Goal: Navigation & Orientation: Find specific page/section

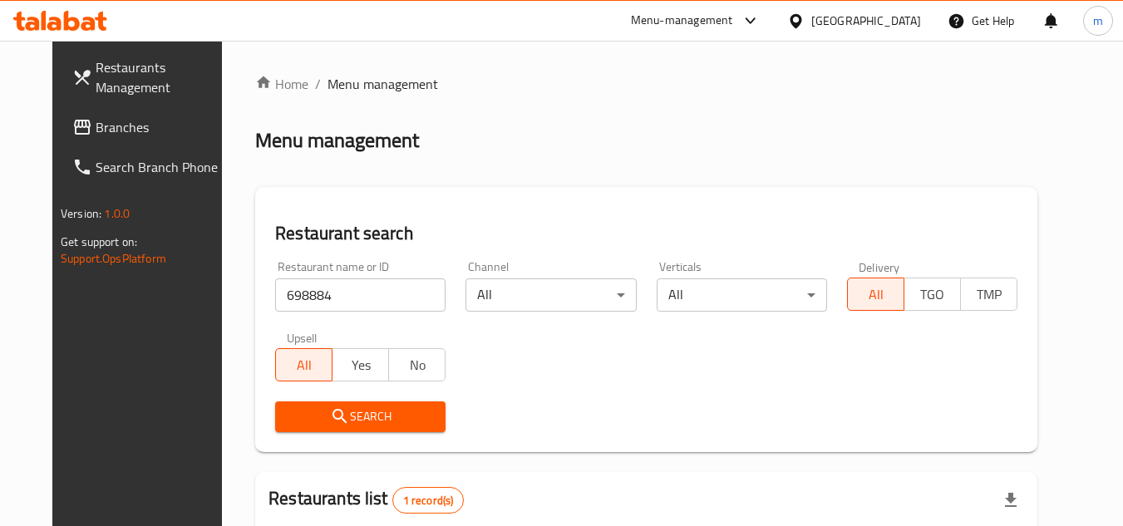
scroll to position [201, 0]
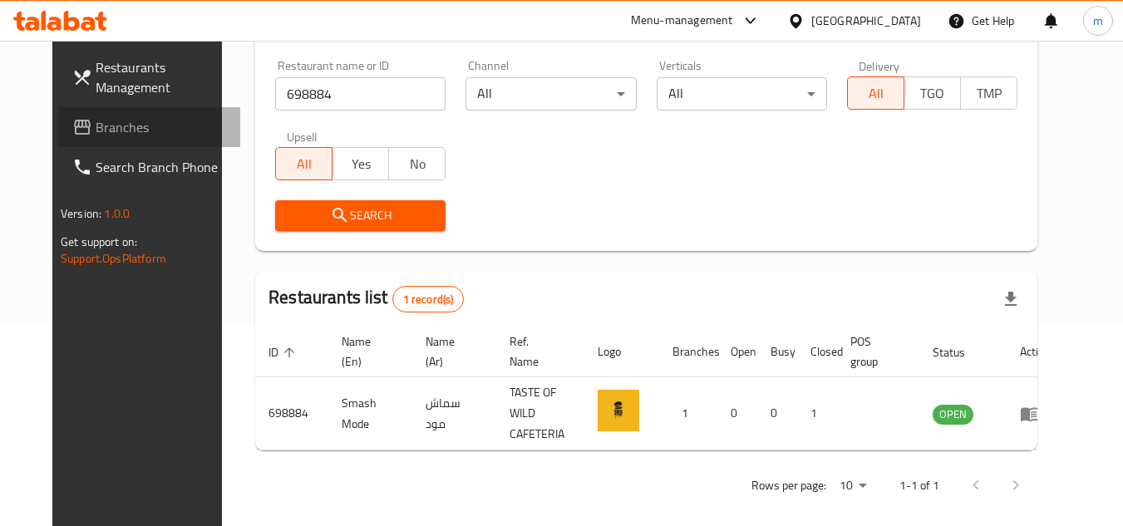
click at [74, 126] on icon at bounding box center [82, 127] width 17 height 15
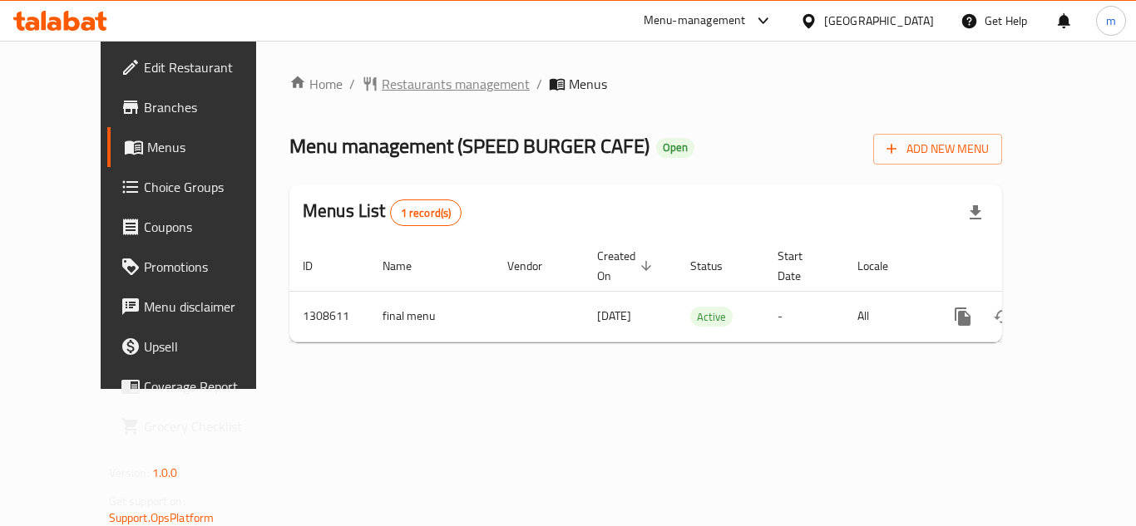
click at [382, 94] on span "Restaurants management" at bounding box center [456, 84] width 148 height 20
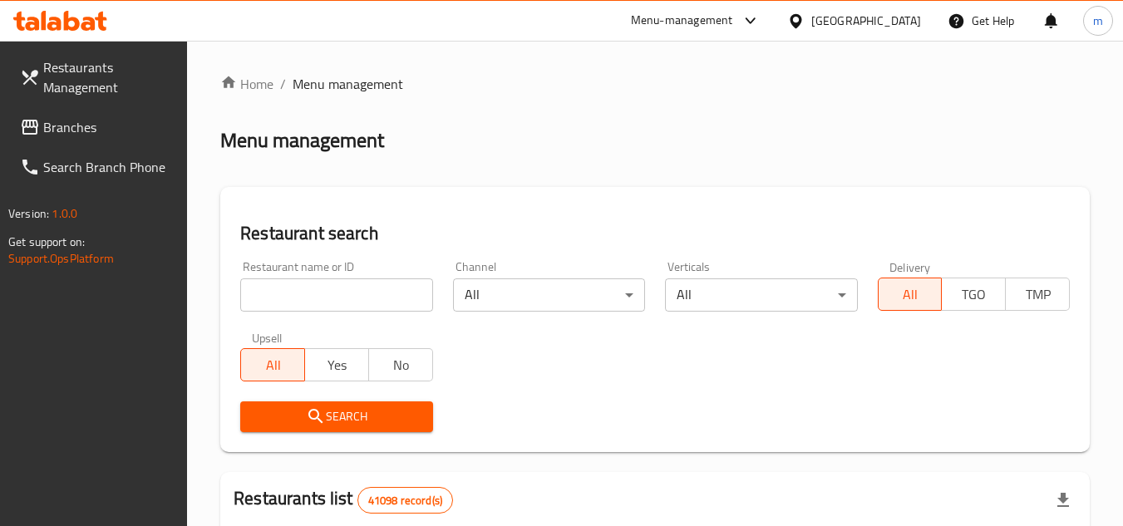
click at [334, 294] on input "search" at bounding box center [336, 295] width 192 height 33
paste input "704954"
type input "704954"
click at [301, 421] on span "Search" at bounding box center [336, 417] width 165 height 21
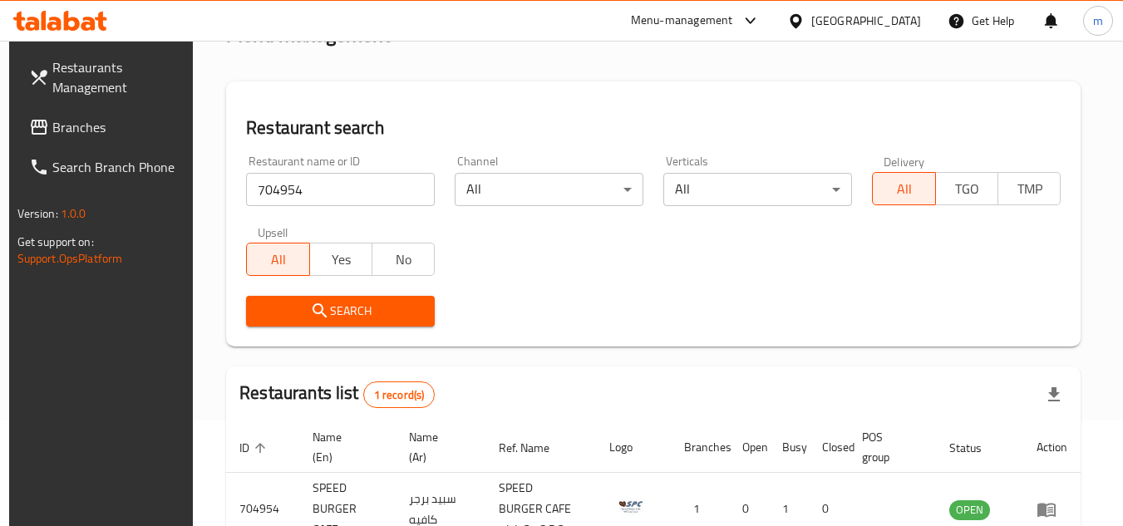
scroll to position [215, 0]
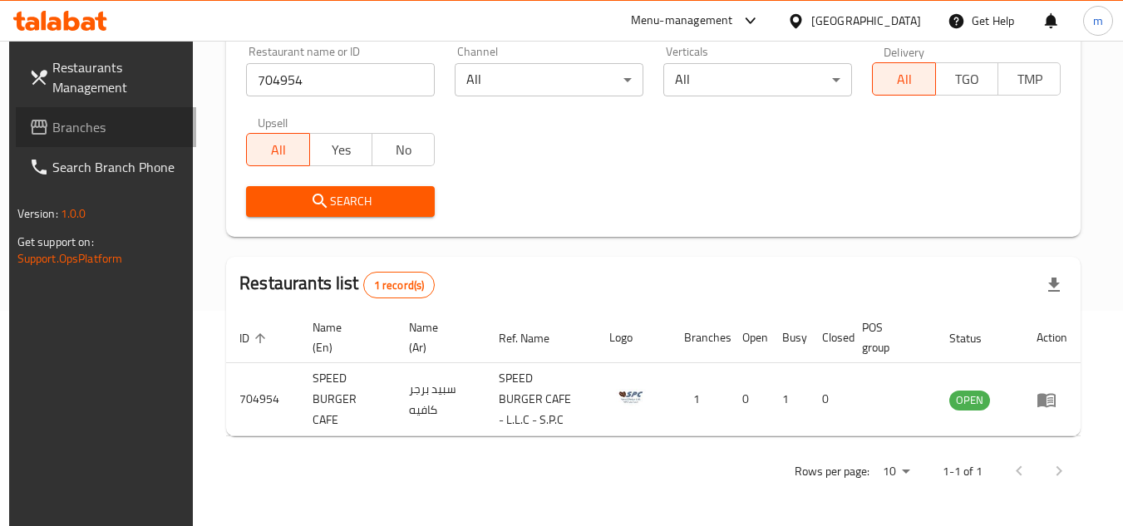
click at [91, 136] on span "Branches" at bounding box center [117, 127] width 131 height 20
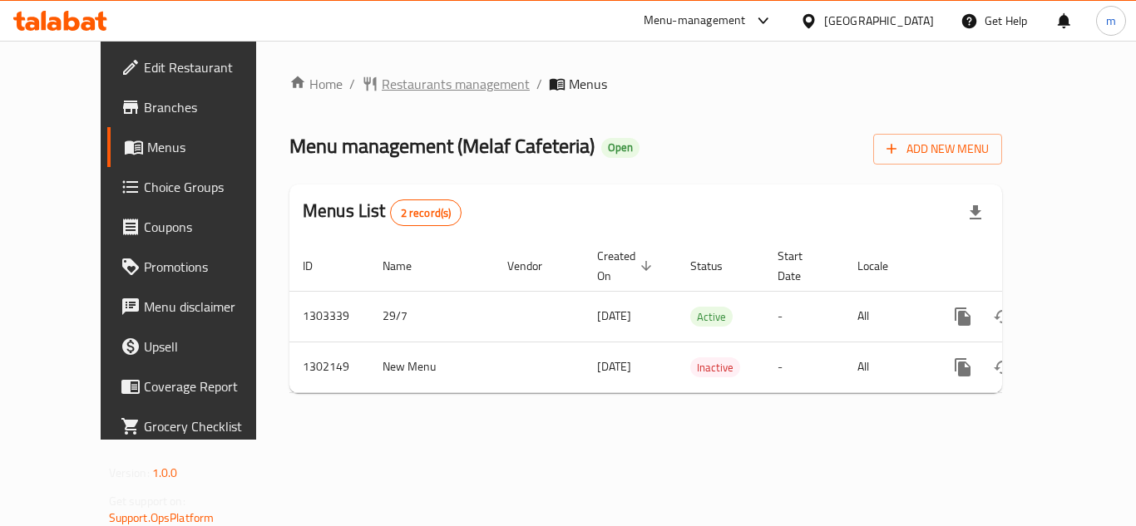
click at [402, 91] on span "Restaurants management" at bounding box center [456, 84] width 148 height 20
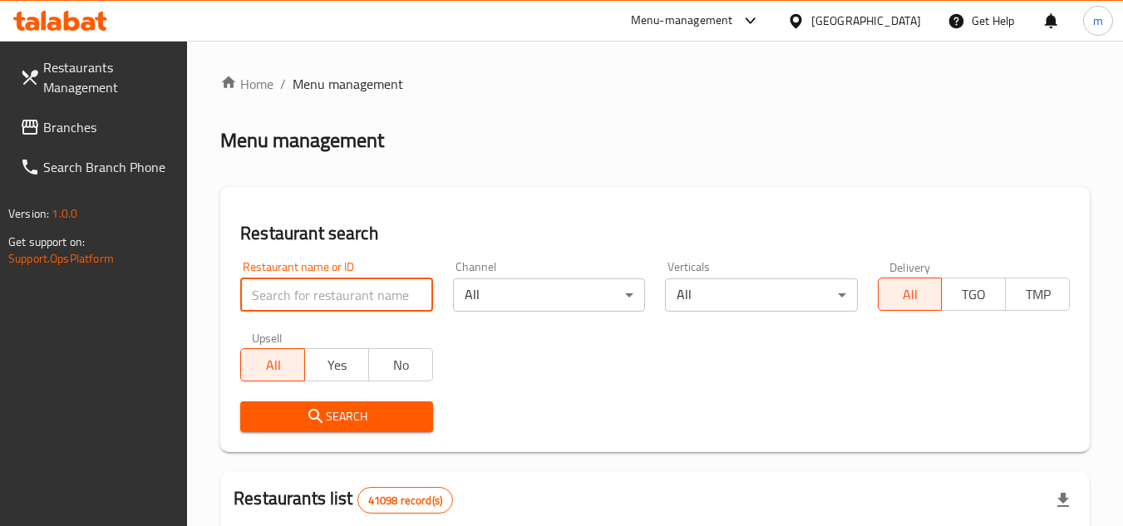
click at [325, 300] on input "search" at bounding box center [336, 295] width 192 height 33
paste input "701386"
type input "701386"
click at [297, 417] on span "Search" at bounding box center [336, 417] width 165 height 21
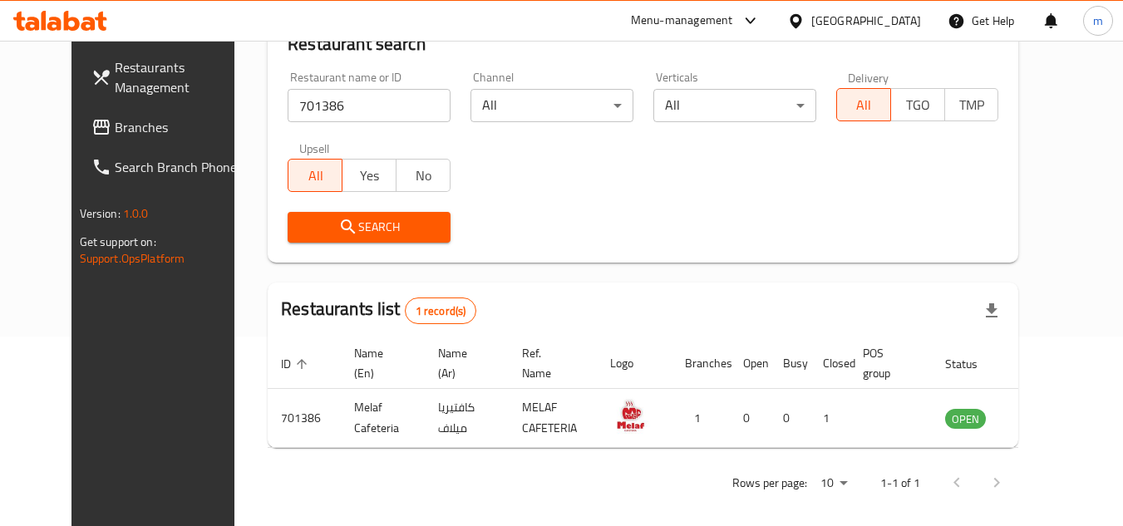
scroll to position [201, 0]
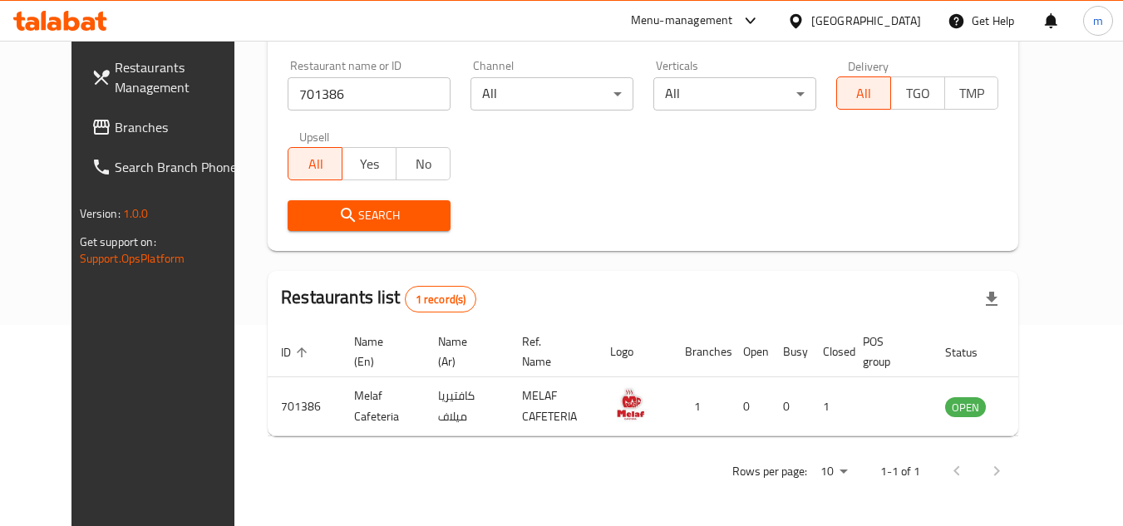
click at [829, 23] on div "[GEOGRAPHIC_DATA]" at bounding box center [867, 21] width 110 height 18
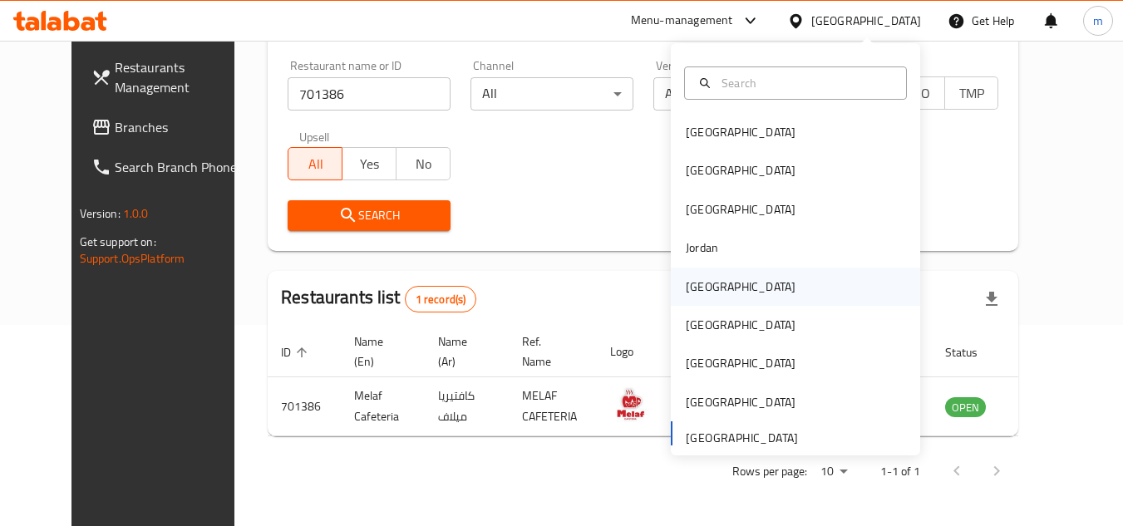
click at [698, 292] on div "[GEOGRAPHIC_DATA]" at bounding box center [741, 287] width 110 height 18
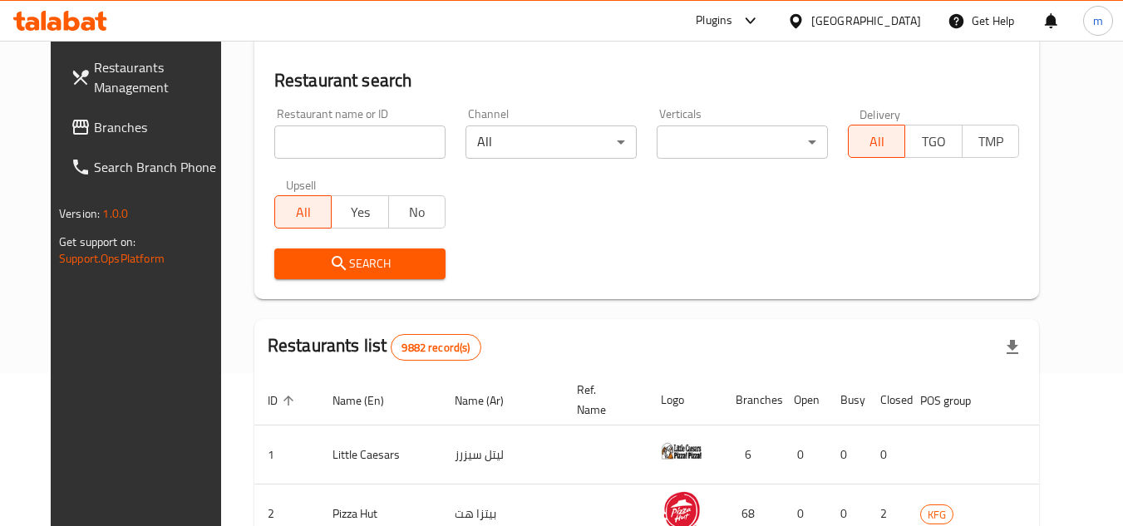
scroll to position [201, 0]
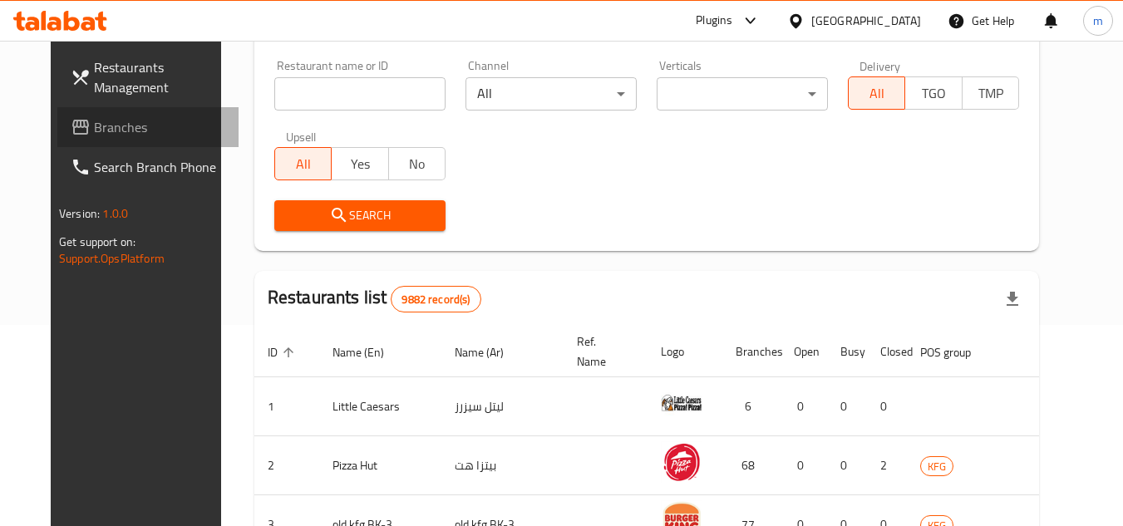
click at [127, 125] on span "Branches" at bounding box center [159, 127] width 131 height 20
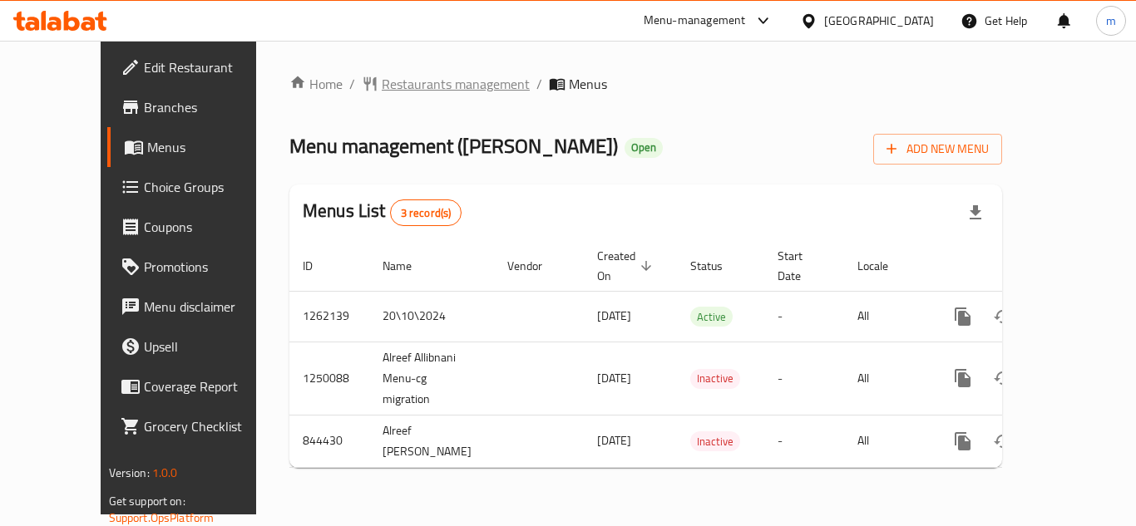
click at [425, 82] on span "Restaurants management" at bounding box center [456, 84] width 148 height 20
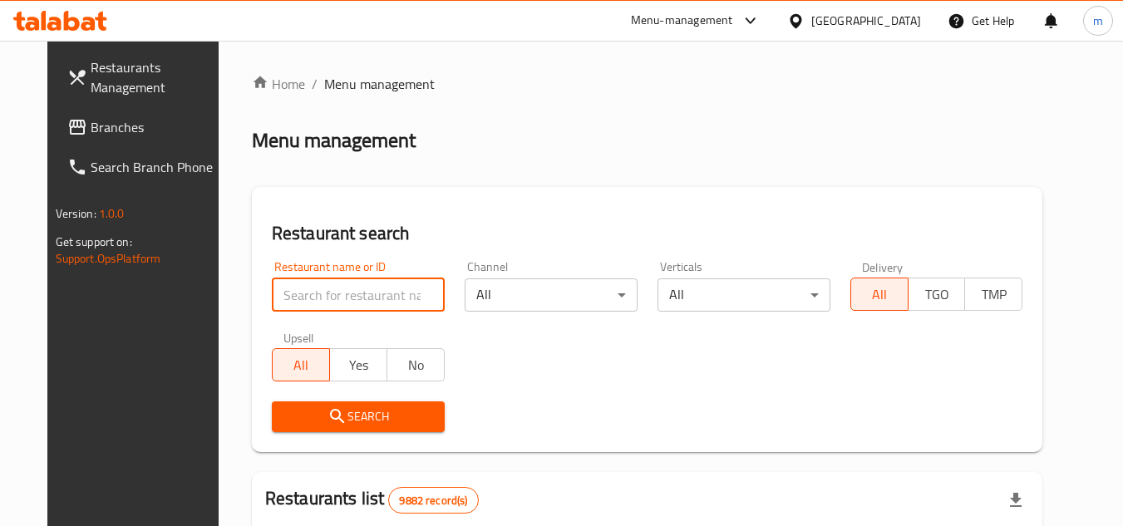
click at [358, 298] on input "search" at bounding box center [358, 295] width 173 height 33
paste input "656236"
type input "656236"
click at [331, 407] on span "Search" at bounding box center [358, 417] width 146 height 21
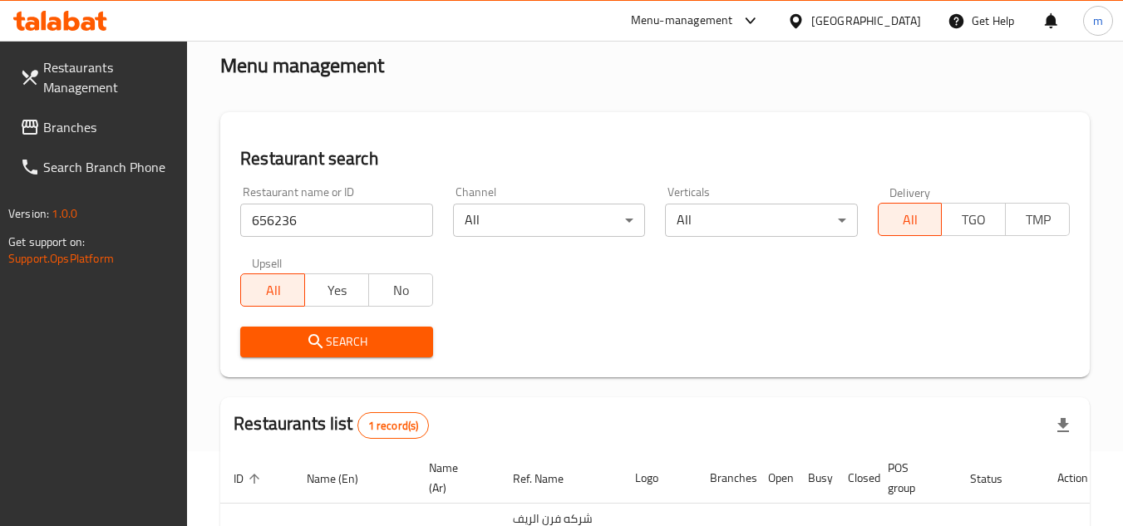
scroll to position [215, 0]
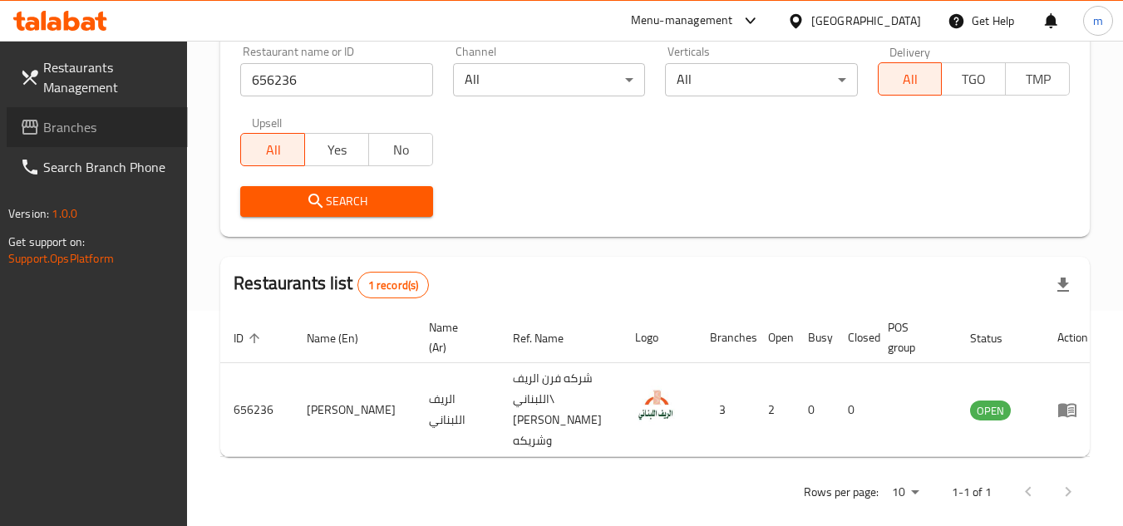
click at [91, 129] on span "Branches" at bounding box center [108, 127] width 131 height 20
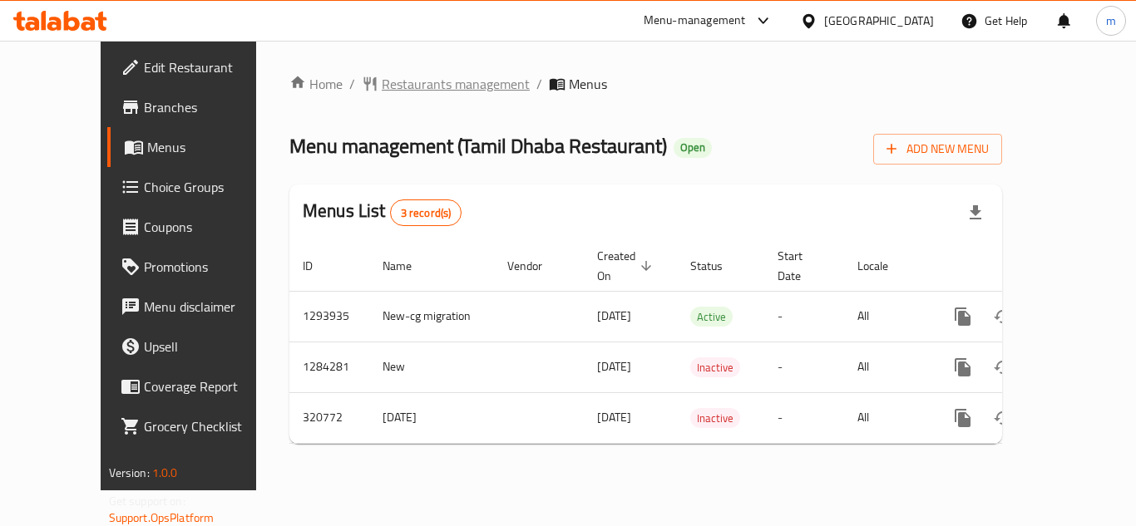
click at [422, 88] on span "Restaurants management" at bounding box center [456, 84] width 148 height 20
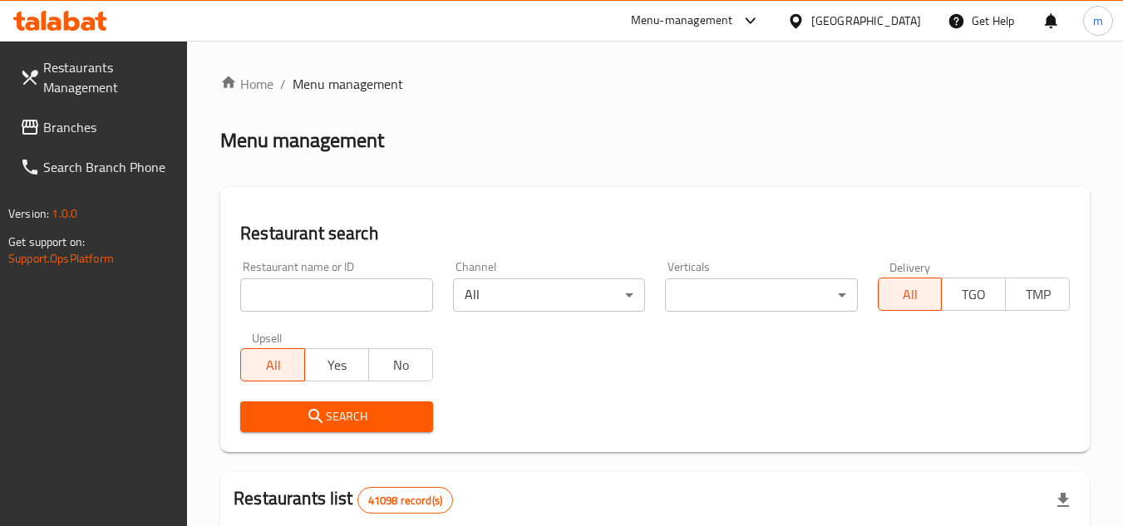
click at [326, 299] on input "search" at bounding box center [336, 295] width 192 height 33
paste input "629347"
type input "629347"
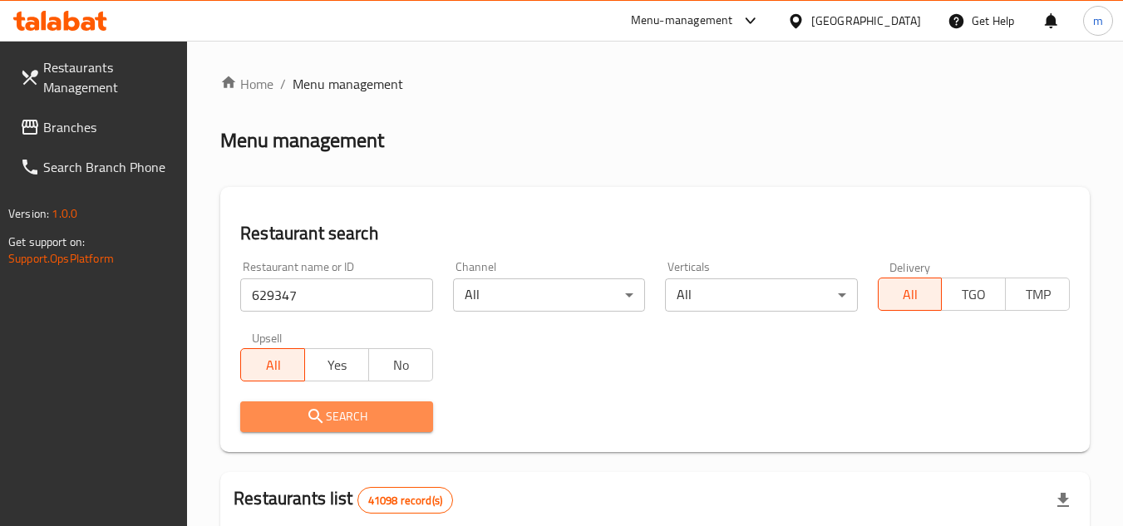
click at [281, 416] on span "Search" at bounding box center [336, 417] width 165 height 21
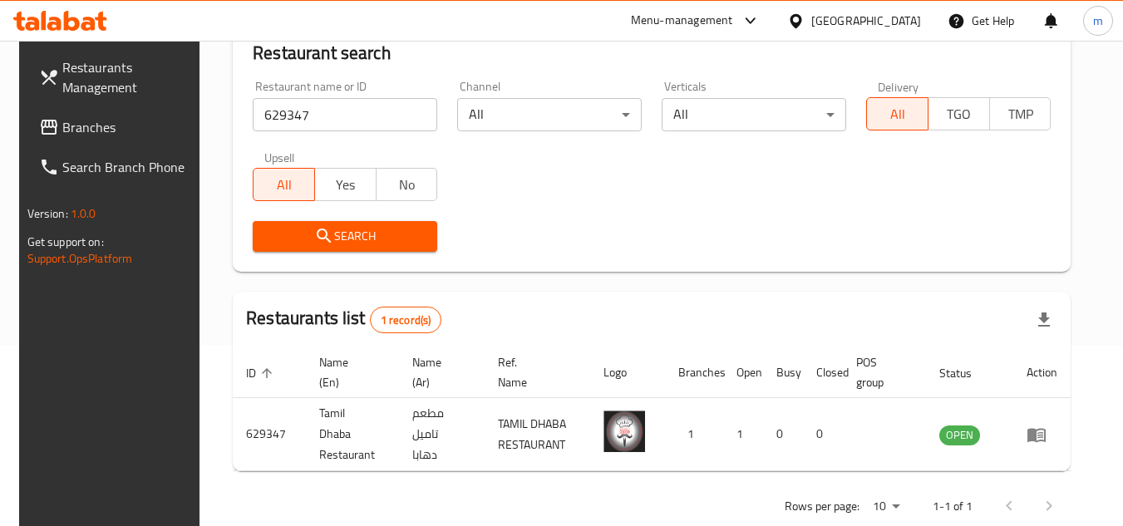
scroll to position [201, 0]
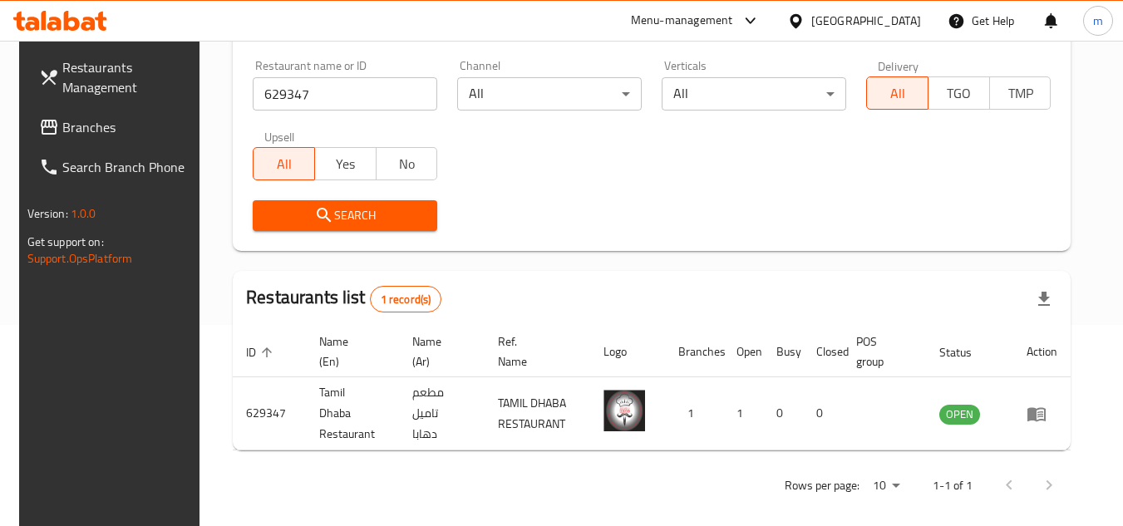
click at [112, 127] on span "Branches" at bounding box center [127, 127] width 131 height 20
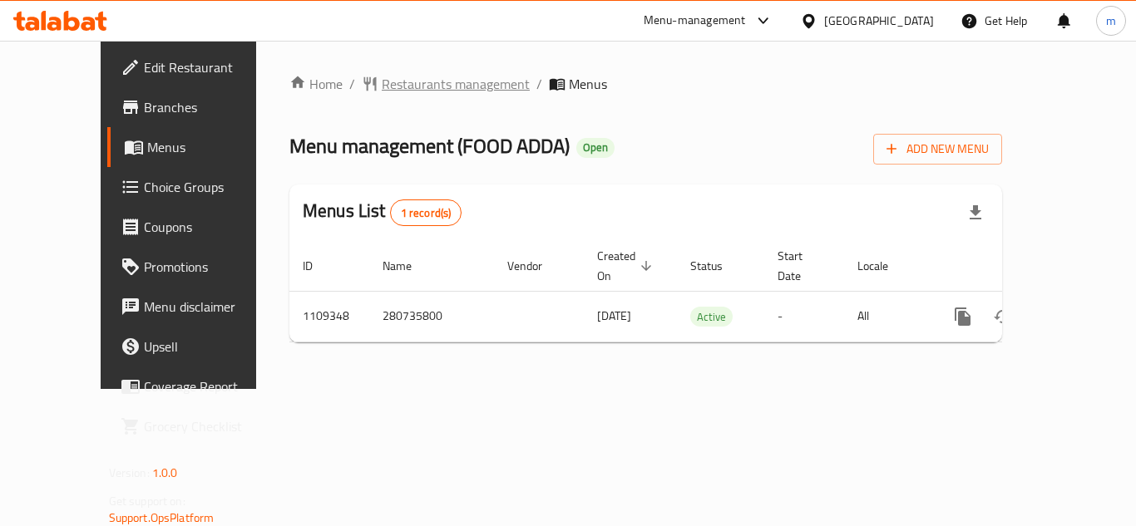
click at [427, 83] on span "Restaurants management" at bounding box center [456, 84] width 148 height 20
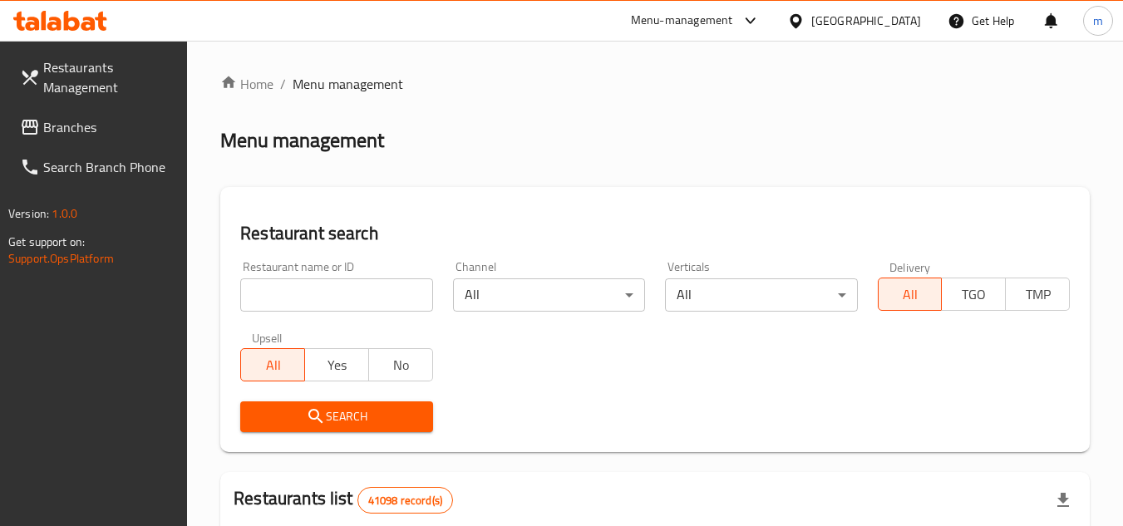
click at [300, 306] on input "search" at bounding box center [336, 295] width 192 height 33
paste input "665564"
type input "665564"
click at [338, 418] on span "Search" at bounding box center [336, 417] width 165 height 21
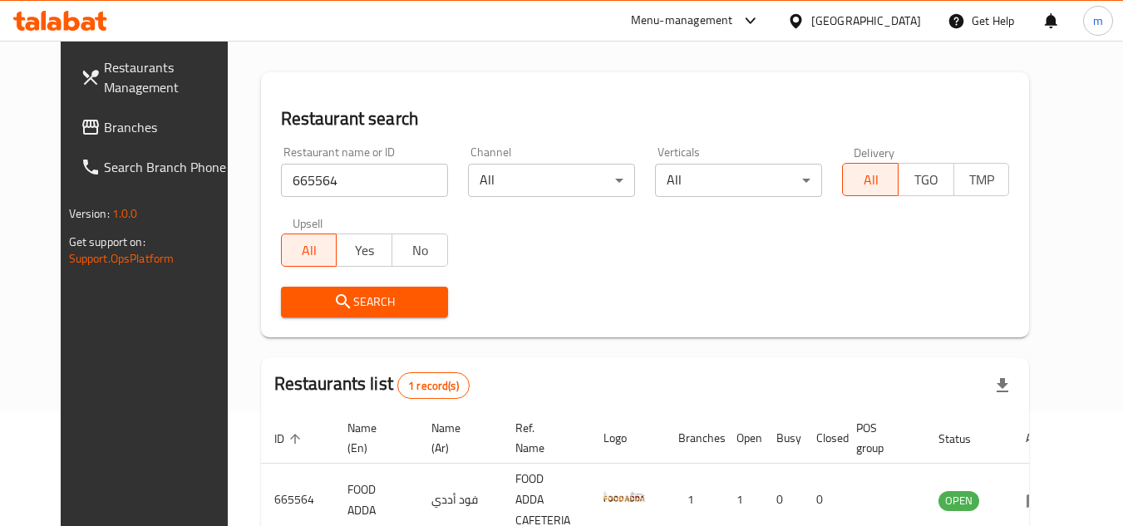
scroll to position [201, 0]
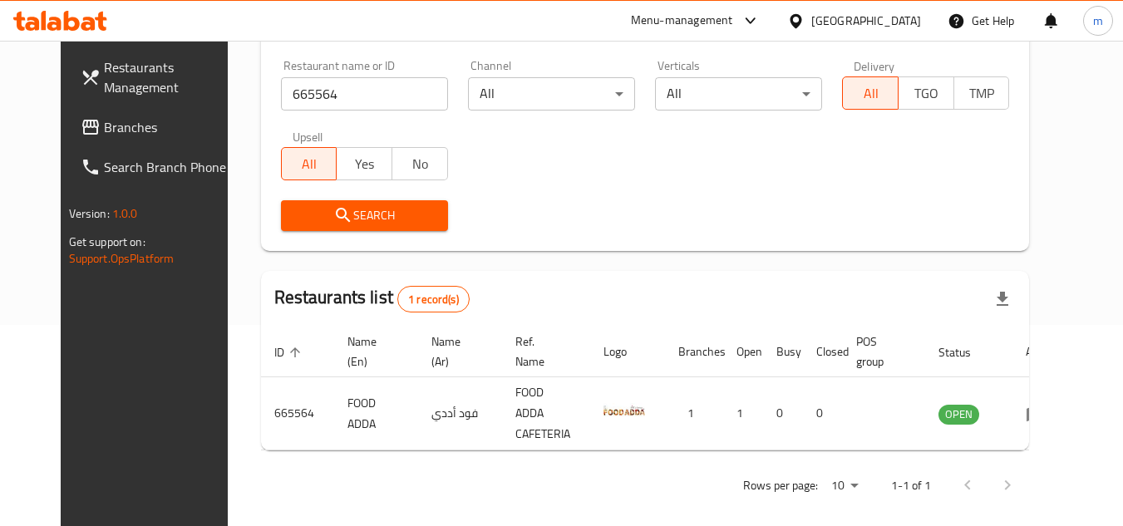
click at [104, 126] on span "Branches" at bounding box center [169, 127] width 131 height 20
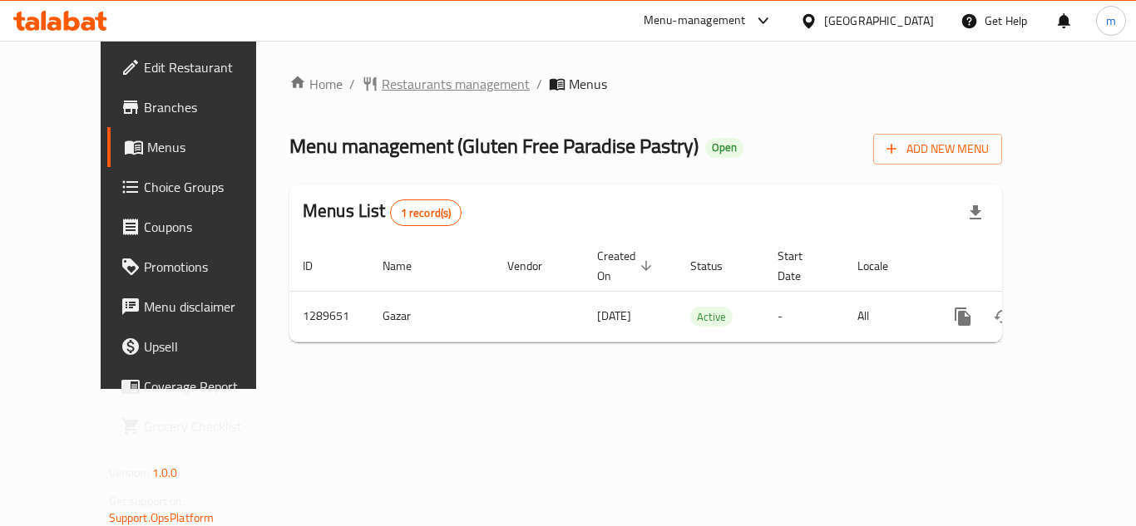
click at [392, 86] on span "Restaurants management" at bounding box center [456, 84] width 148 height 20
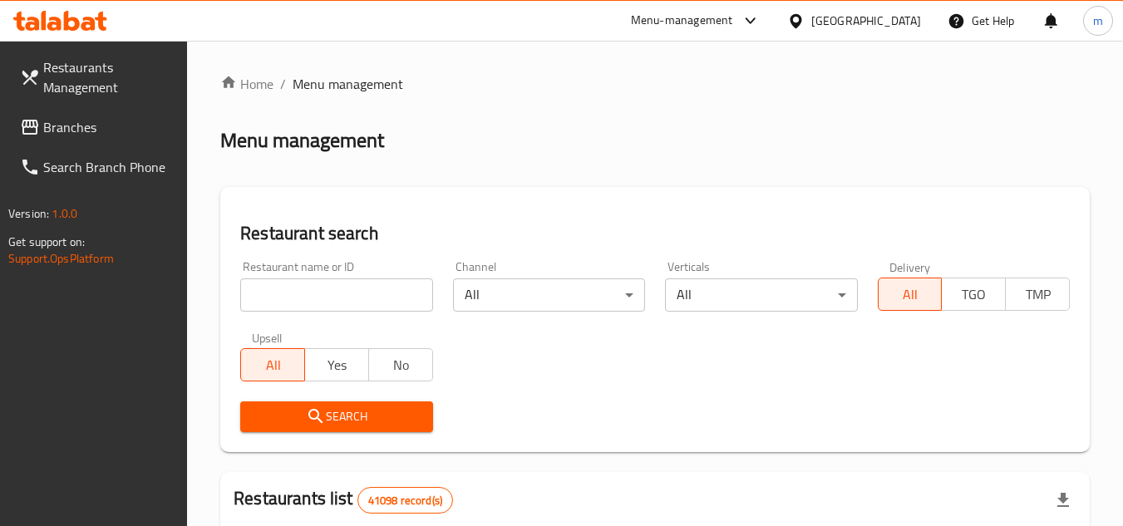
click at [307, 299] on input "search" at bounding box center [336, 295] width 192 height 33
paste input "/697765"
click at [255, 303] on input "/697765" at bounding box center [336, 295] width 192 height 33
type input "697765"
click at [344, 417] on span "Search" at bounding box center [336, 417] width 165 height 21
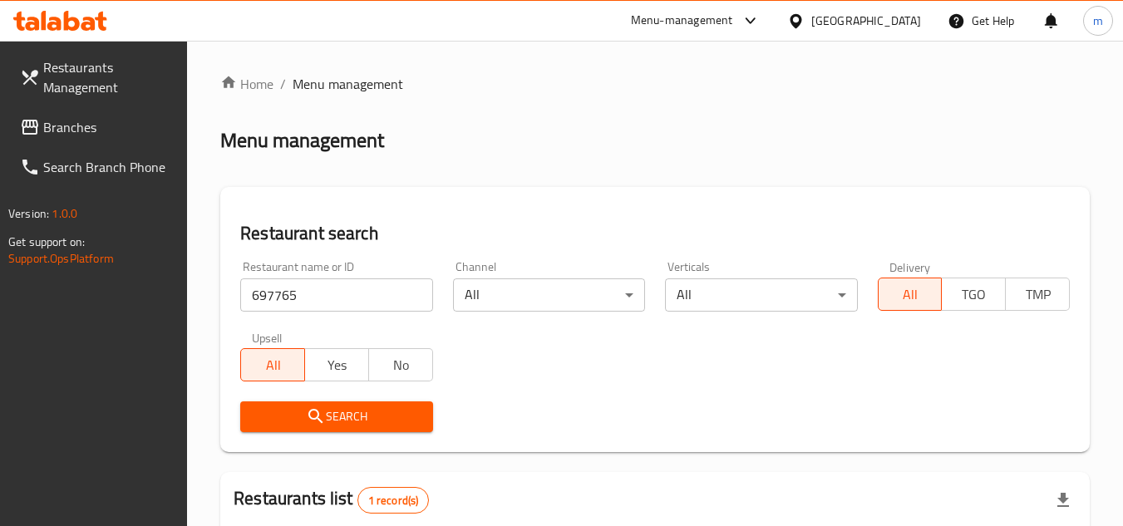
click at [871, 20] on div "[GEOGRAPHIC_DATA]" at bounding box center [867, 21] width 110 height 18
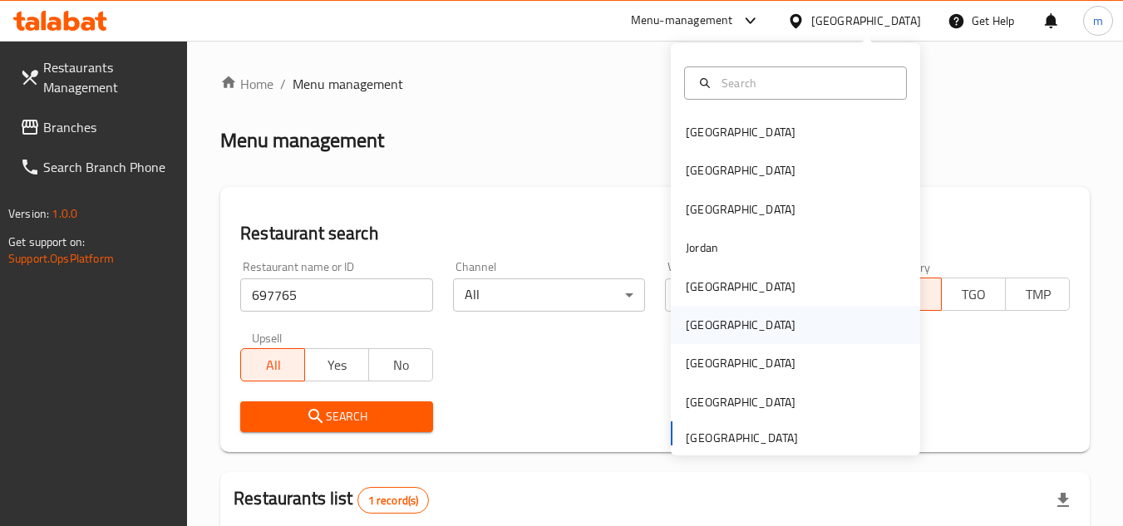
click at [705, 330] on div "Oman" at bounding box center [741, 325] width 136 height 38
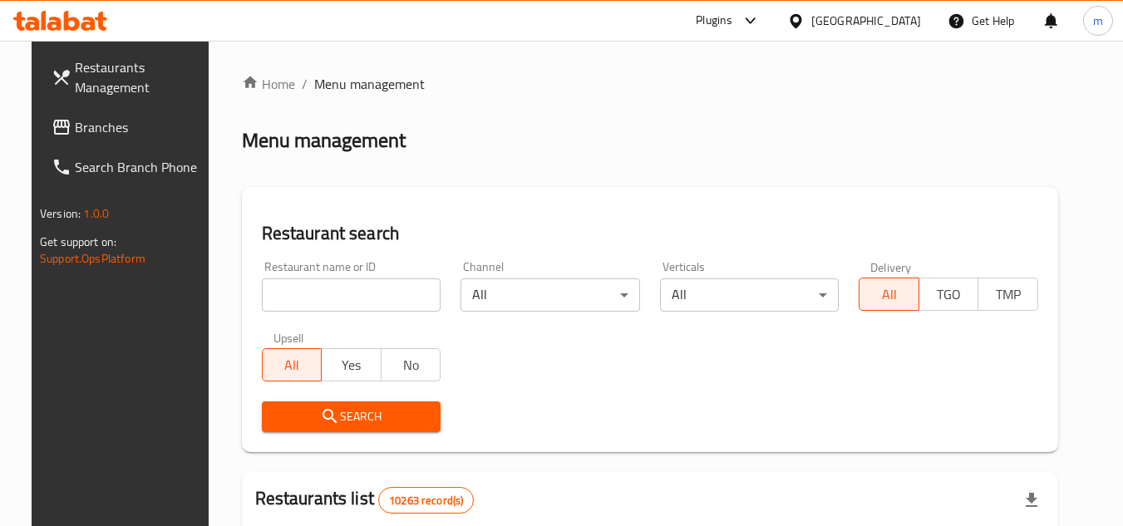
click at [101, 132] on span "Branches" at bounding box center [140, 127] width 131 height 20
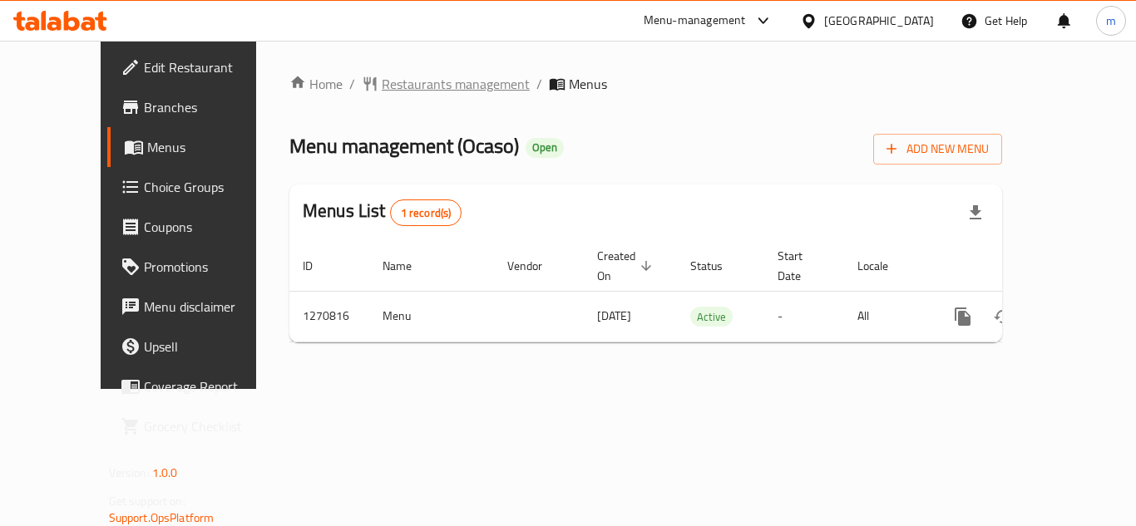
click at [417, 74] on span "Restaurants management" at bounding box center [456, 84] width 148 height 20
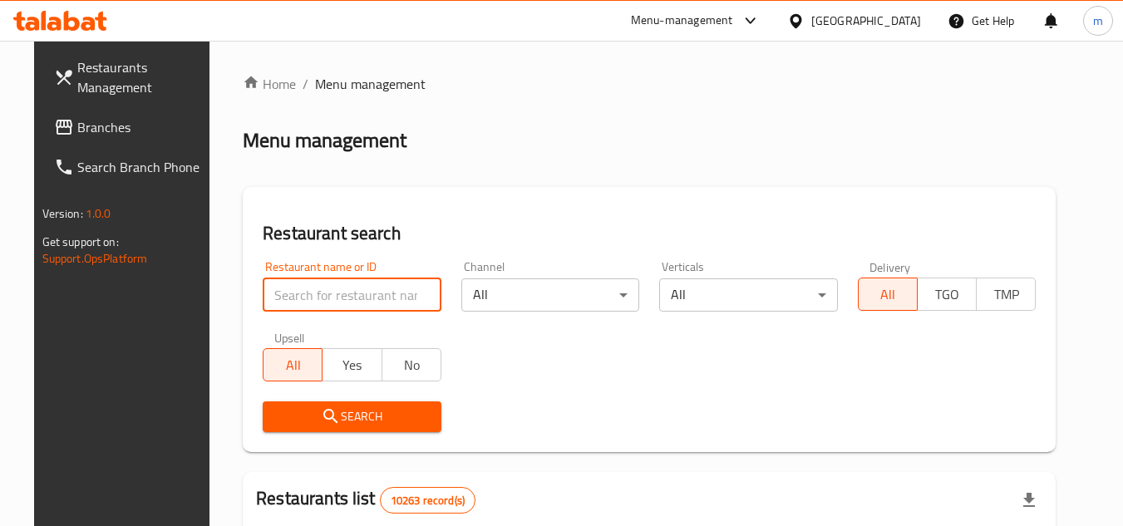
click at [351, 304] on input "search" at bounding box center [352, 295] width 179 height 33
paste input "689387"
type input "689387"
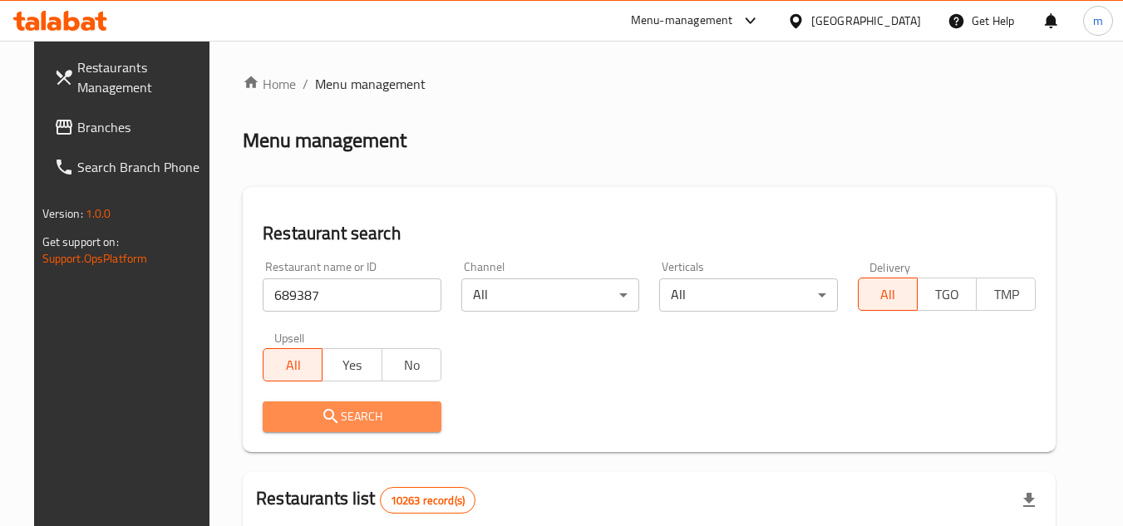
click at [321, 420] on icon "submit" at bounding box center [331, 417] width 20 height 20
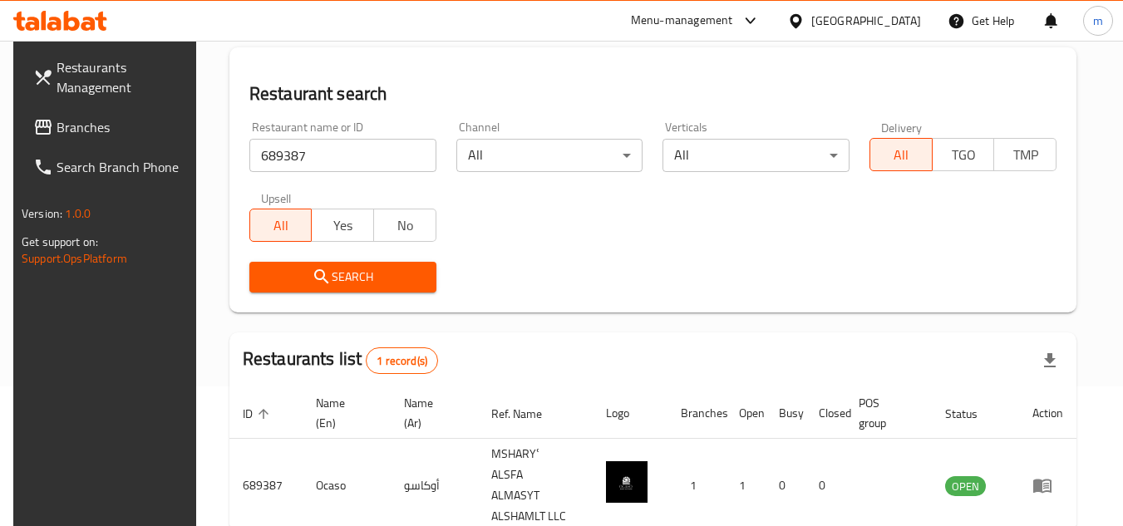
scroll to position [215, 0]
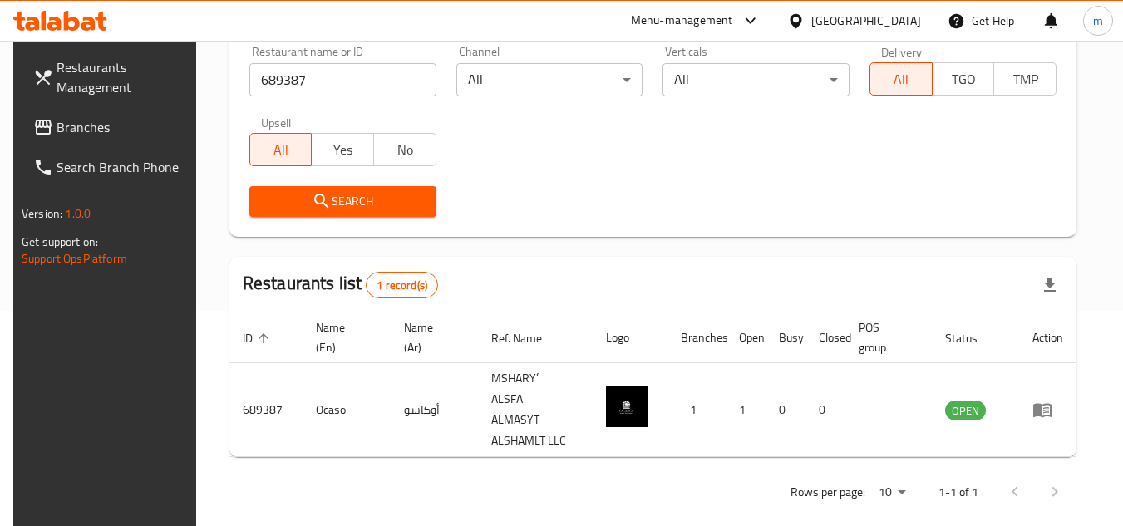
click at [812, 19] on div at bounding box center [799, 21] width 24 height 18
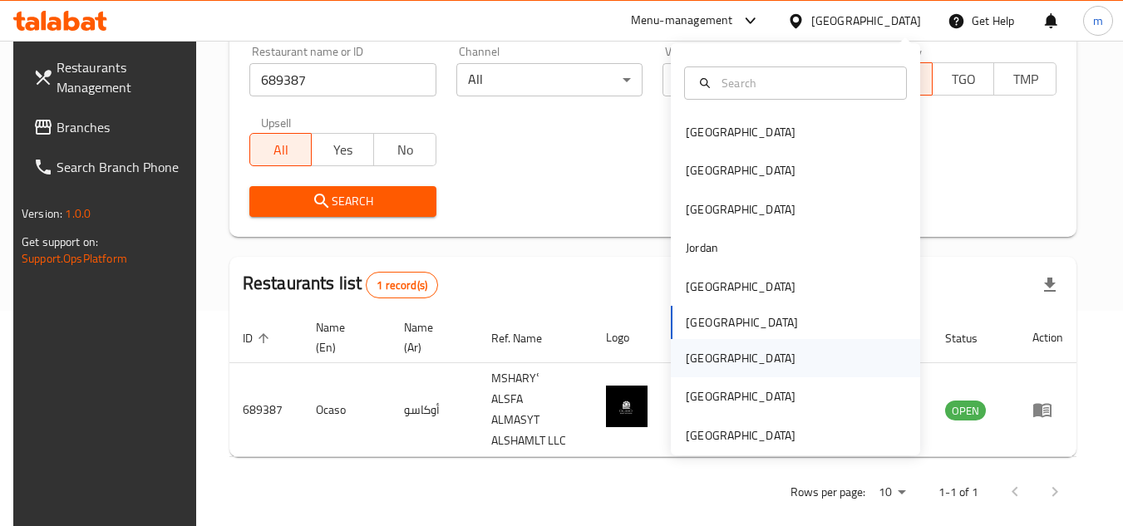
click at [718, 366] on div "Qatar" at bounding box center [795, 358] width 249 height 38
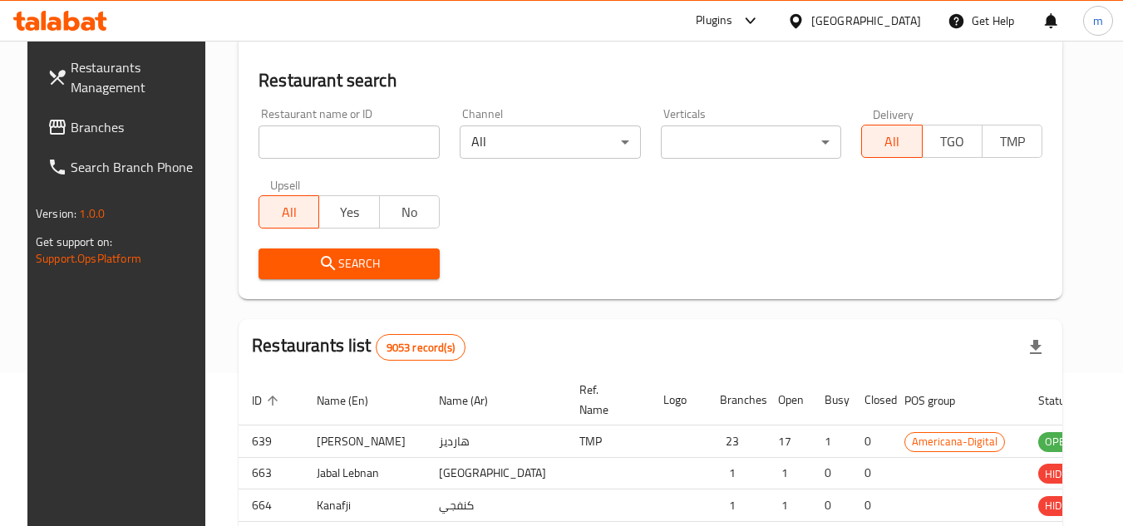
scroll to position [215, 0]
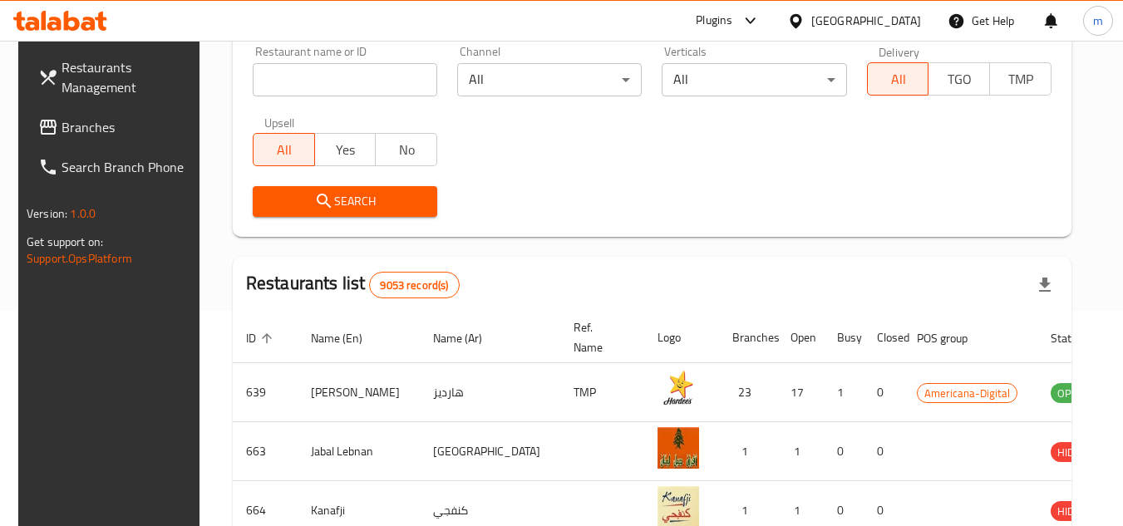
click at [68, 121] on span "Branches" at bounding box center [127, 127] width 131 height 20
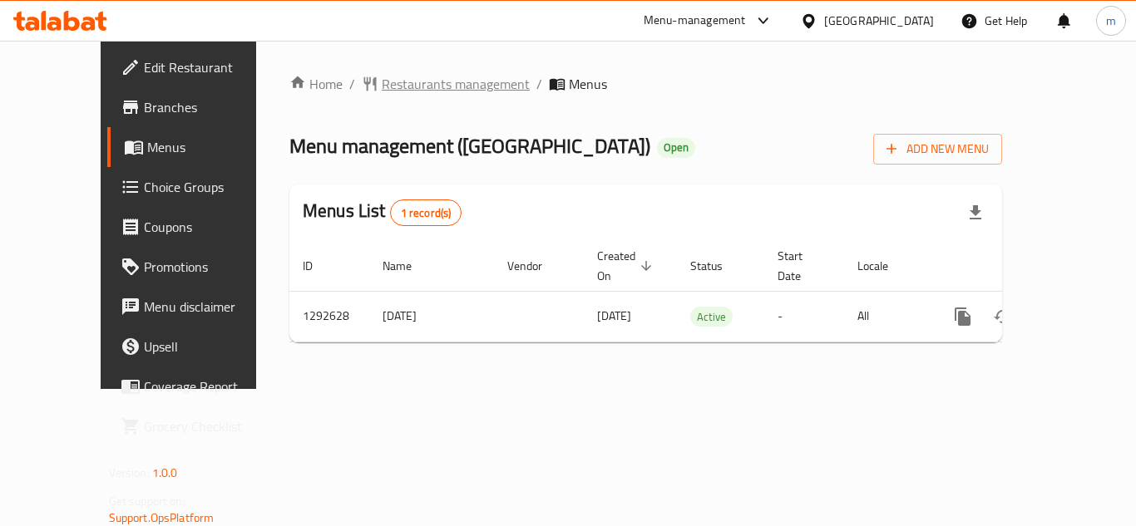
click at [382, 86] on span "Restaurants management" at bounding box center [456, 84] width 148 height 20
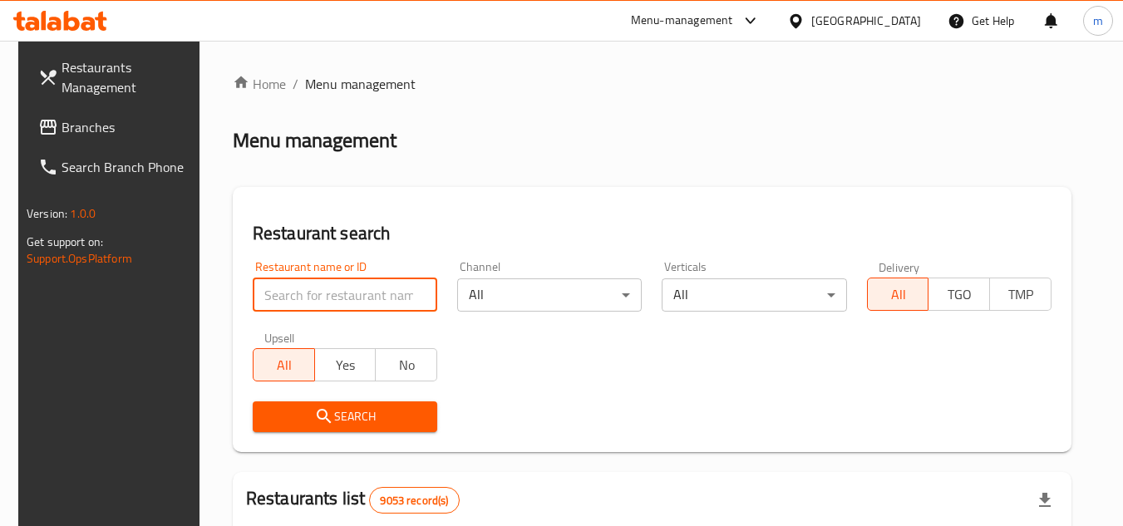
click at [305, 291] on input "search" at bounding box center [345, 295] width 185 height 33
paste input "699197"
type input "699197"
click at [266, 425] on span "Search" at bounding box center [345, 417] width 158 height 21
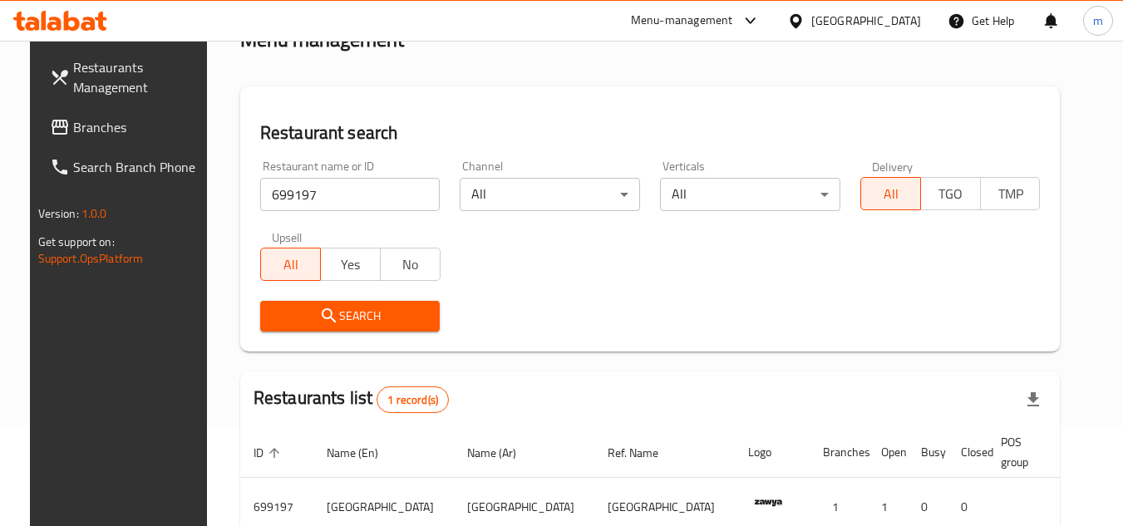
scroll to position [201, 0]
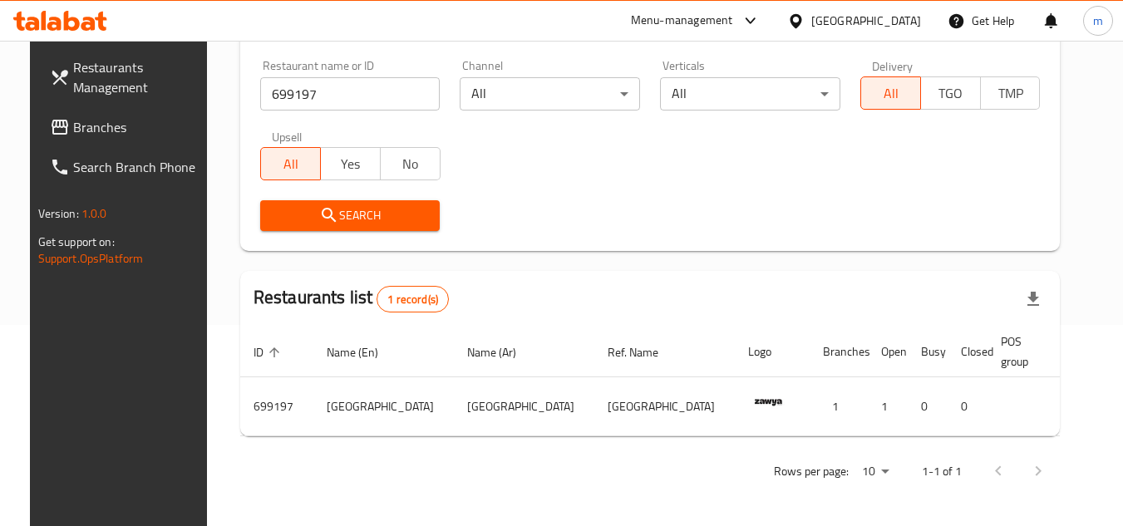
click at [805, 19] on icon at bounding box center [795, 20] width 17 height 17
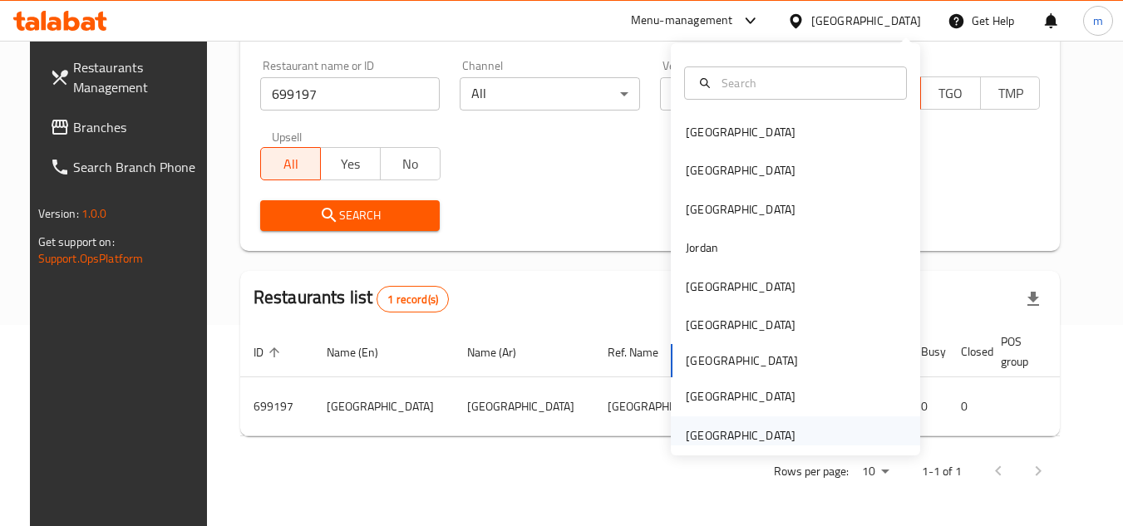
click at [715, 438] on div "[GEOGRAPHIC_DATA]" at bounding box center [741, 436] width 110 height 18
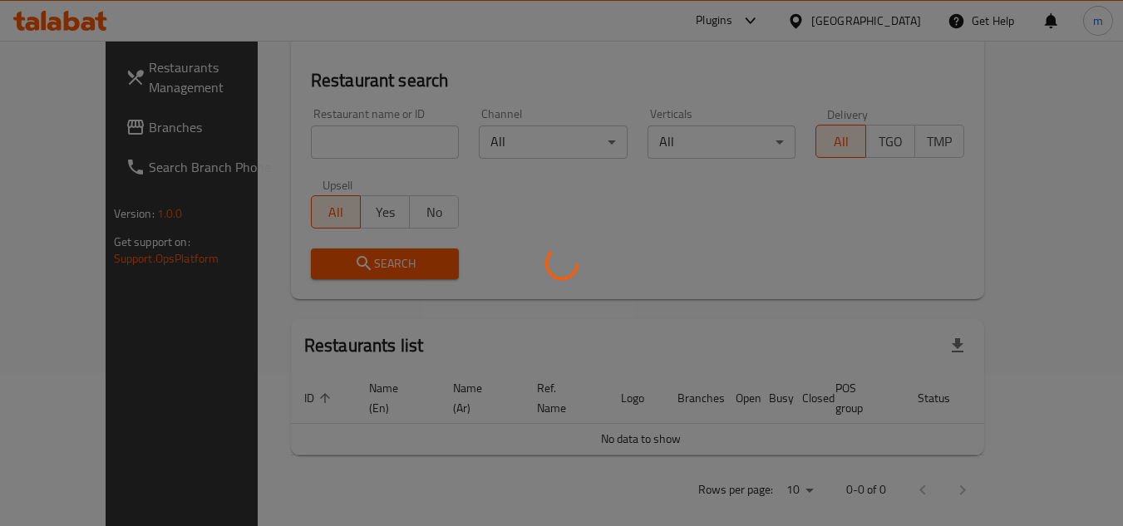
scroll to position [201, 0]
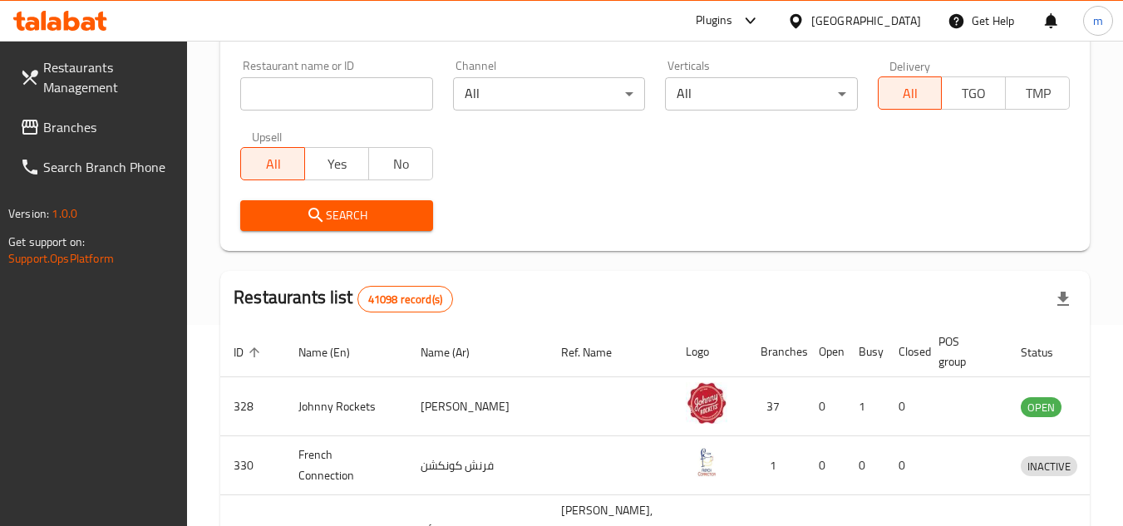
click at [90, 119] on span "Branches" at bounding box center [108, 127] width 131 height 20
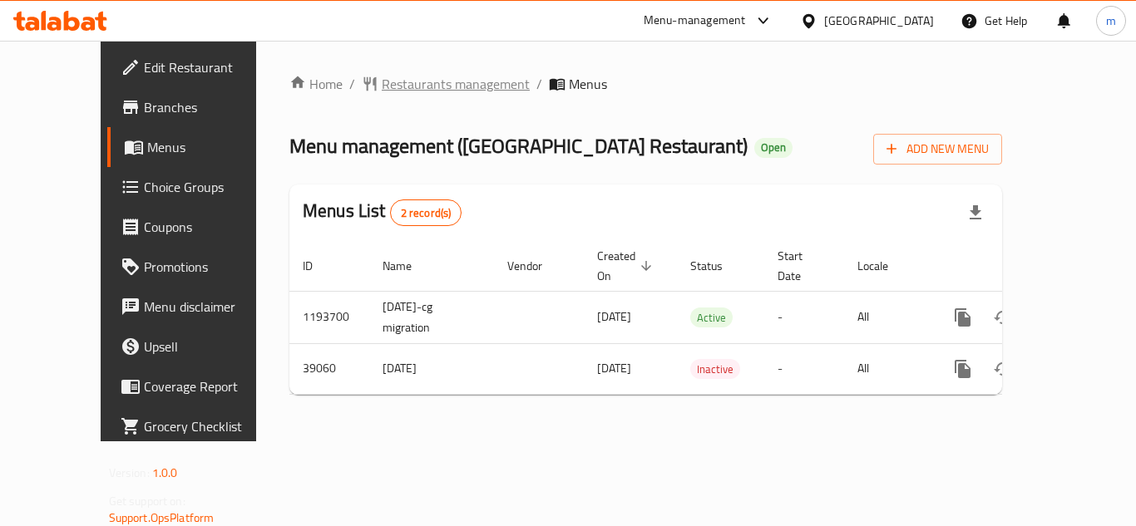
click at [402, 81] on span "Restaurants management" at bounding box center [456, 84] width 148 height 20
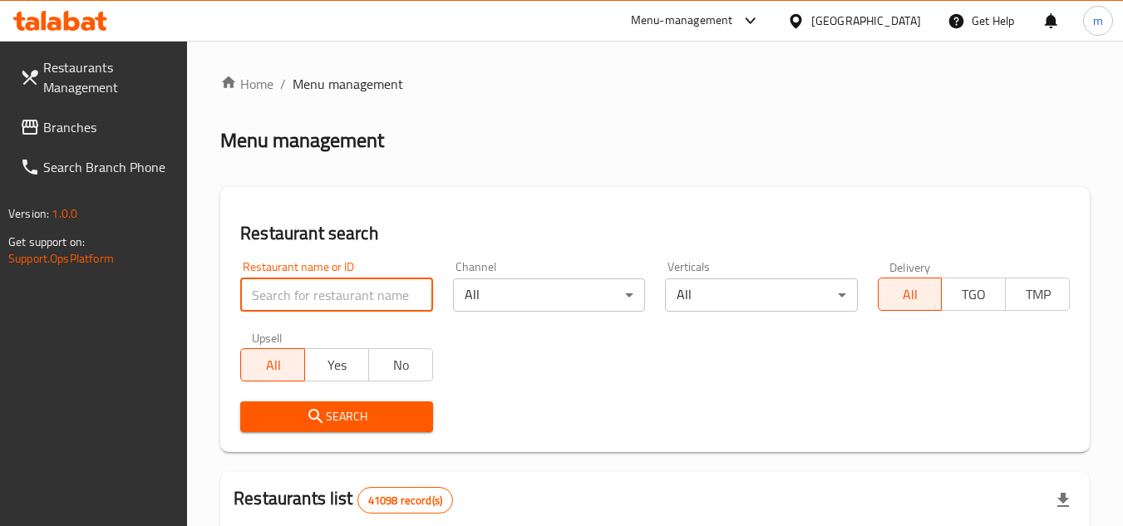
click at [297, 294] on input "search" at bounding box center [336, 295] width 192 height 33
paste input "20309"
type input "20309"
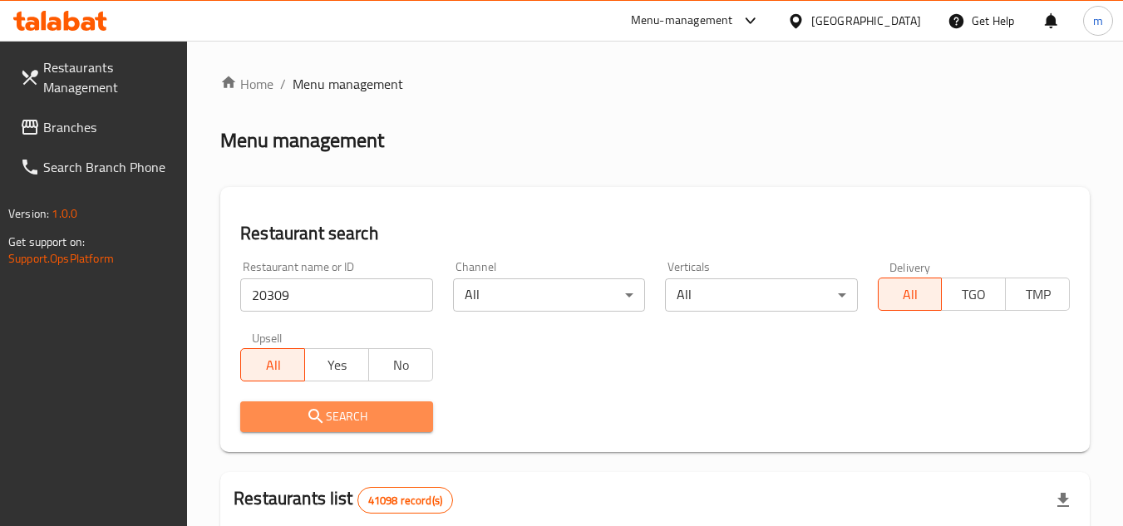
click at [276, 431] on button "Search" at bounding box center [336, 417] width 192 height 31
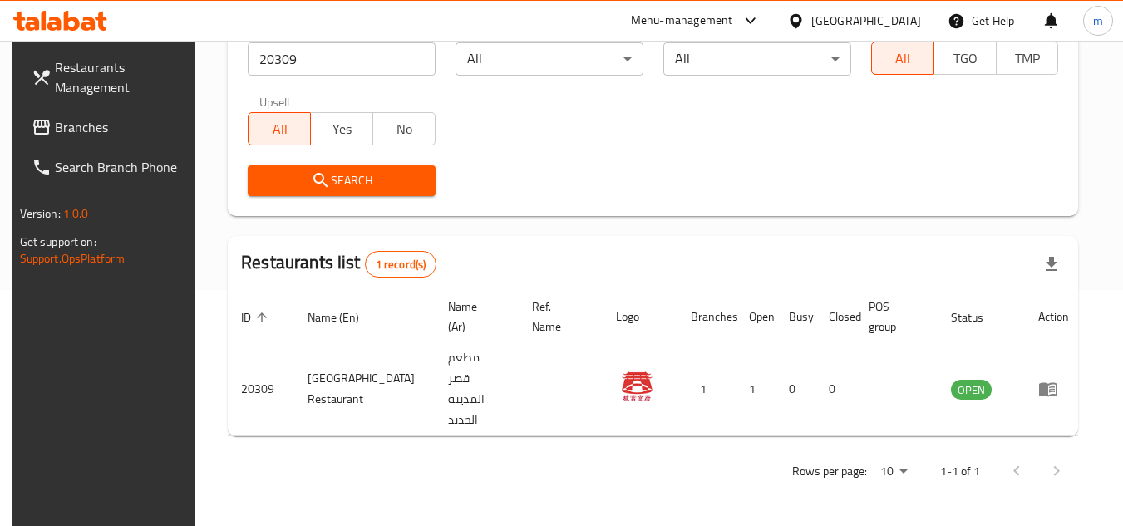
scroll to position [201, 0]
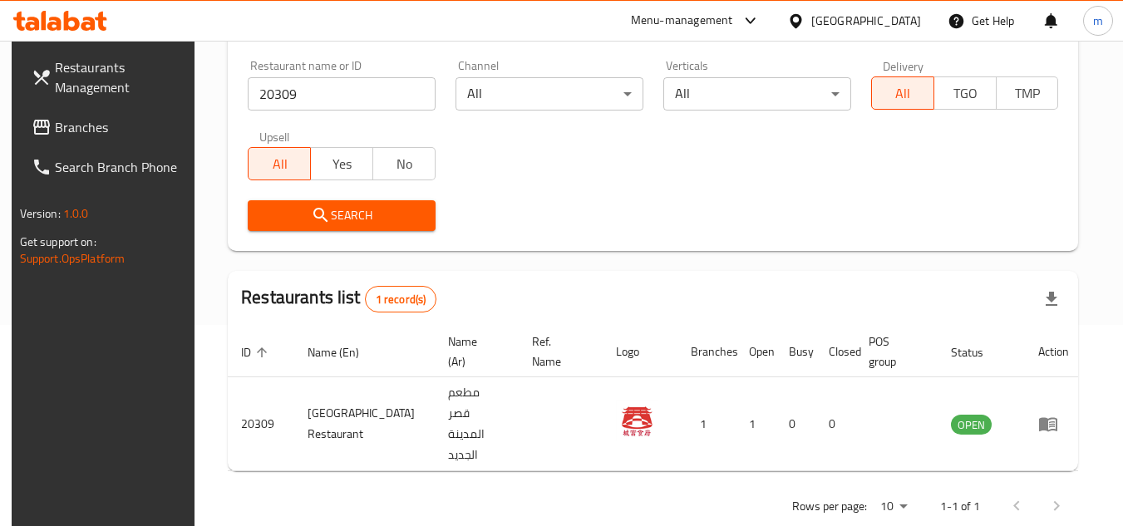
click at [56, 128] on span "Branches" at bounding box center [120, 127] width 131 height 20
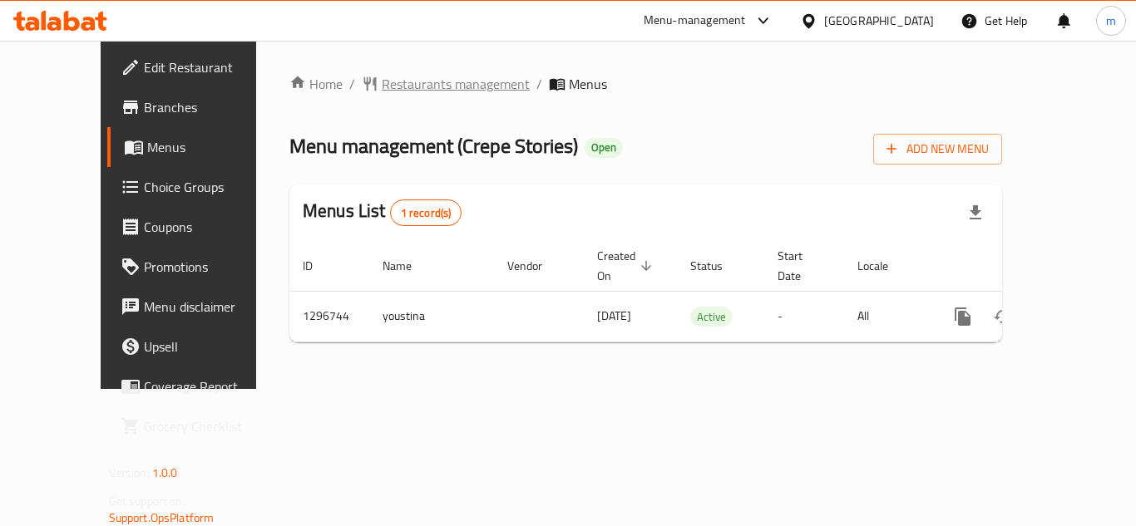
click at [415, 83] on span "Restaurants management" at bounding box center [456, 84] width 148 height 20
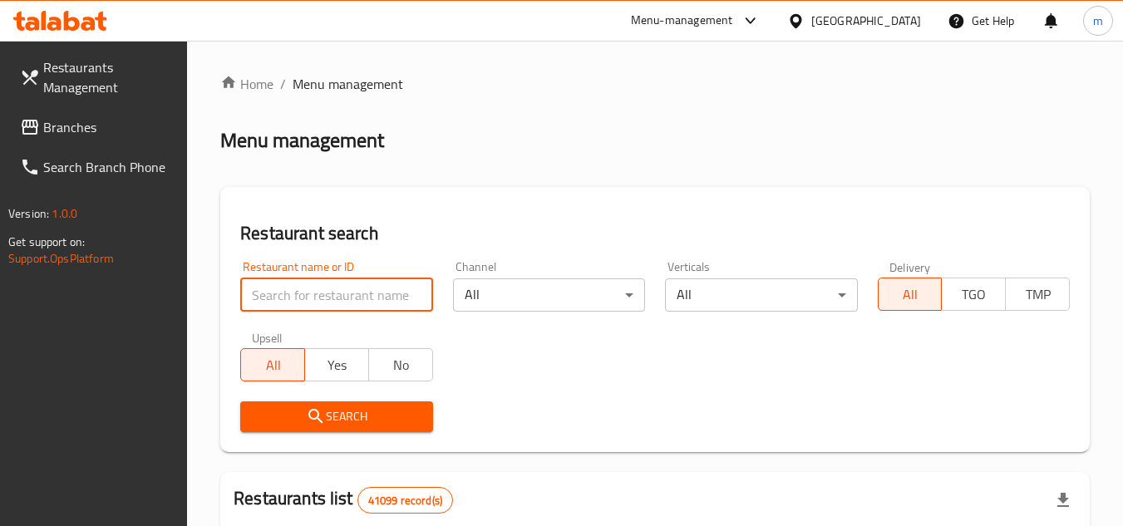
click at [339, 279] on input "search" at bounding box center [336, 295] width 192 height 33
paste input "699899"
type input "699899"
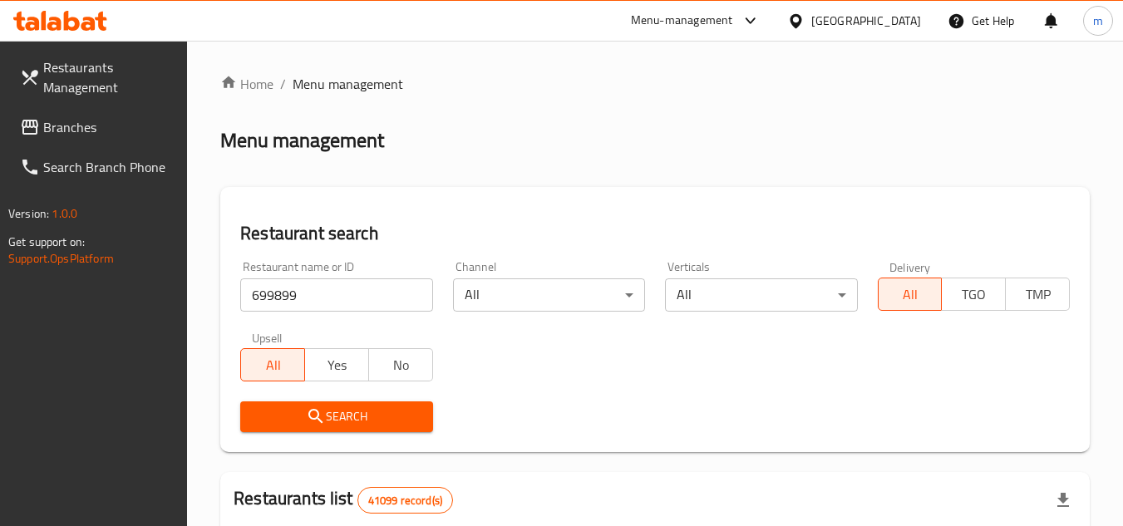
click at [338, 417] on span "Search" at bounding box center [336, 417] width 165 height 21
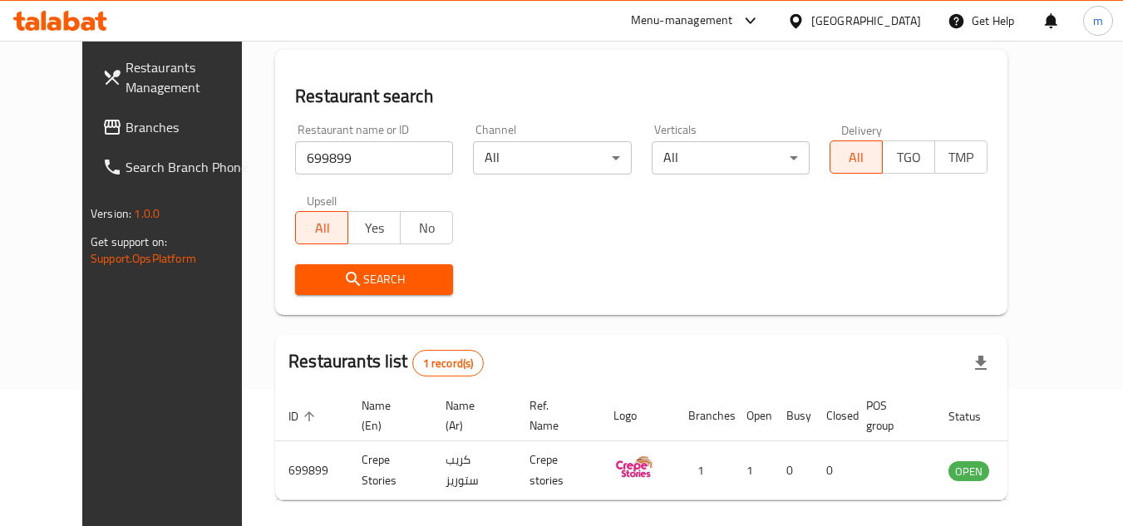
scroll to position [201, 0]
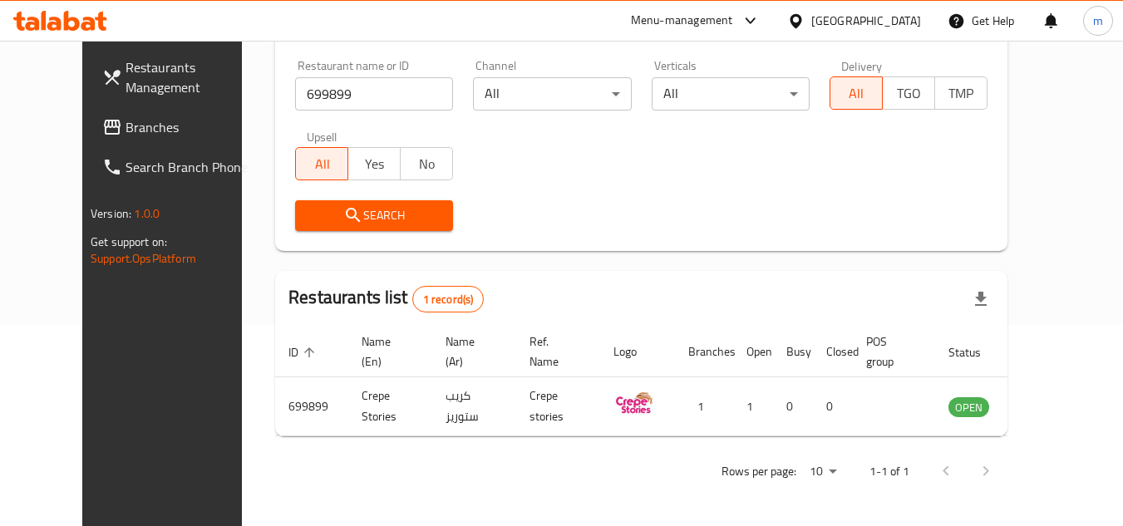
click at [126, 127] on span "Branches" at bounding box center [191, 127] width 131 height 20
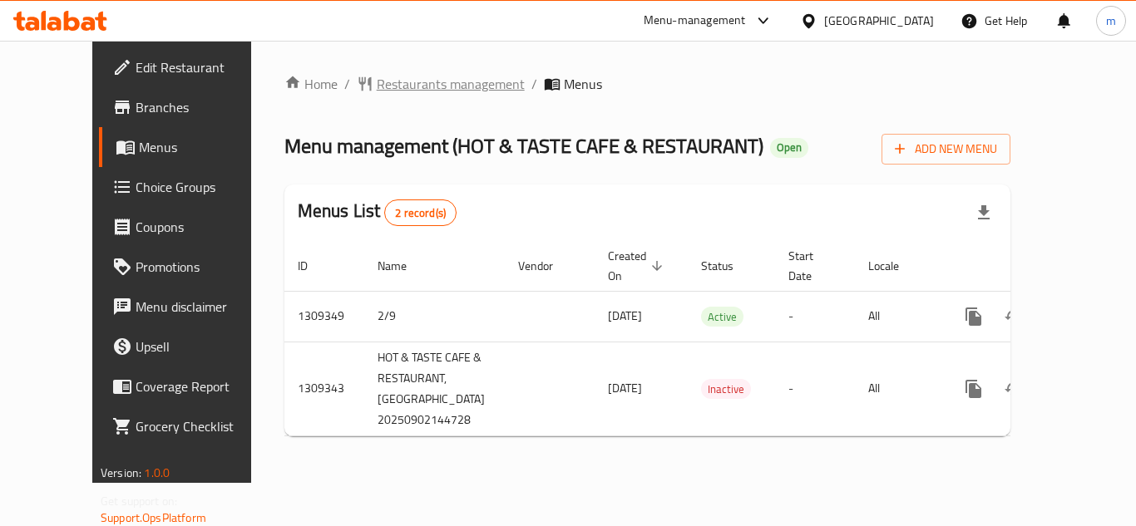
click at [377, 90] on span "Restaurants management" at bounding box center [451, 84] width 148 height 20
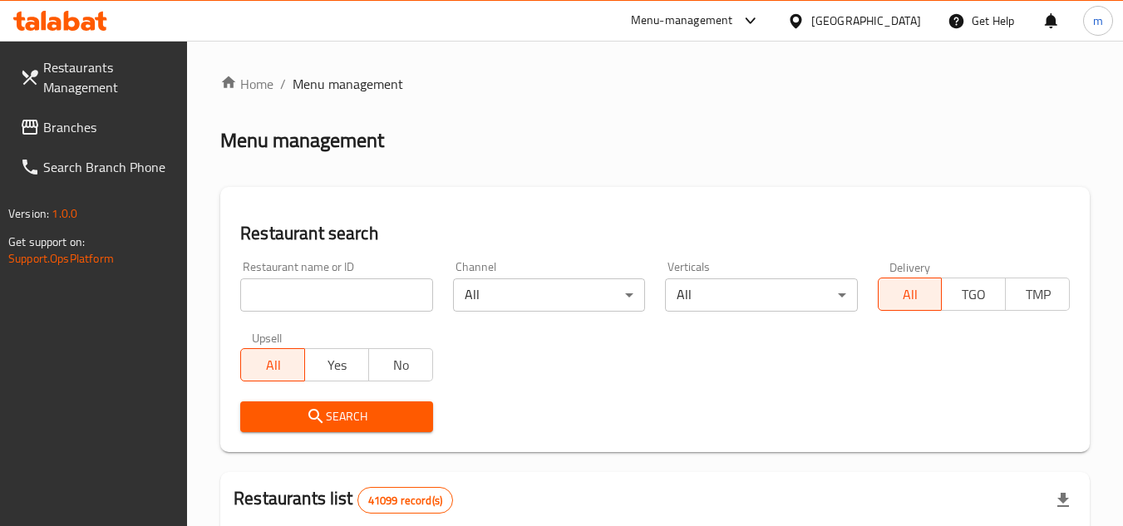
click at [330, 296] on input "search" at bounding box center [336, 295] width 192 height 33
paste input "705223"
type input "705223"
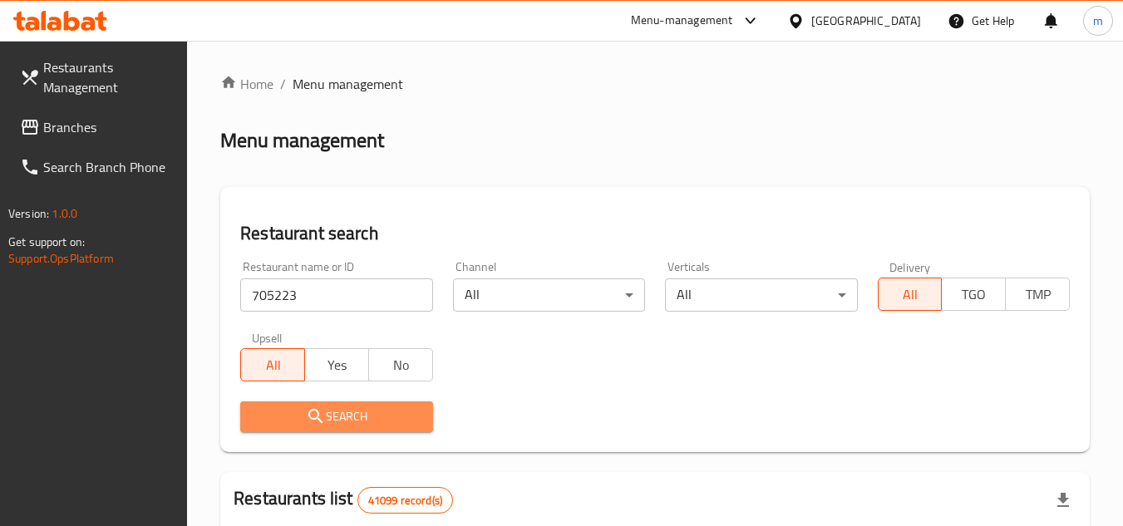
click at [299, 421] on span "Search" at bounding box center [336, 417] width 165 height 21
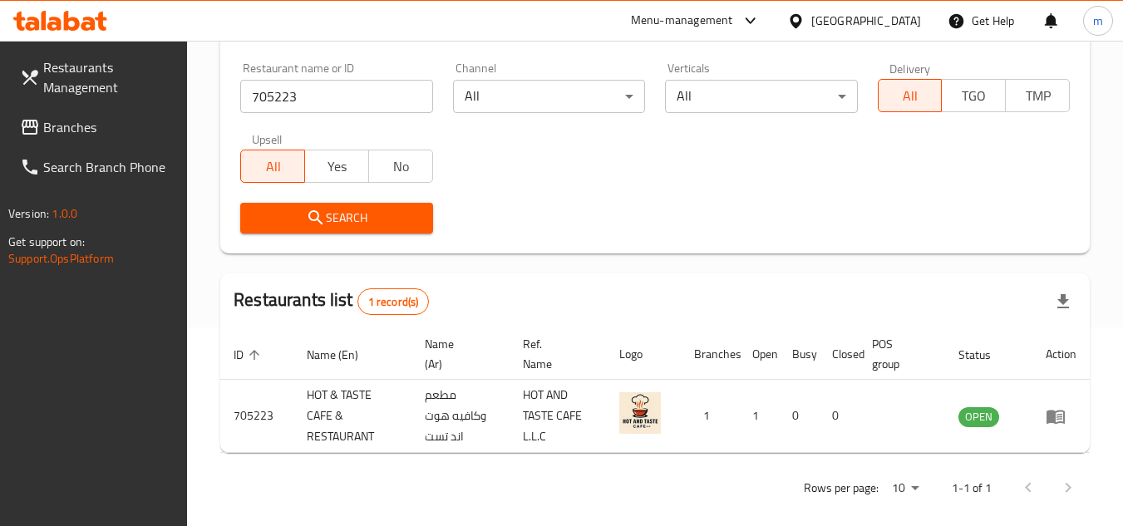
scroll to position [215, 0]
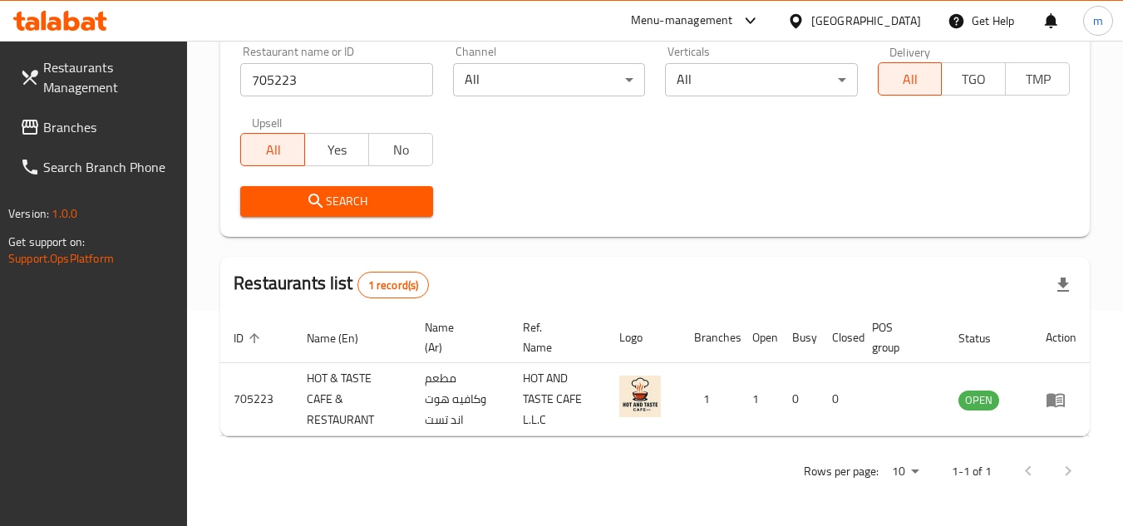
click at [856, 30] on div "United Arab Emirates" at bounding box center [867, 21] width 110 height 18
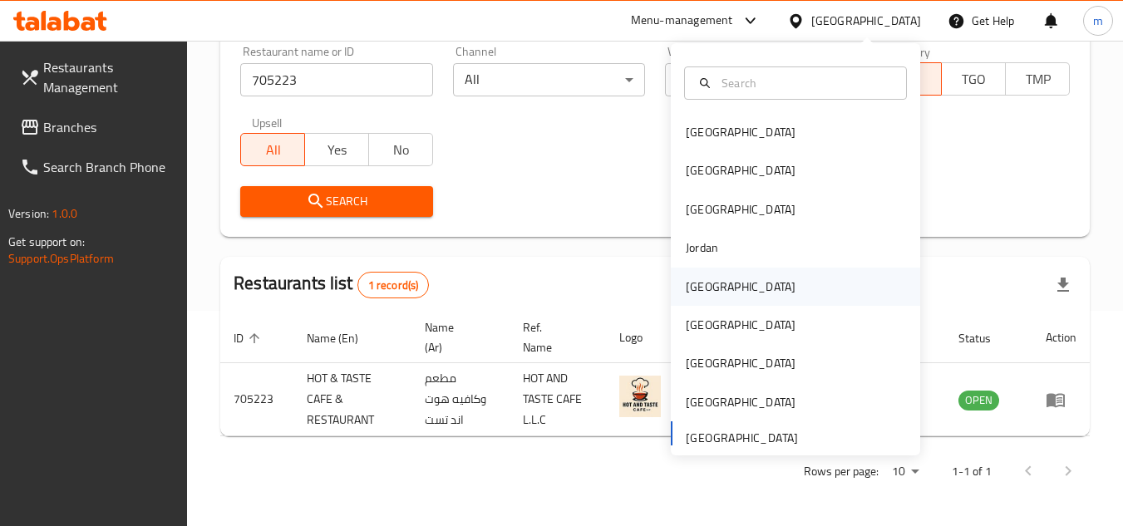
click at [690, 290] on div "[GEOGRAPHIC_DATA]" at bounding box center [741, 287] width 110 height 18
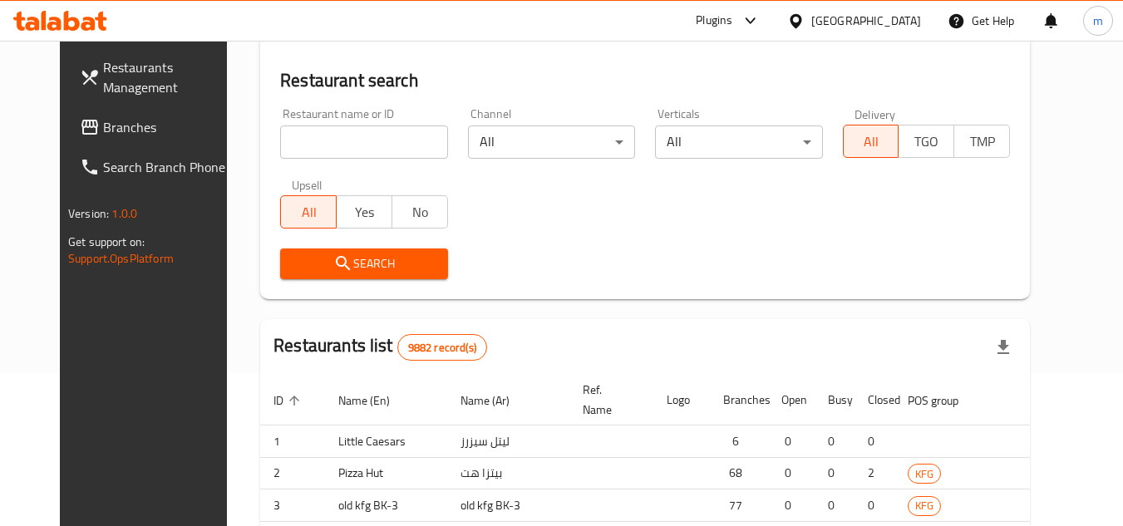
scroll to position [215, 0]
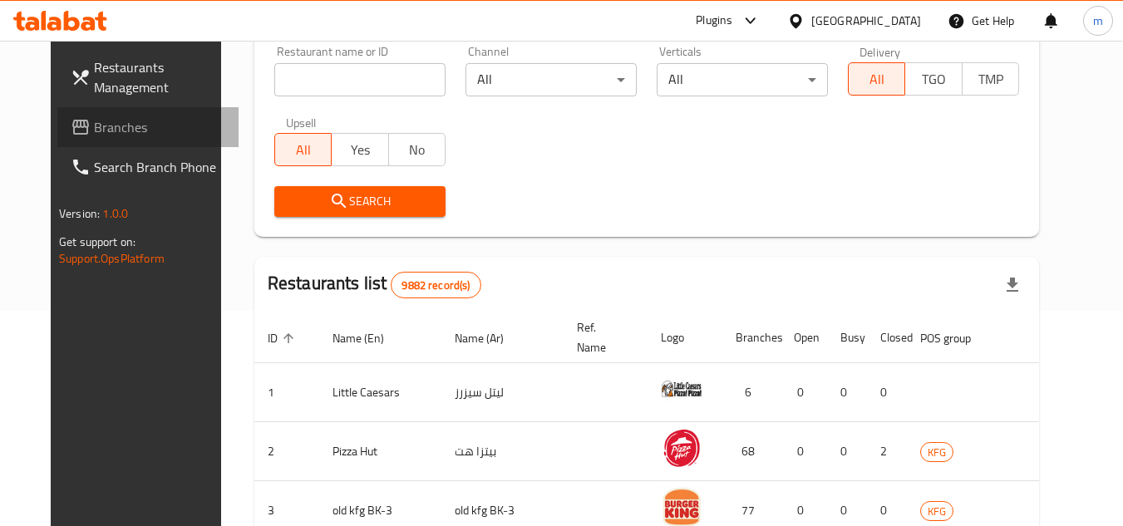
click at [72, 140] on link "Branches" at bounding box center [147, 127] width 181 height 40
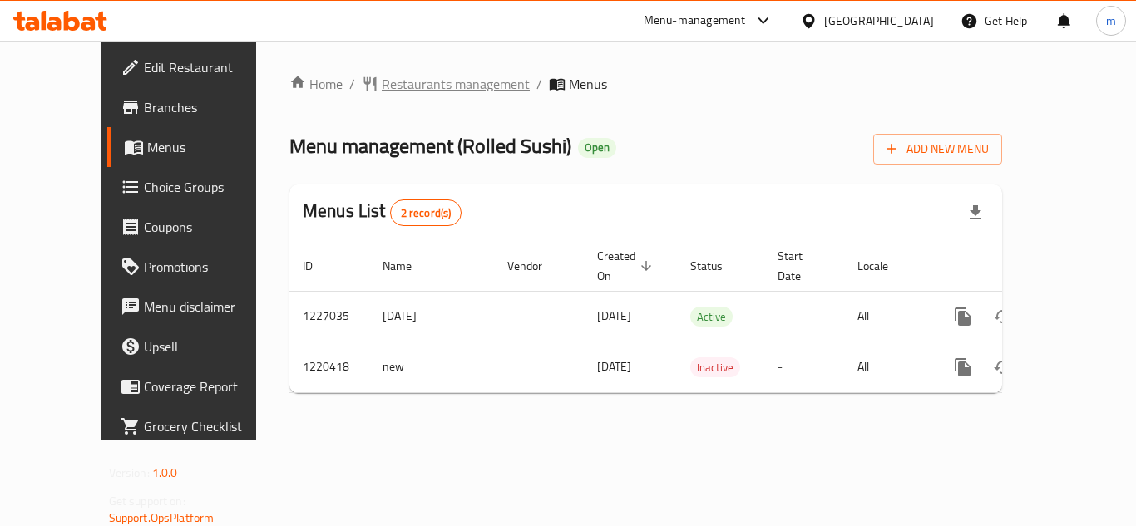
click at [382, 78] on span "Restaurants management" at bounding box center [456, 84] width 148 height 20
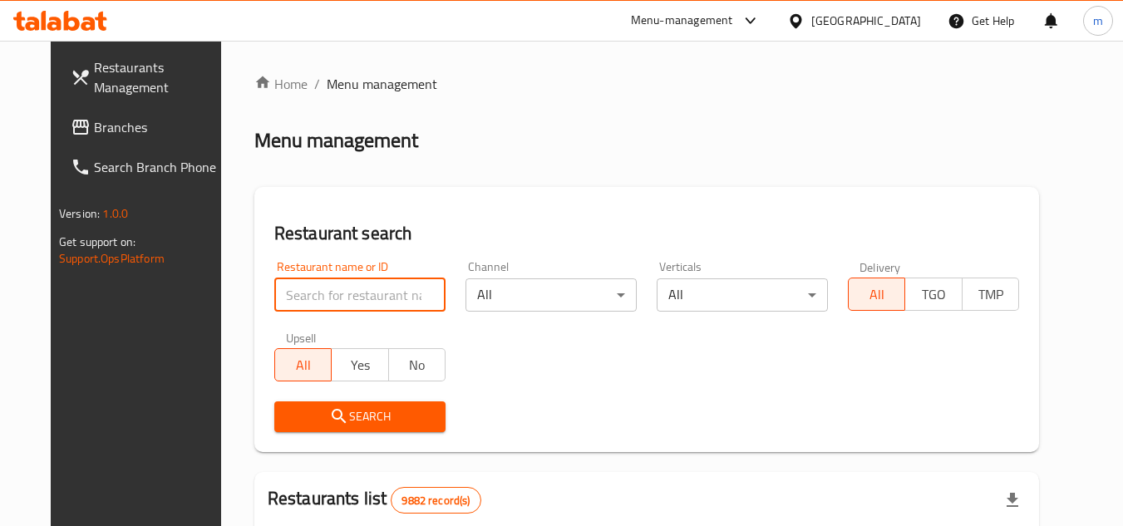
click at [333, 279] on input "search" at bounding box center [359, 295] width 171 height 33
paste input "673360"
type input "673360"
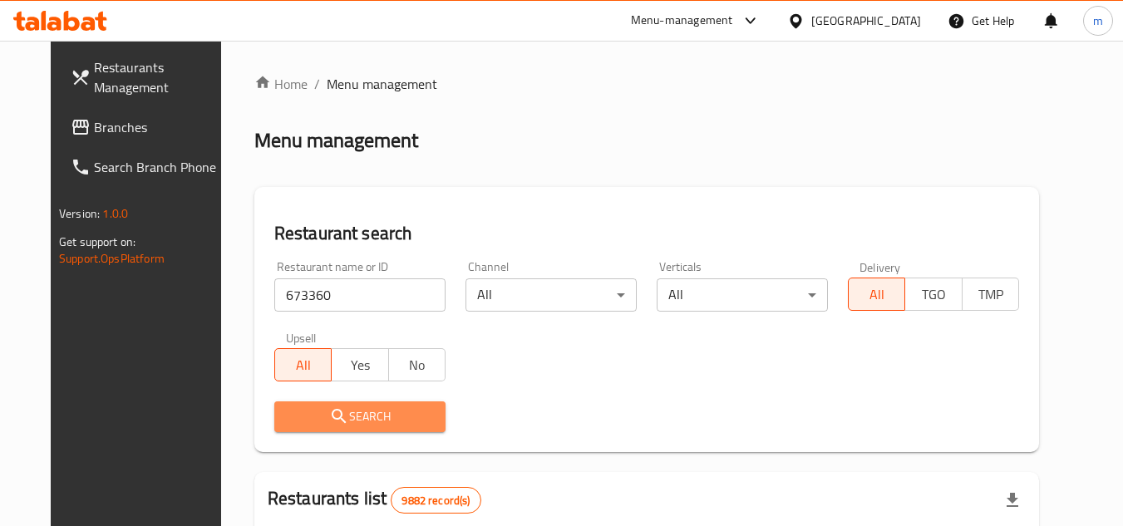
click at [338, 416] on span "Search" at bounding box center [360, 417] width 145 height 21
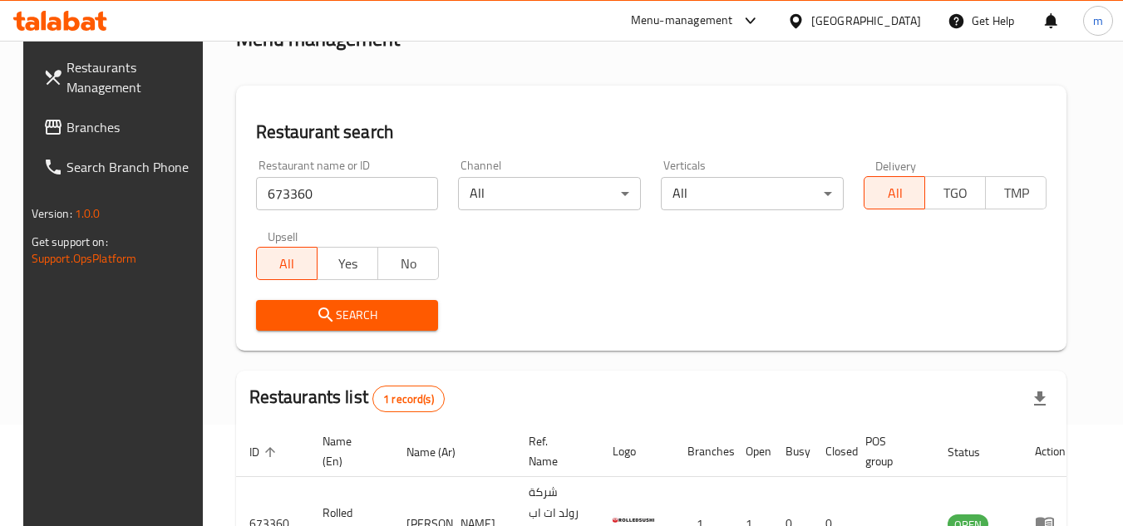
scroll to position [201, 0]
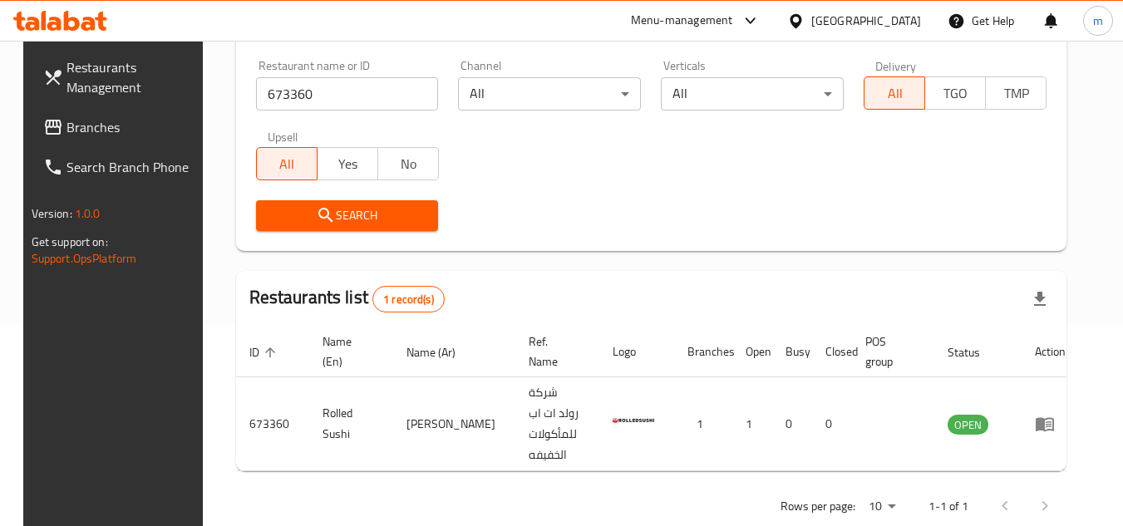
click at [906, 18] on div "[GEOGRAPHIC_DATA]" at bounding box center [867, 21] width 110 height 18
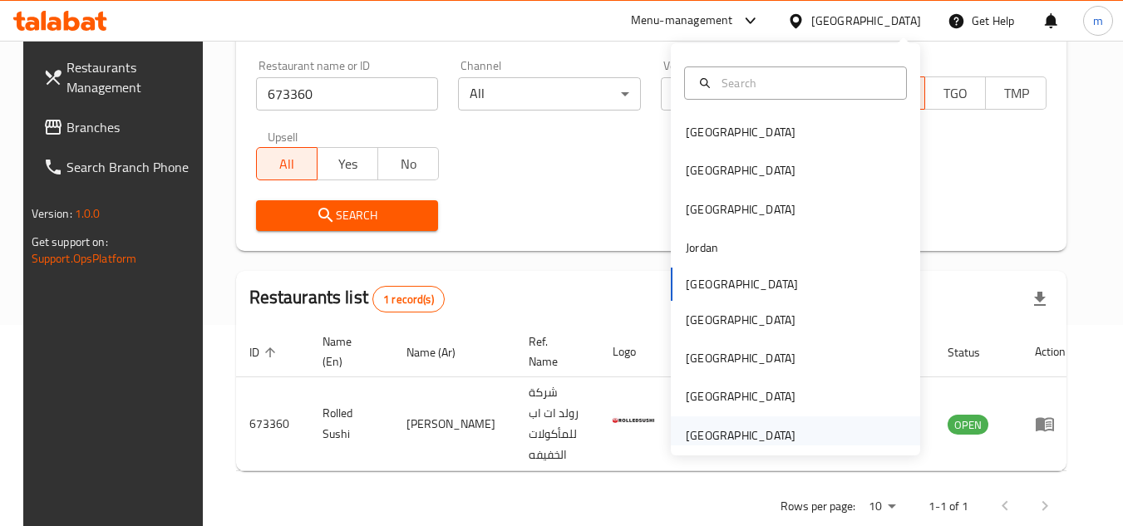
click at [741, 434] on div "[GEOGRAPHIC_DATA]" at bounding box center [741, 436] width 110 height 18
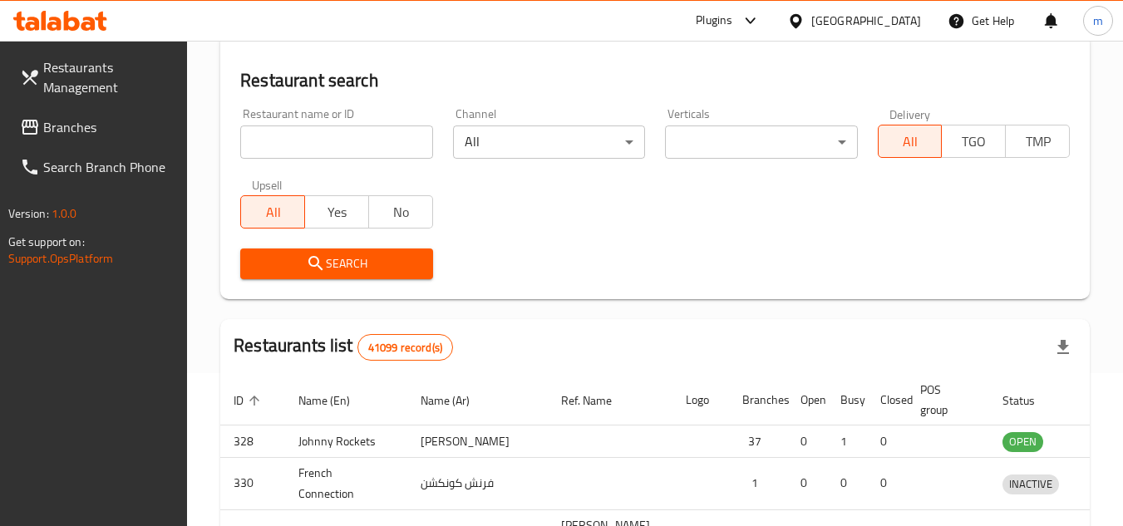
scroll to position [201, 0]
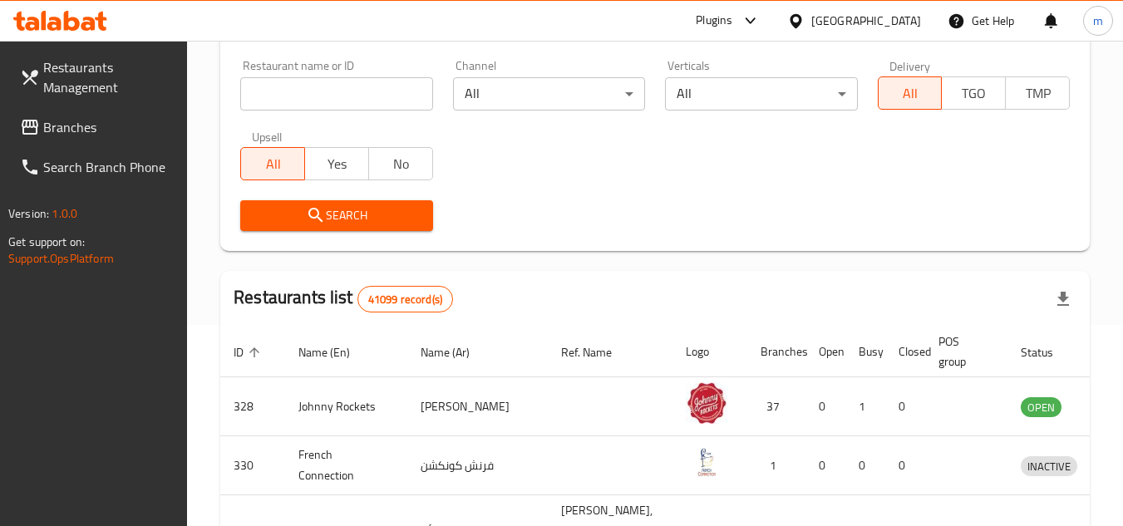
click at [80, 124] on span "Branches" at bounding box center [108, 127] width 131 height 20
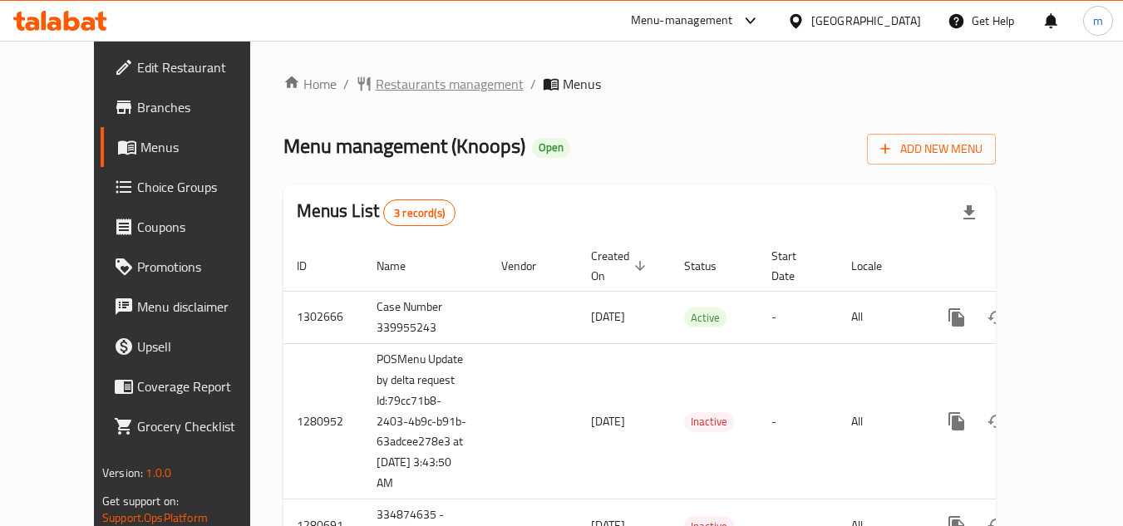
click at [413, 86] on span "Restaurants management" at bounding box center [450, 84] width 148 height 20
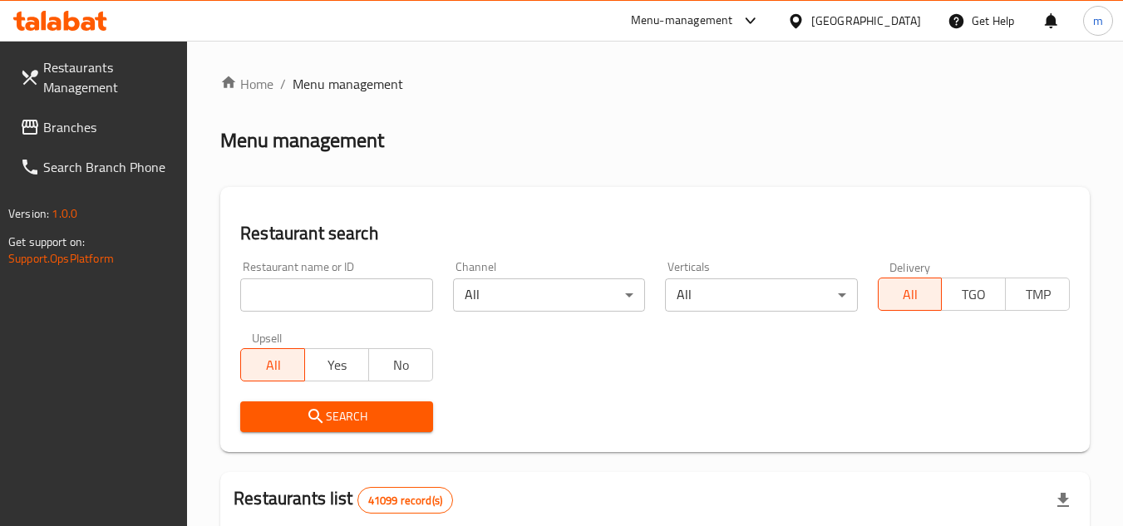
click at [371, 299] on input "search" at bounding box center [336, 295] width 192 height 33
paste input "693945"
type input "693945"
click at [363, 420] on span "Search" at bounding box center [336, 417] width 165 height 21
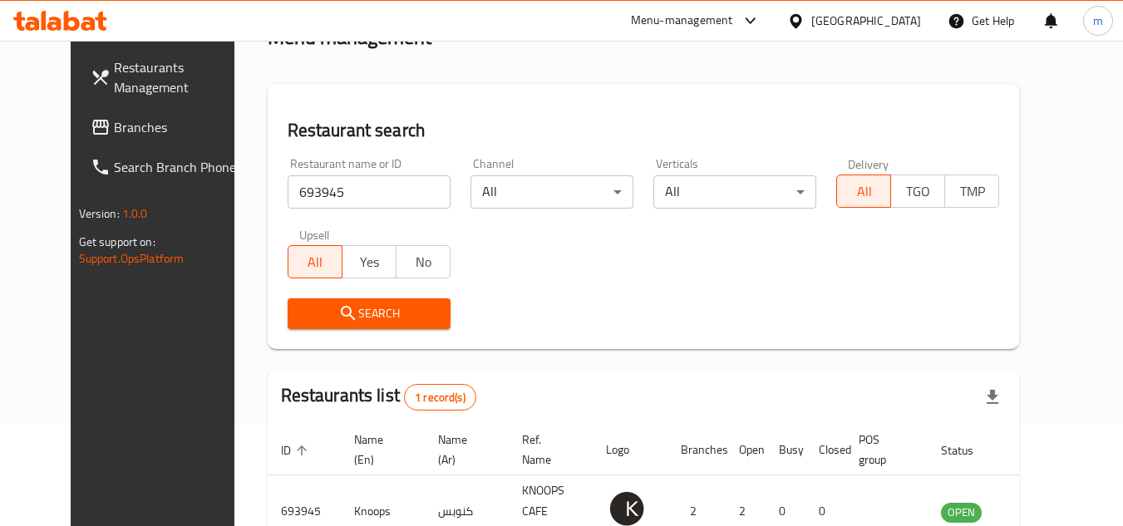
scroll to position [201, 0]
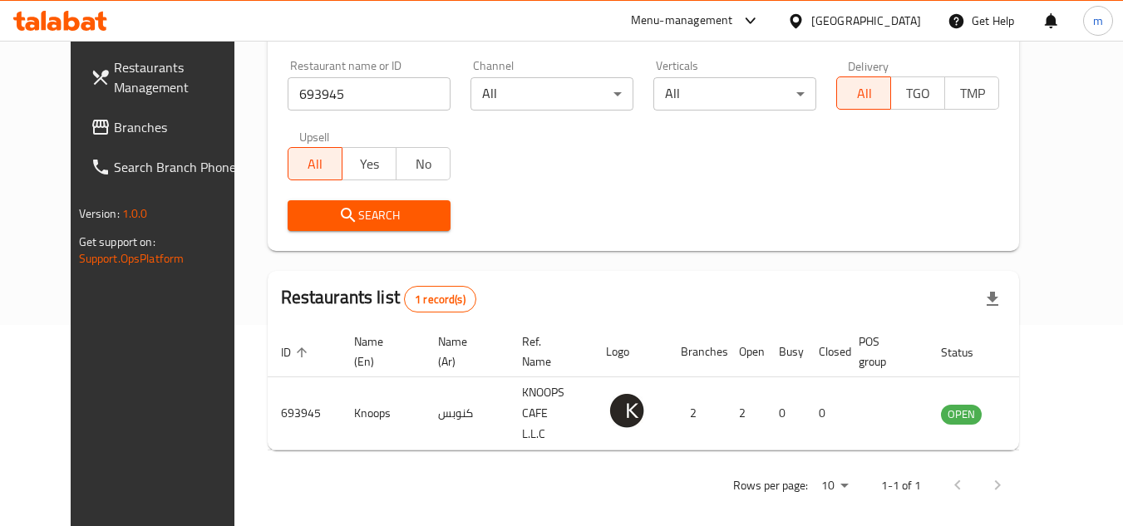
click at [807, 23] on div at bounding box center [799, 21] width 24 height 18
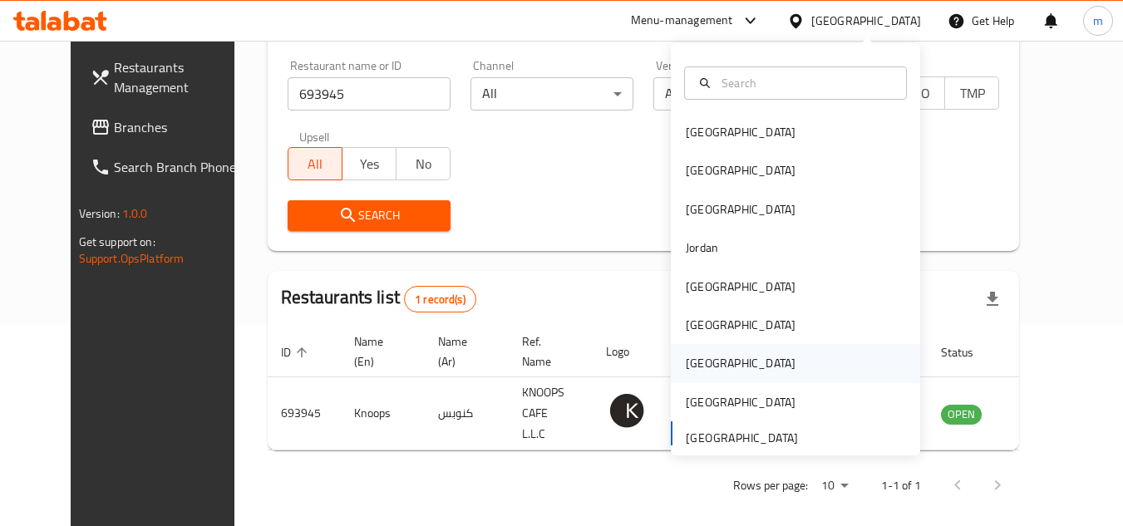
click at [698, 369] on div "[GEOGRAPHIC_DATA]" at bounding box center [741, 363] width 110 height 18
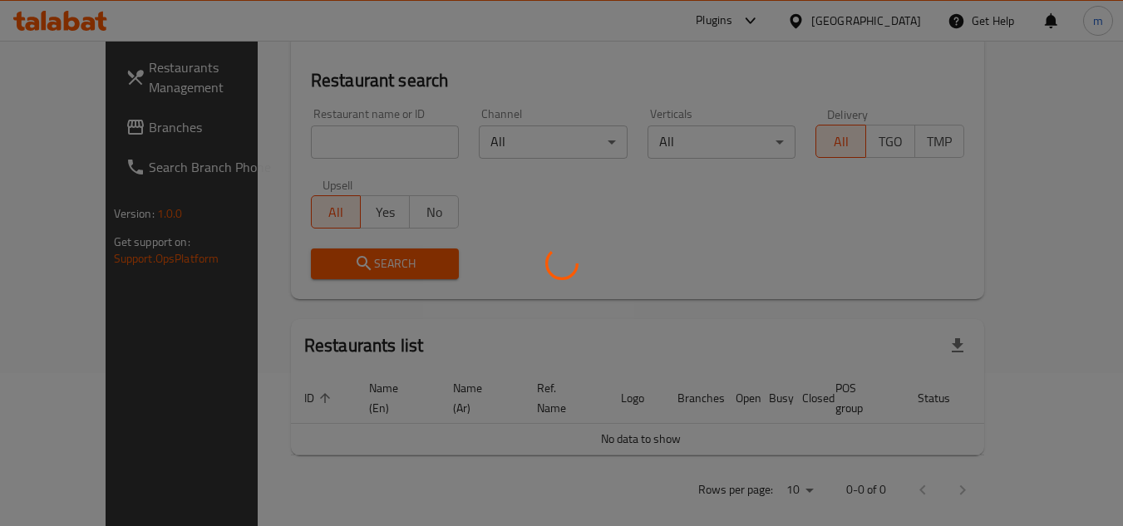
scroll to position [201, 0]
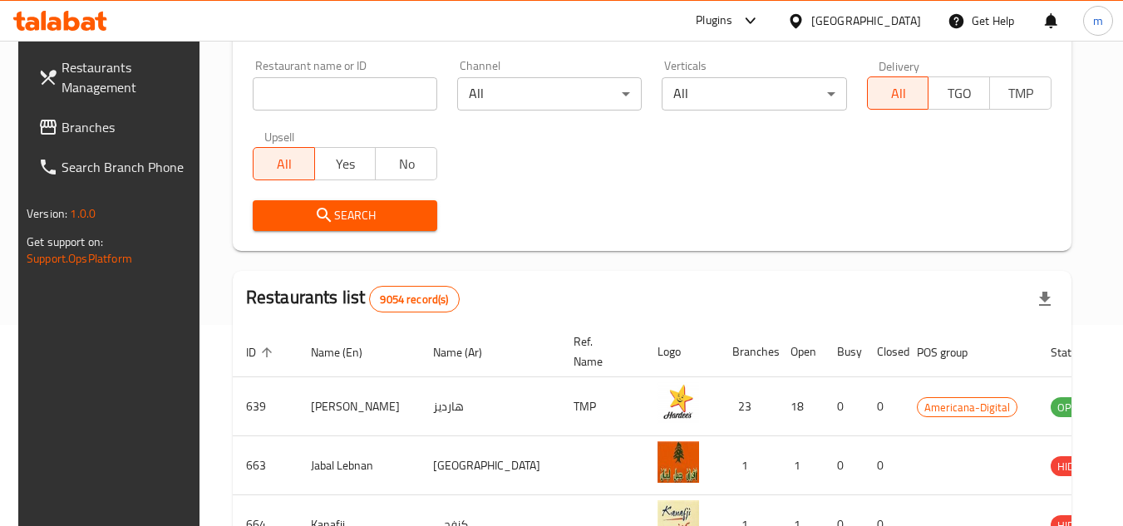
click at [67, 130] on span "Branches" at bounding box center [127, 127] width 131 height 20
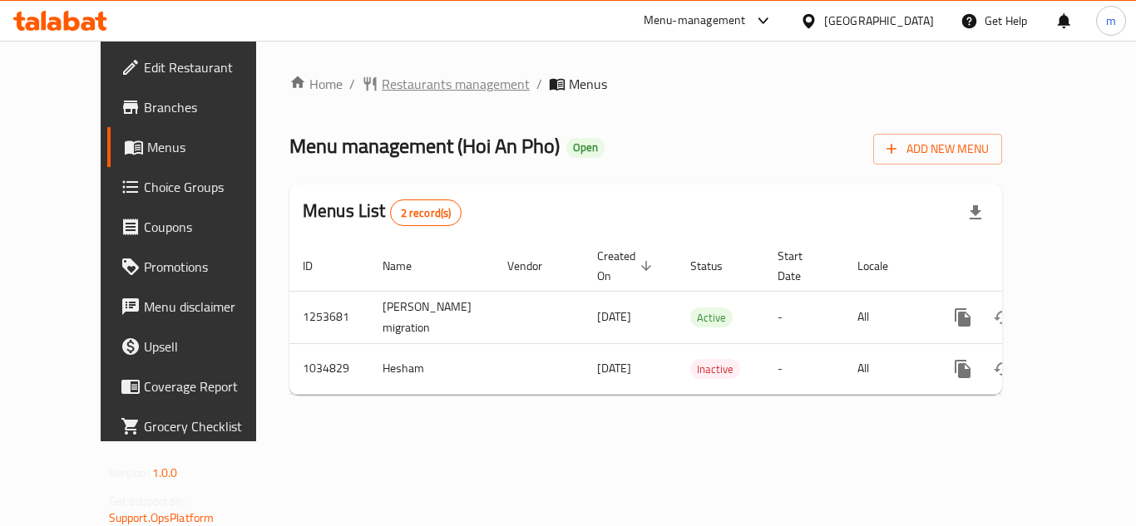
click at [428, 74] on span "Restaurants management" at bounding box center [456, 84] width 148 height 20
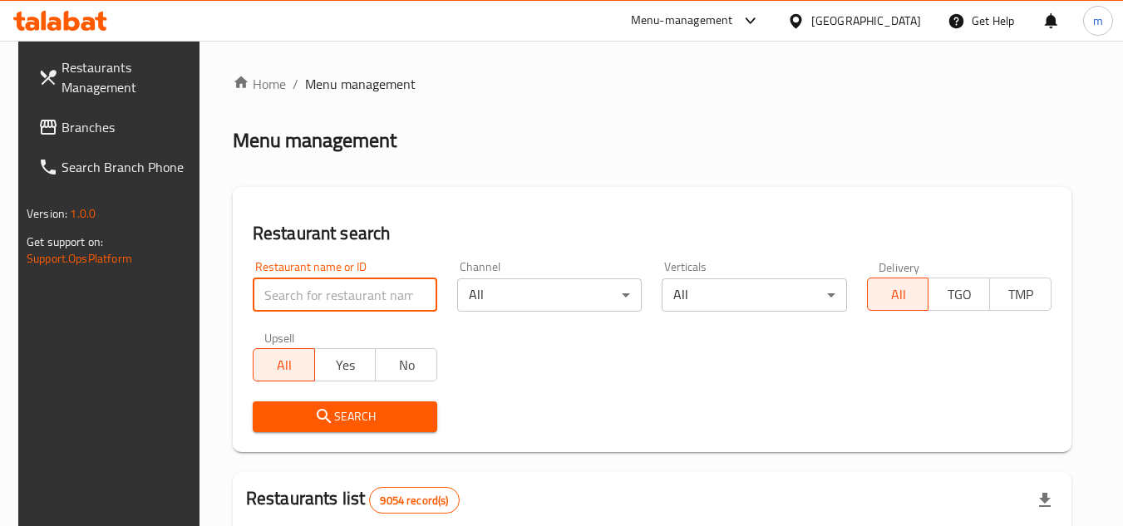
click at [271, 291] on input "search" at bounding box center [345, 295] width 185 height 33
paste input "661589"
type input "661589"
click at [278, 408] on span "Search" at bounding box center [345, 417] width 158 height 21
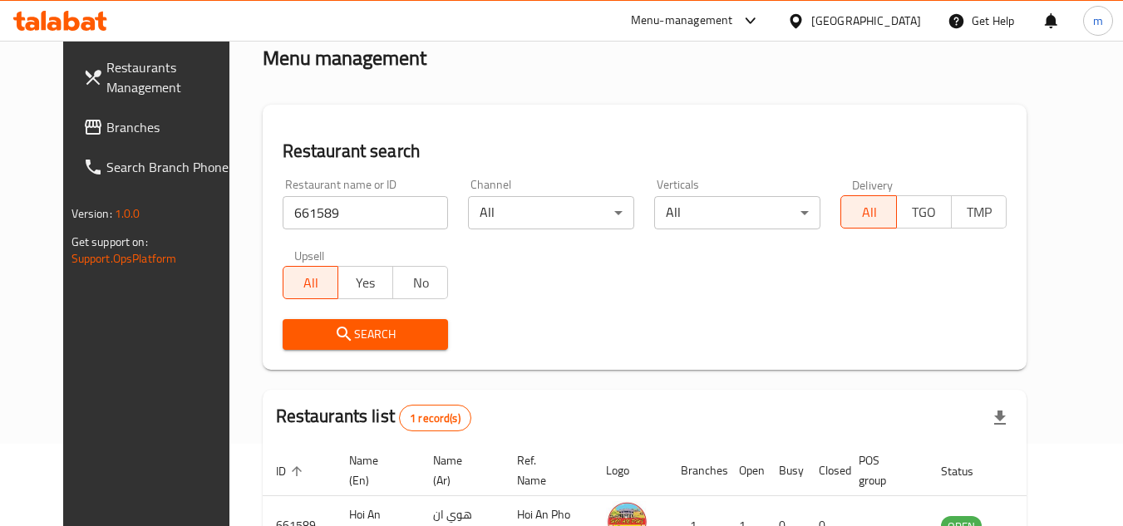
scroll to position [201, 0]
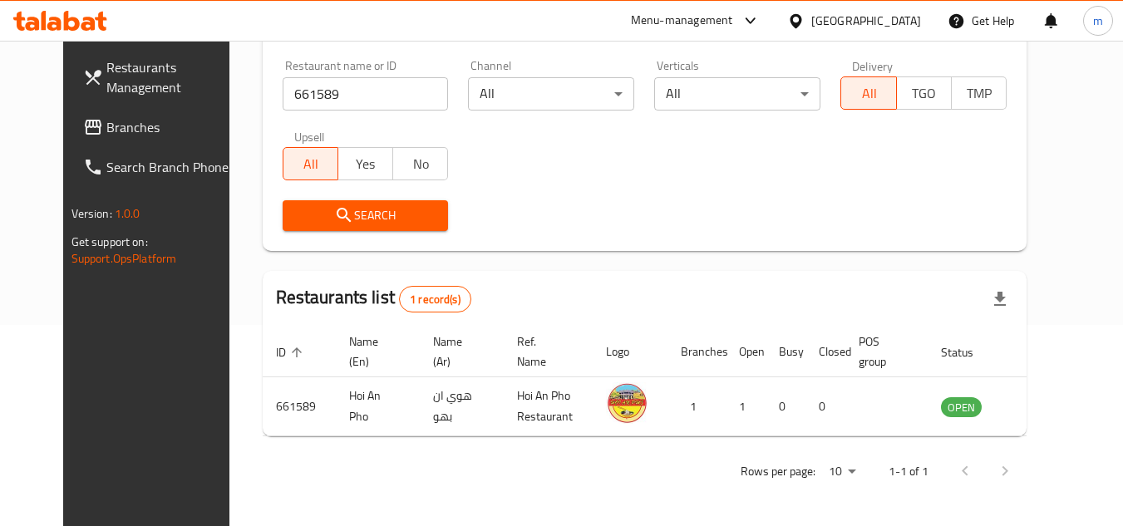
click at [805, 20] on icon at bounding box center [795, 20] width 17 height 17
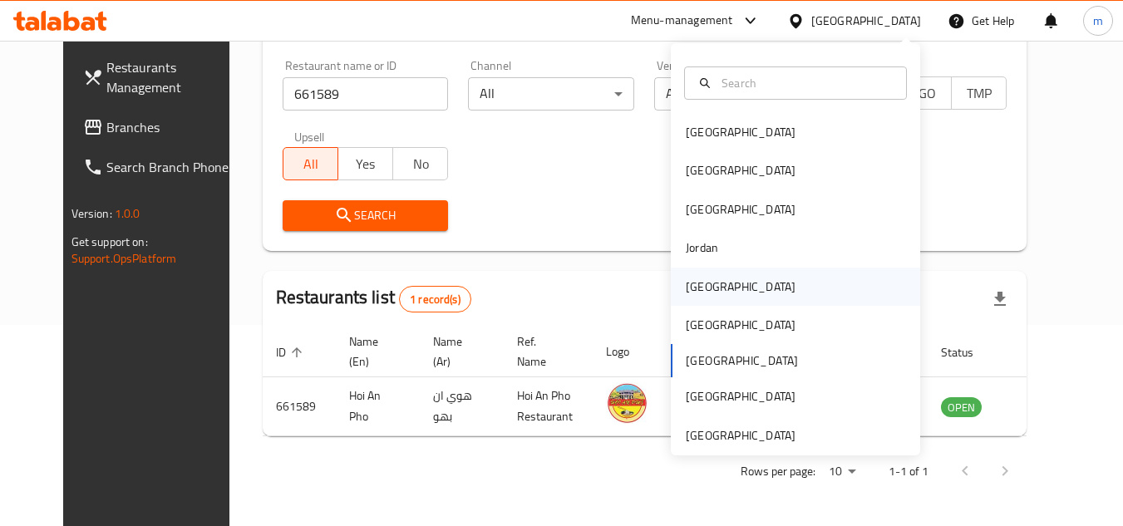
click at [706, 291] on div "[GEOGRAPHIC_DATA]" at bounding box center [741, 287] width 110 height 18
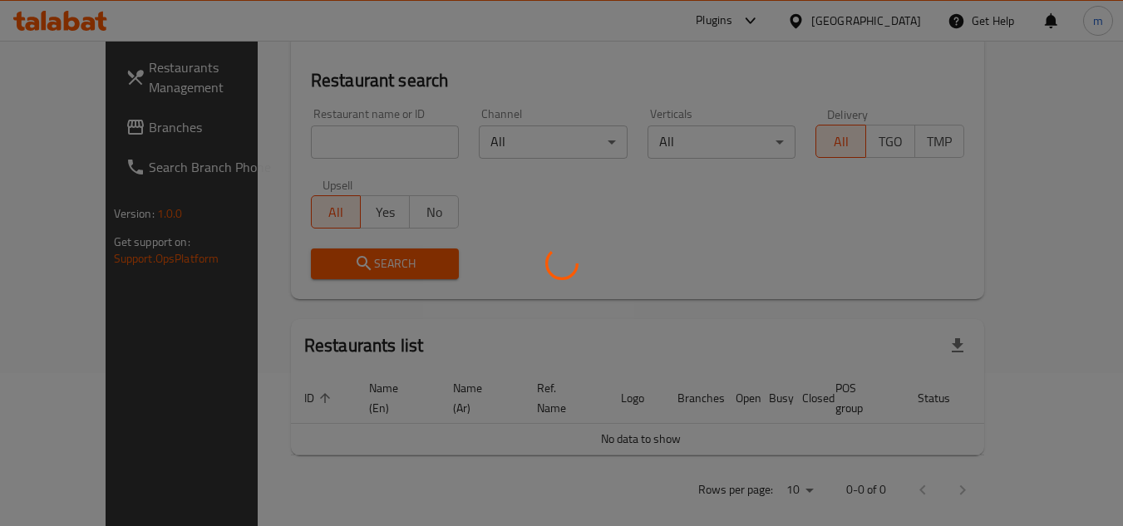
scroll to position [201, 0]
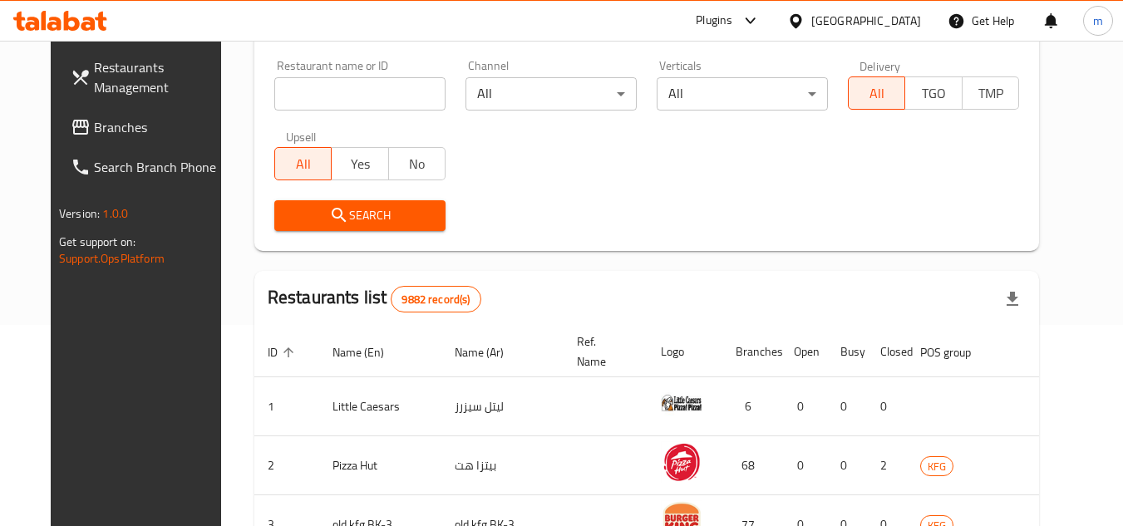
click at [94, 117] on span "Branches" at bounding box center [159, 127] width 131 height 20
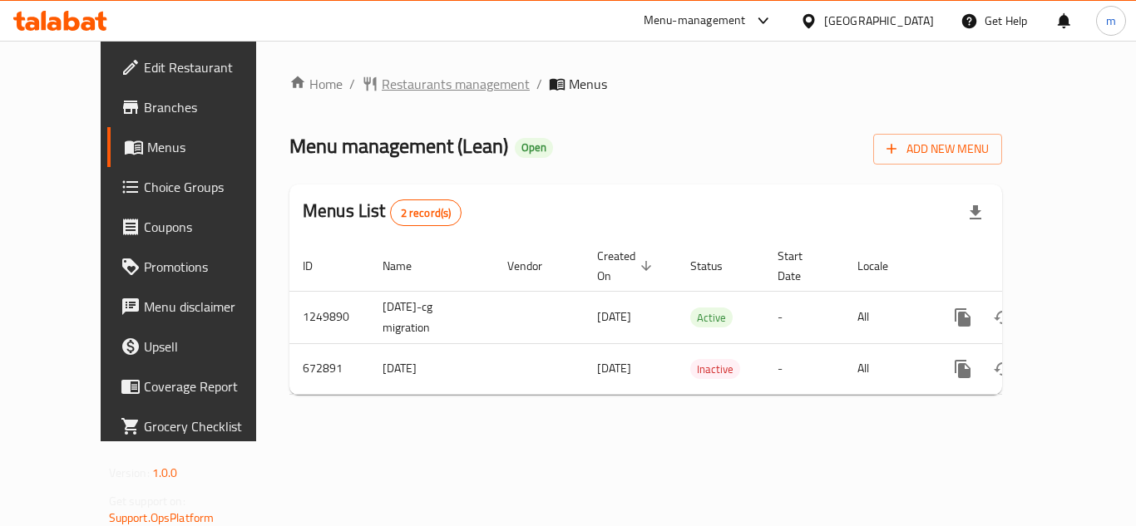
click at [447, 91] on span "Restaurants management" at bounding box center [456, 84] width 148 height 20
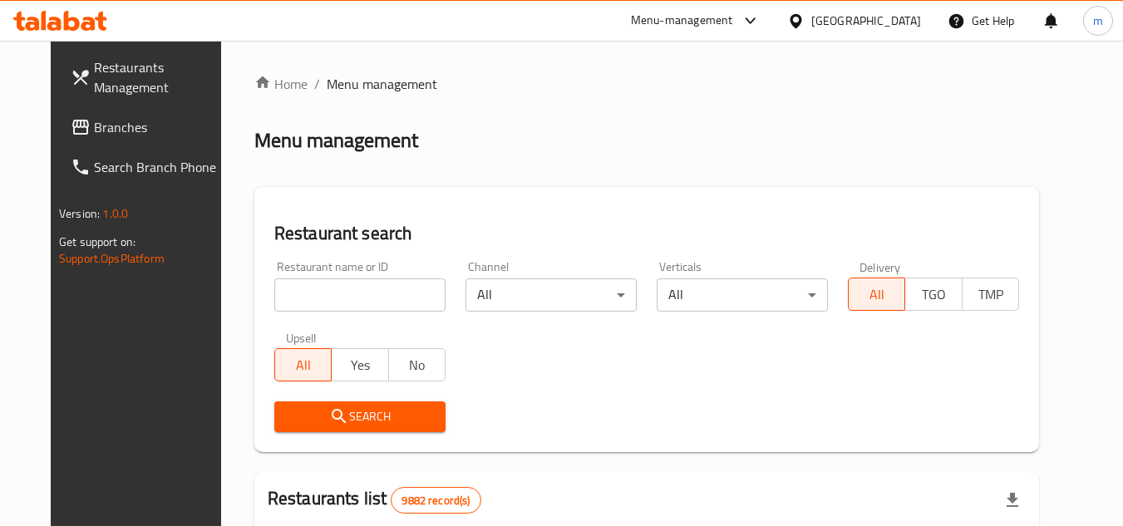
click at [371, 303] on input "search" at bounding box center [359, 295] width 171 height 33
paste input "642305"
type input "642305"
click at [362, 427] on button "Search" at bounding box center [359, 417] width 171 height 31
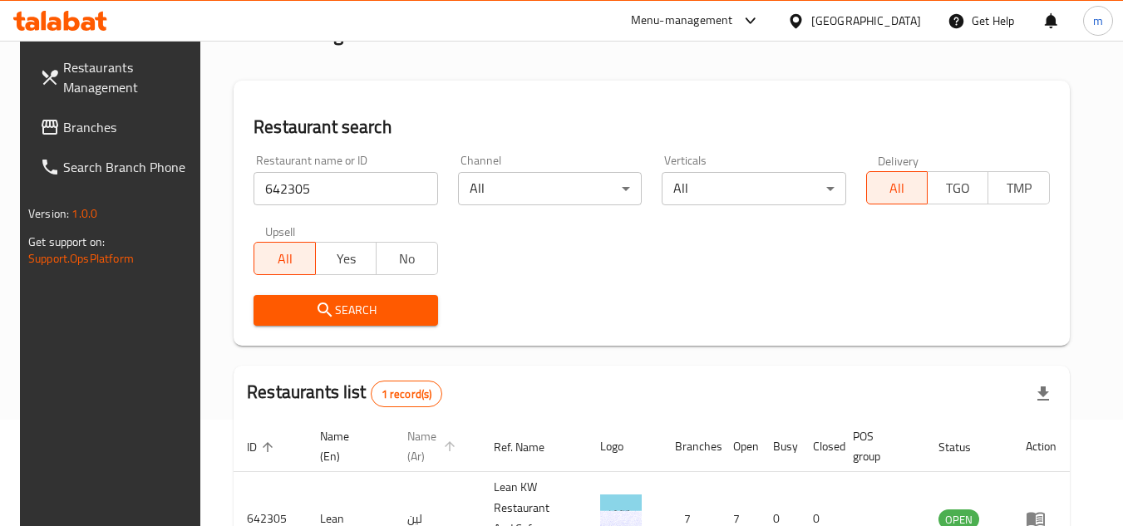
scroll to position [215, 0]
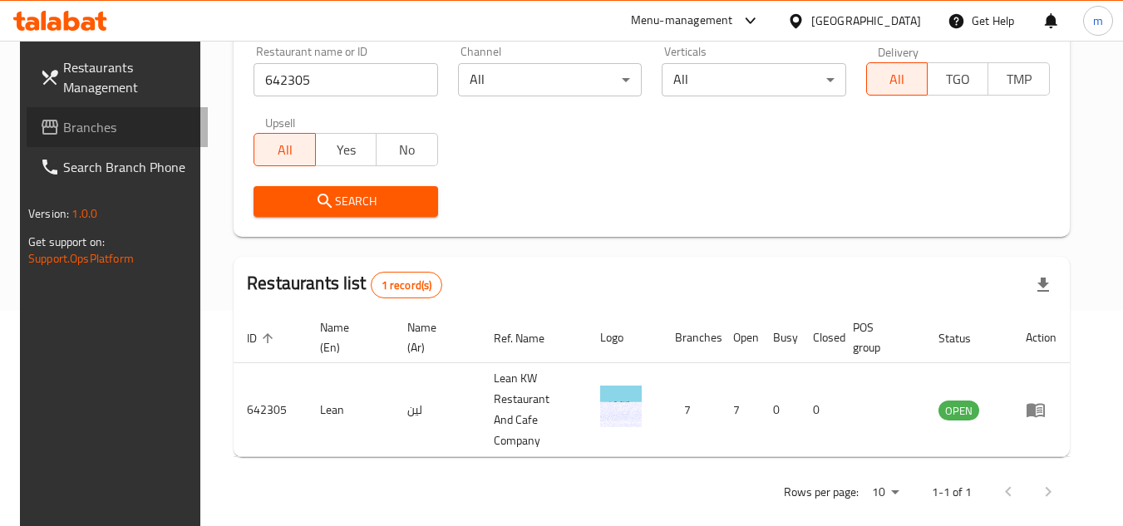
click at [76, 122] on span "Branches" at bounding box center [128, 127] width 131 height 20
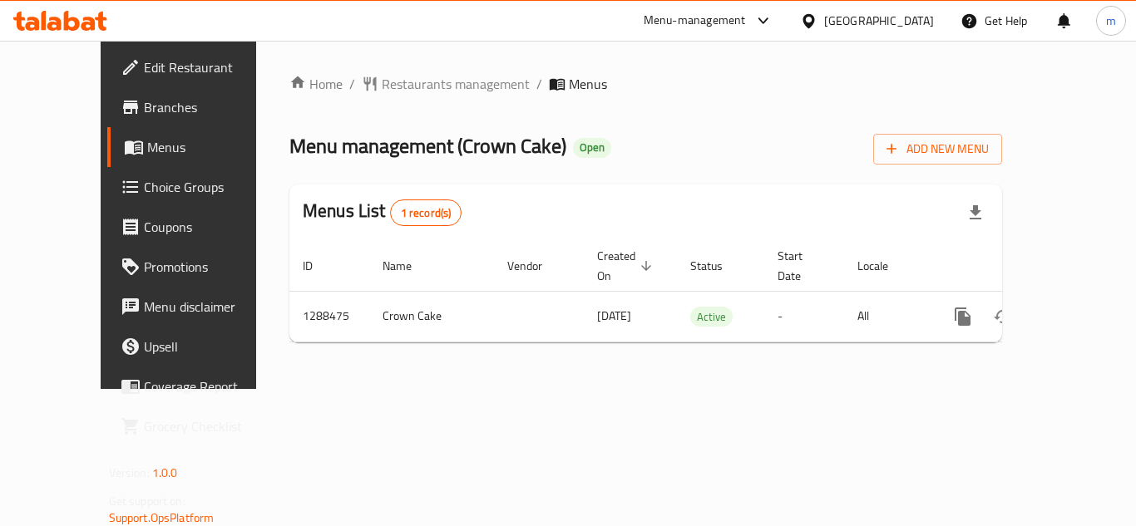
click at [433, 114] on div "Home / Restaurants management / Menus Menu management ( Crown Cake ) Open Add N…" at bounding box center [645, 215] width 713 height 282
click at [427, 94] on span "Restaurants management" at bounding box center [456, 84] width 148 height 20
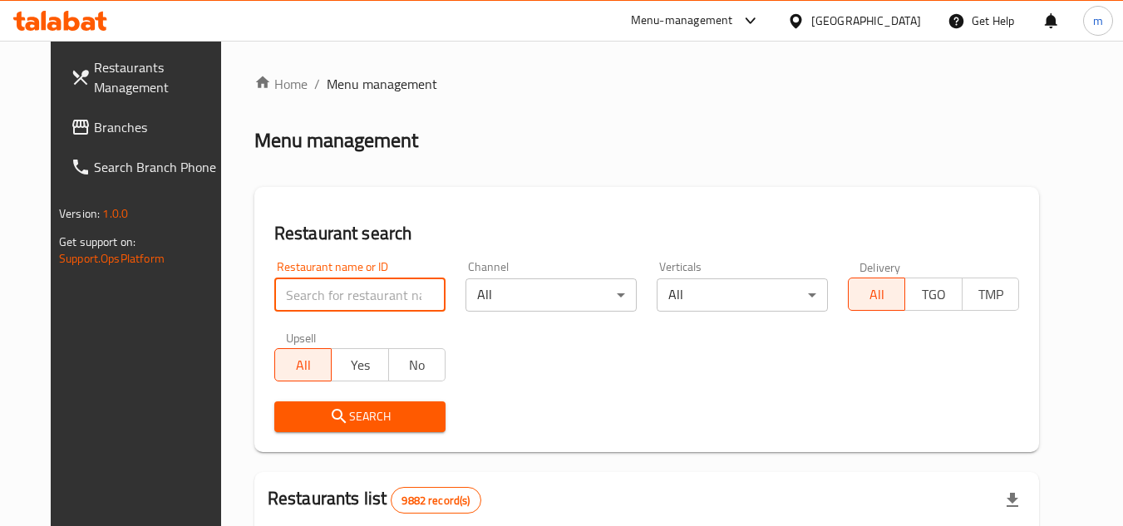
click at [366, 301] on input "search" at bounding box center [359, 295] width 171 height 33
paste input "697194"
type input "697194"
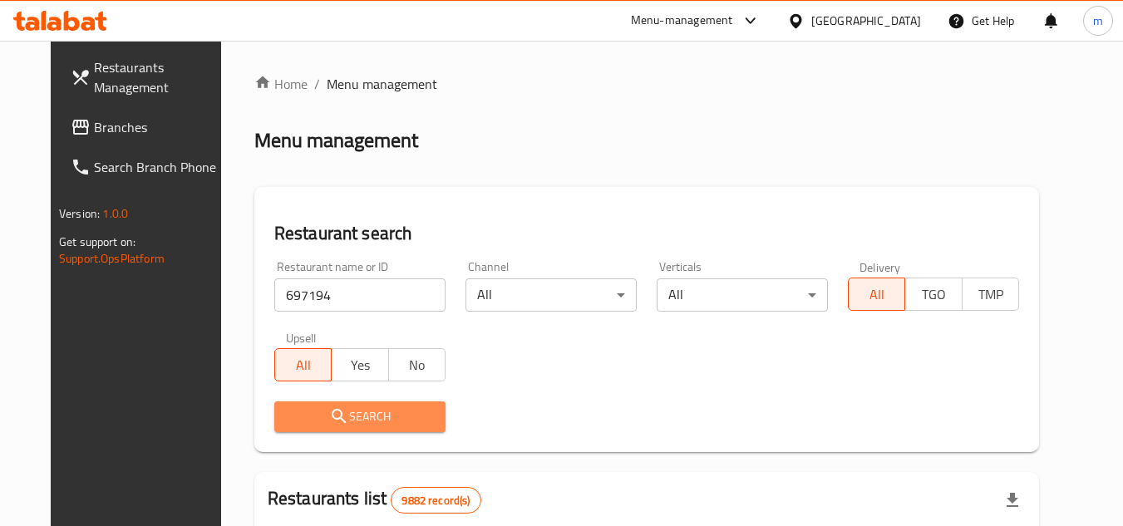
click at [333, 424] on span "Search" at bounding box center [360, 417] width 145 height 21
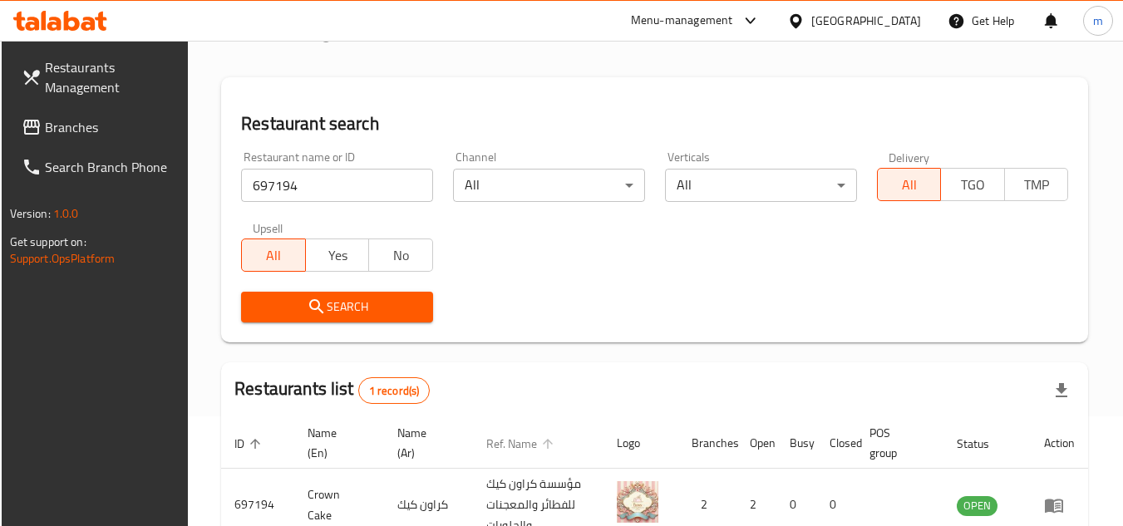
scroll to position [215, 0]
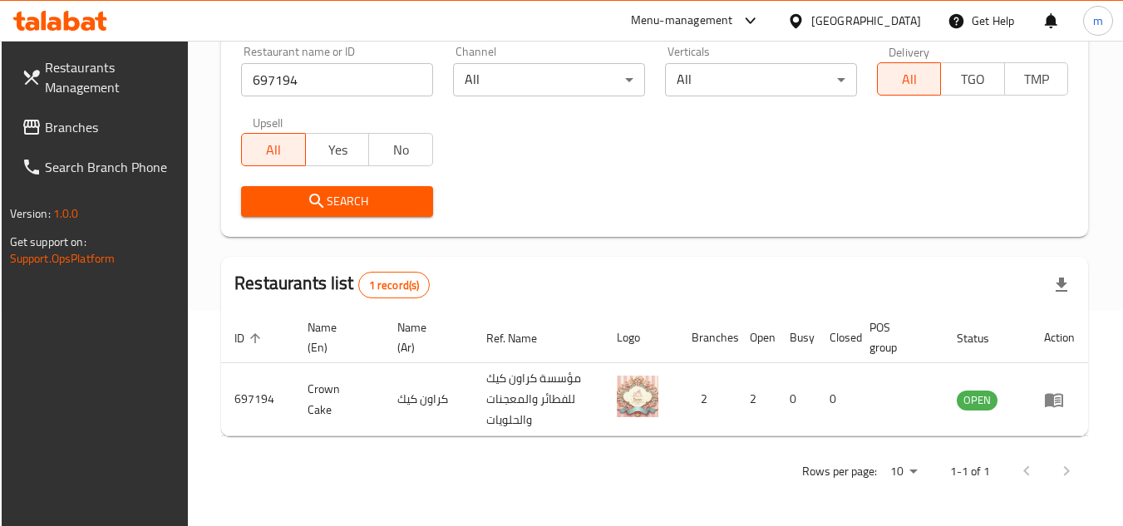
click at [812, 17] on div at bounding box center [799, 21] width 24 height 18
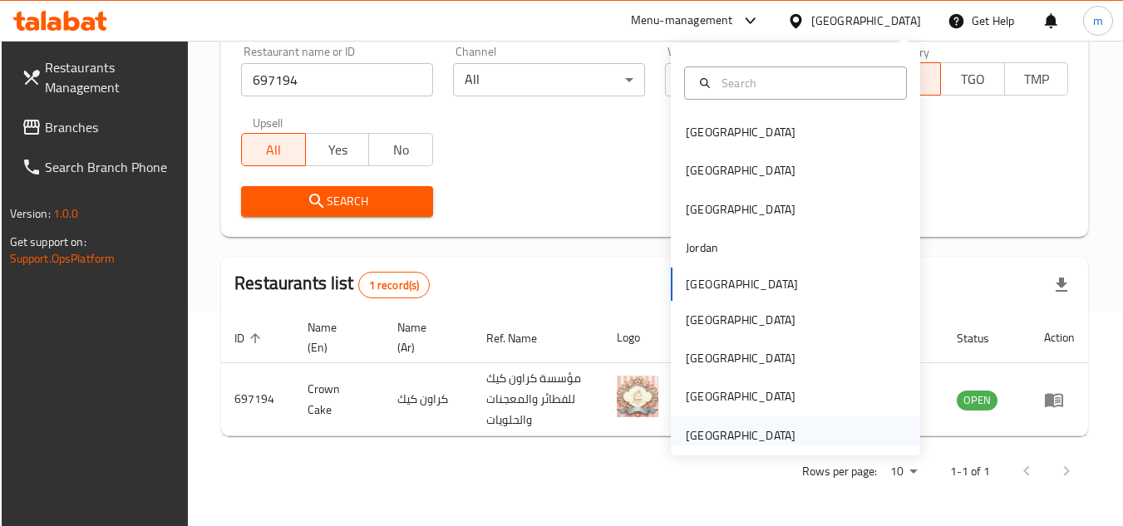
click at [712, 436] on div "[GEOGRAPHIC_DATA]" at bounding box center [741, 436] width 110 height 18
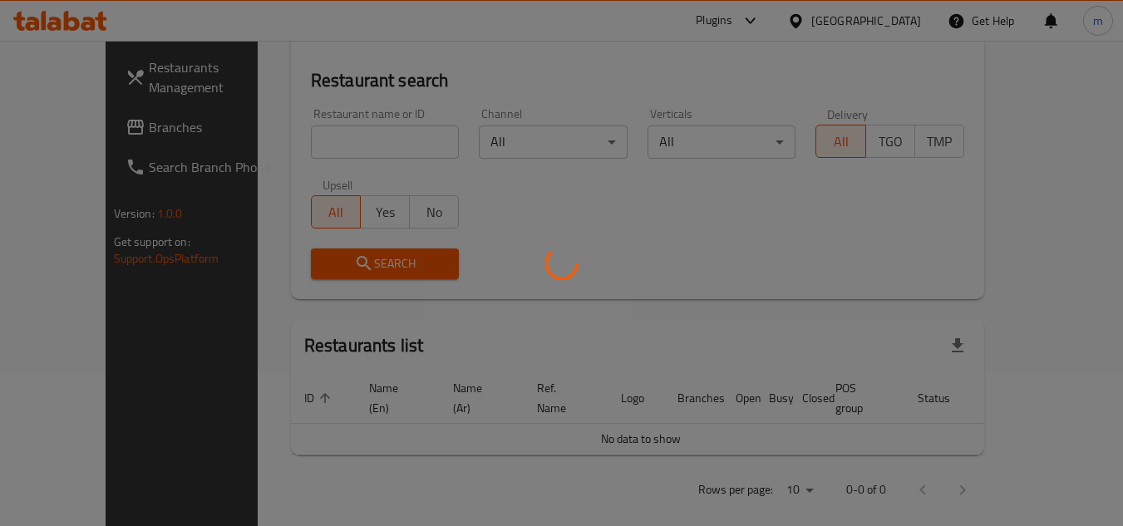
scroll to position [215, 0]
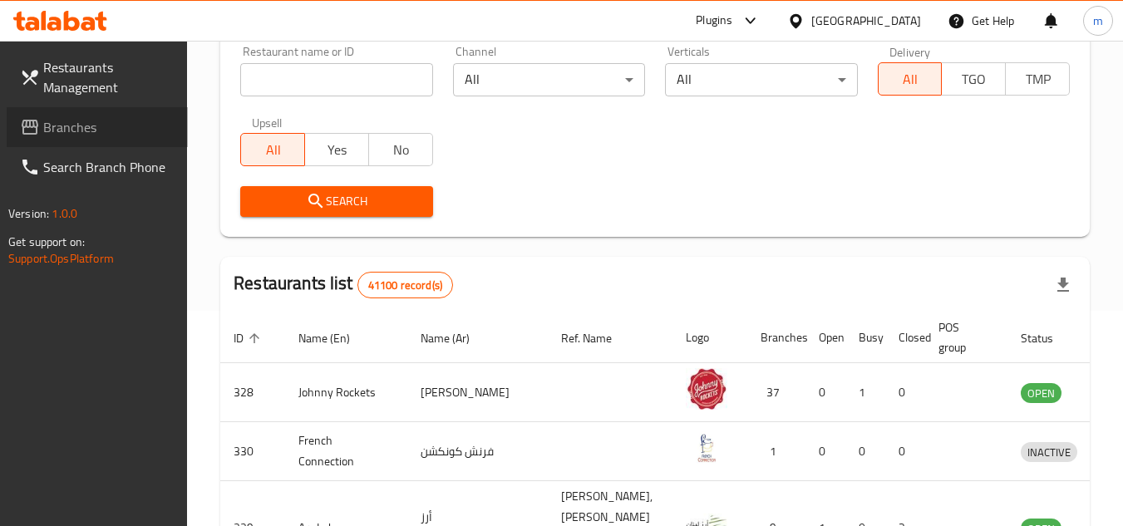
click at [118, 129] on span "Branches" at bounding box center [108, 127] width 131 height 20
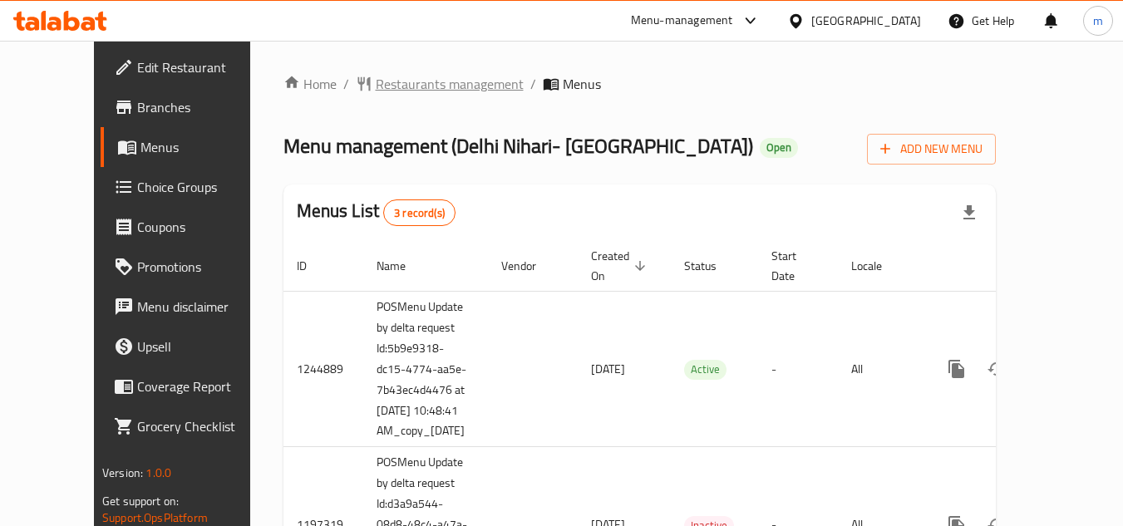
click at [388, 91] on span "Restaurants management" at bounding box center [450, 84] width 148 height 20
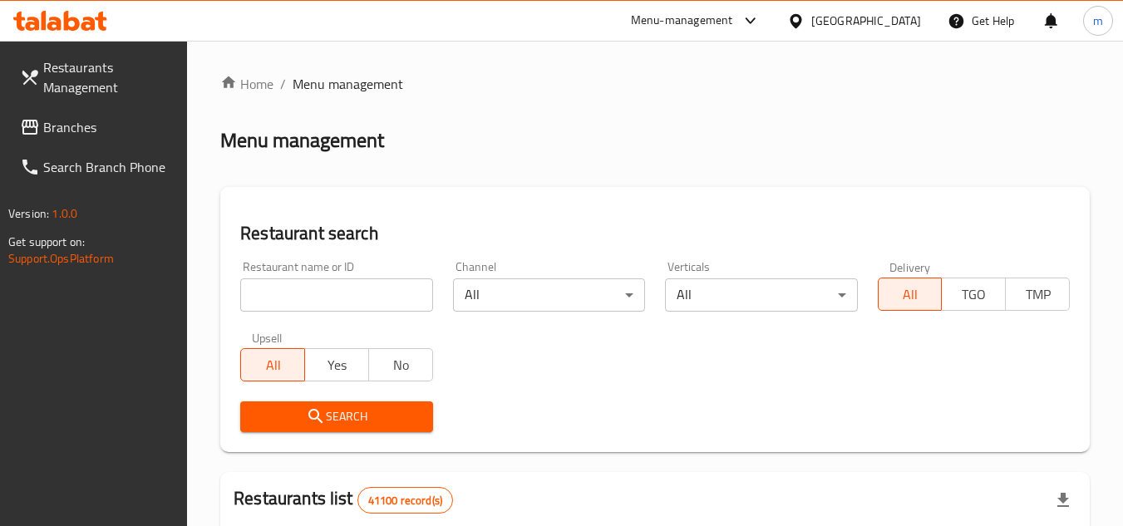
click at [316, 313] on div "Restaurant name or ID Restaurant name or ID" at bounding box center [336, 286] width 212 height 71
click at [318, 299] on input "search" at bounding box center [336, 295] width 192 height 33
paste input "12525"
type input "12525"
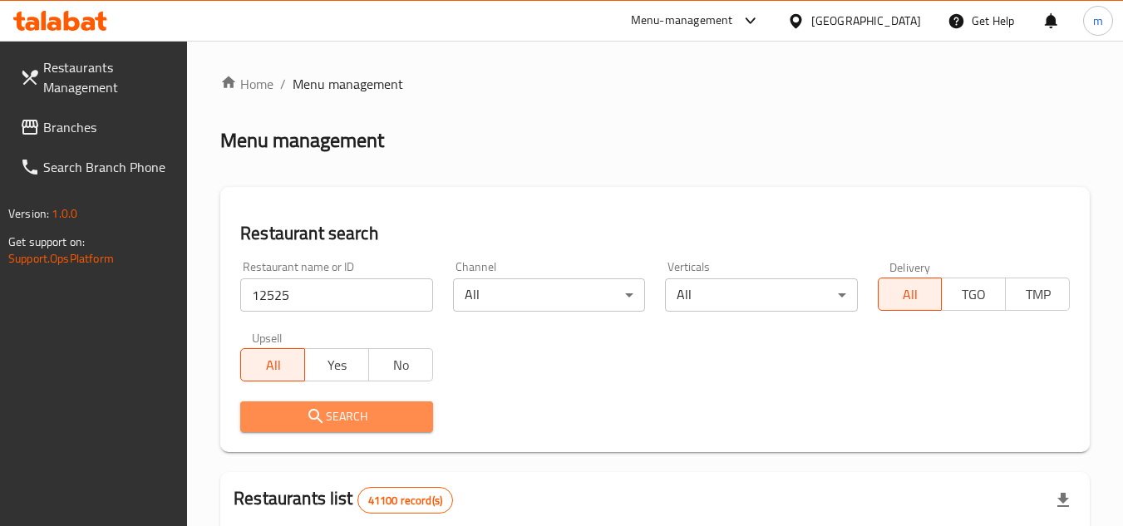
click at [308, 422] on icon "submit" at bounding box center [316, 417] width 20 height 20
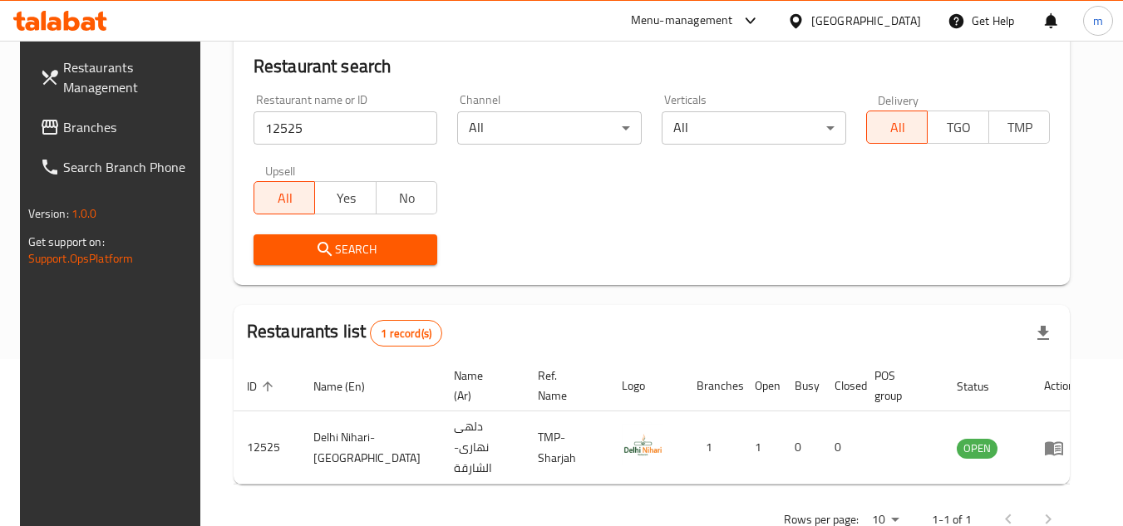
scroll to position [201, 0]
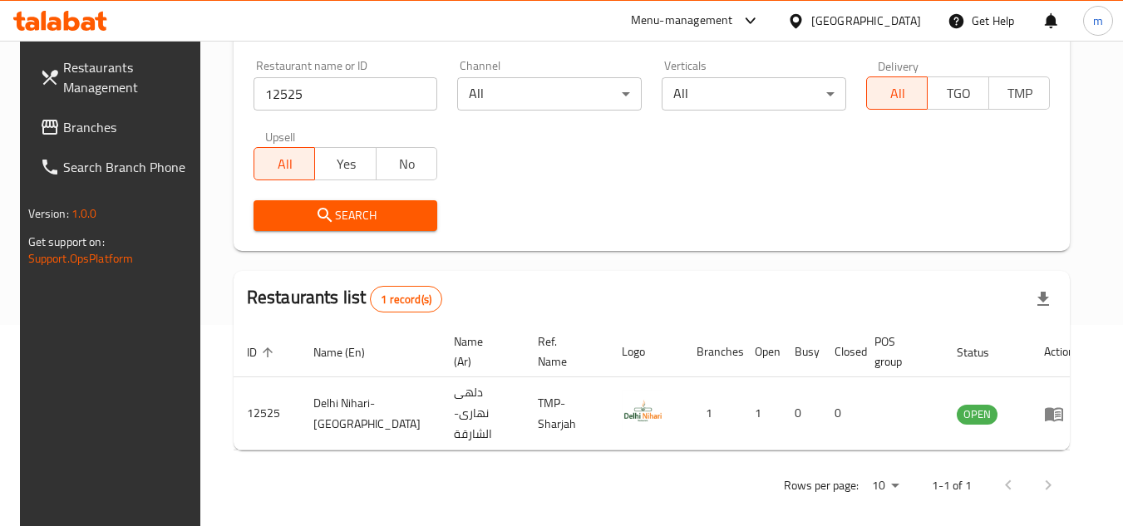
click at [852, 14] on div "[GEOGRAPHIC_DATA]" at bounding box center [867, 21] width 110 height 18
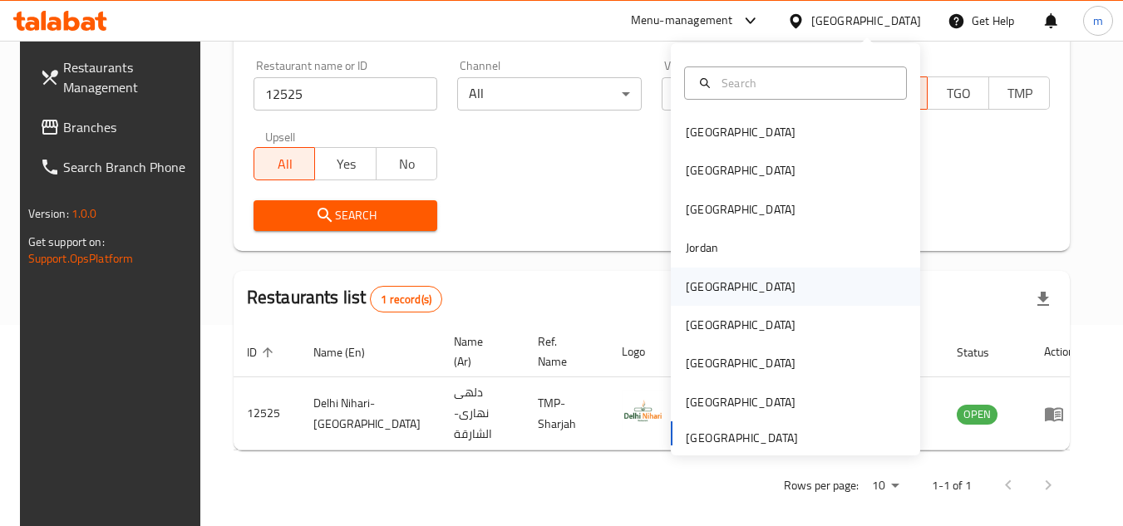
click at [693, 284] on div "Kuwait" at bounding box center [741, 287] width 110 height 18
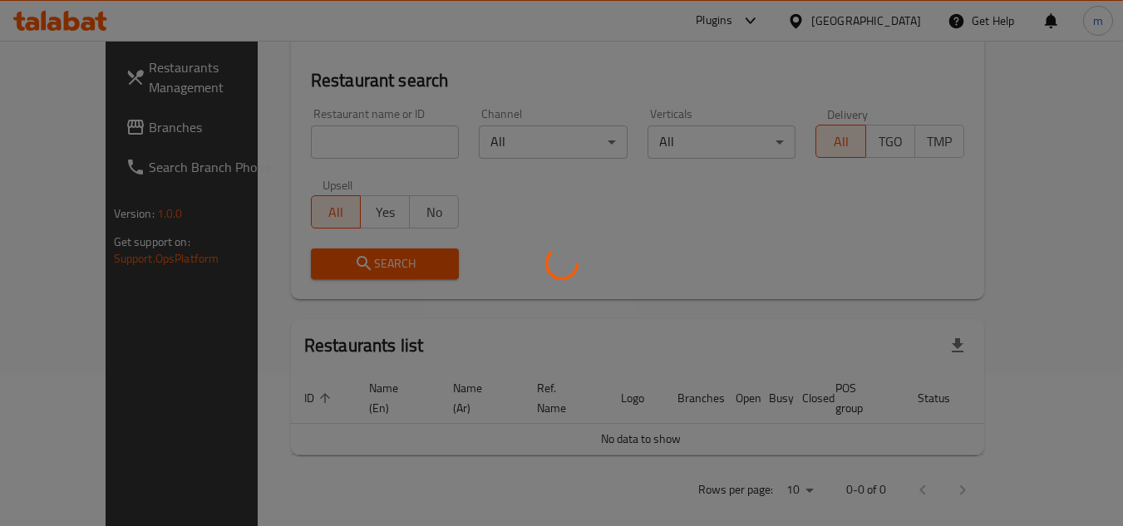
scroll to position [201, 0]
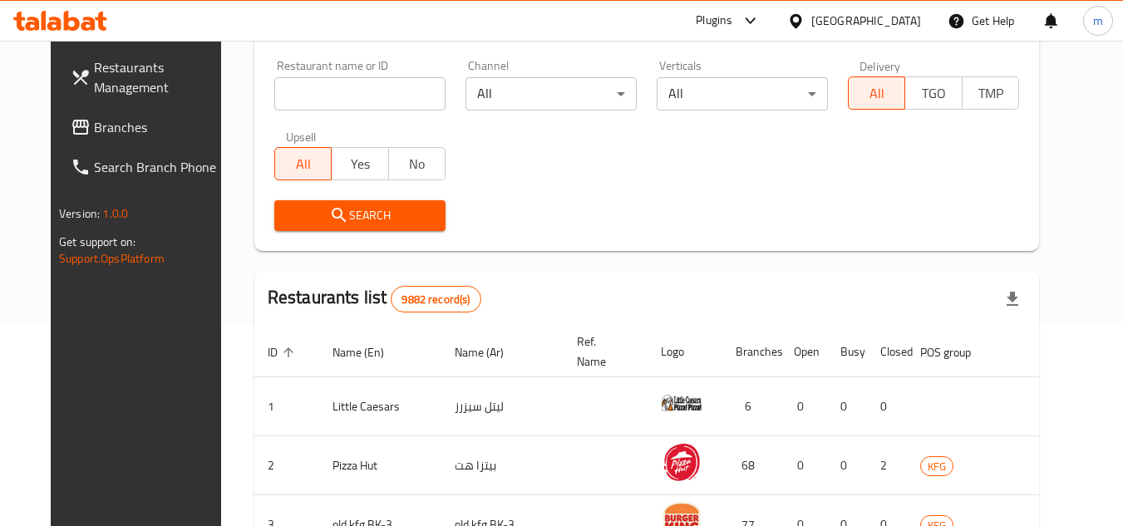
click at [94, 123] on span "Branches" at bounding box center [159, 127] width 131 height 20
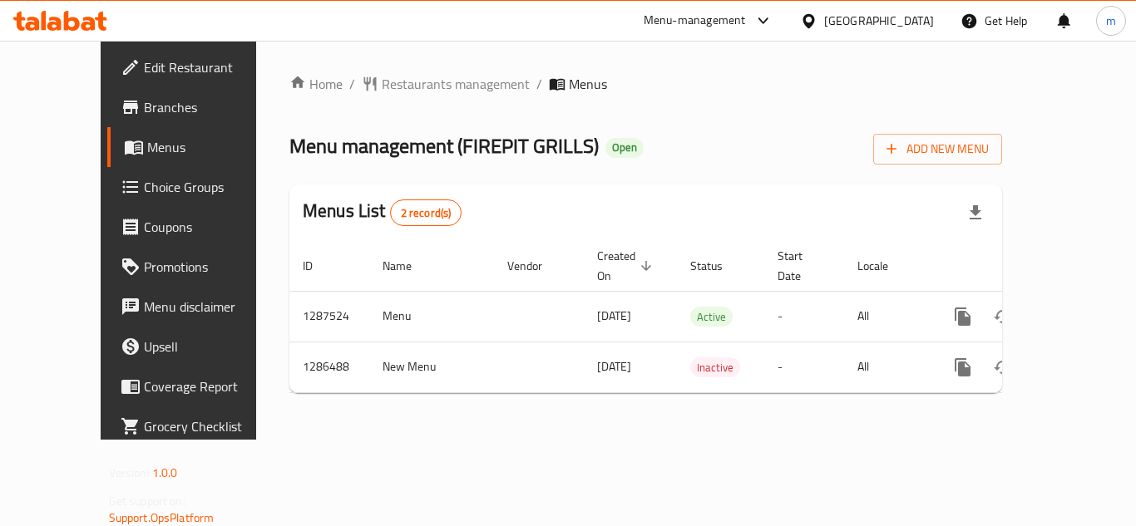
click at [412, 71] on div "Home / Restaurants management / Menus Menu management ( FIREPIT GRILLS ) Open A…" at bounding box center [645, 240] width 779 height 399
click at [403, 96] on div "Home / Restaurants management / Menus Menu management ( FIREPIT GRILLS ) Open A…" at bounding box center [645, 240] width 713 height 333
click at [405, 90] on span "Restaurants management" at bounding box center [456, 84] width 148 height 20
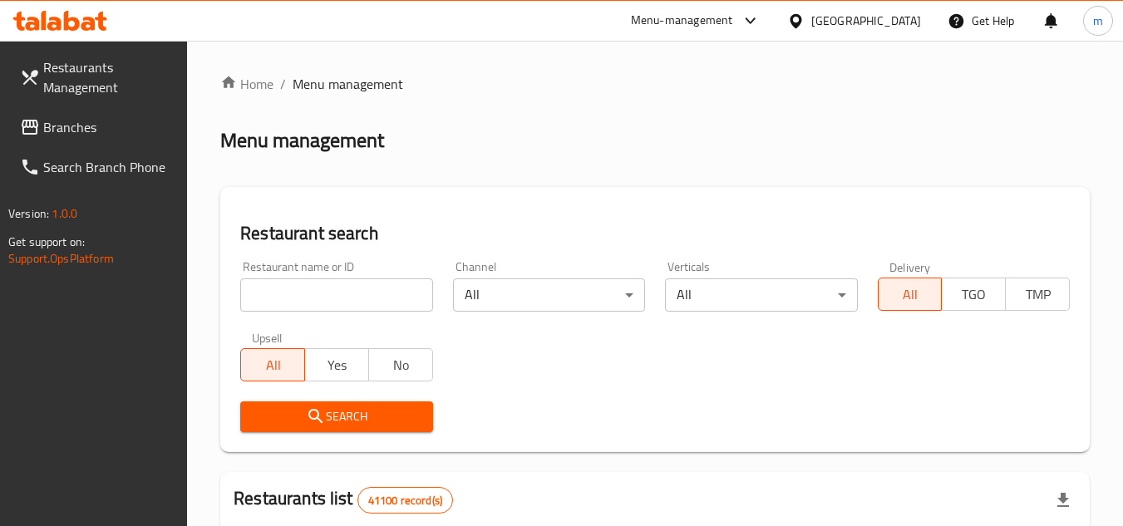
click at [321, 289] on input "search" at bounding box center [336, 295] width 192 height 33
paste input "696424"
type input "696424"
click at [306, 415] on icon "submit" at bounding box center [316, 417] width 20 height 20
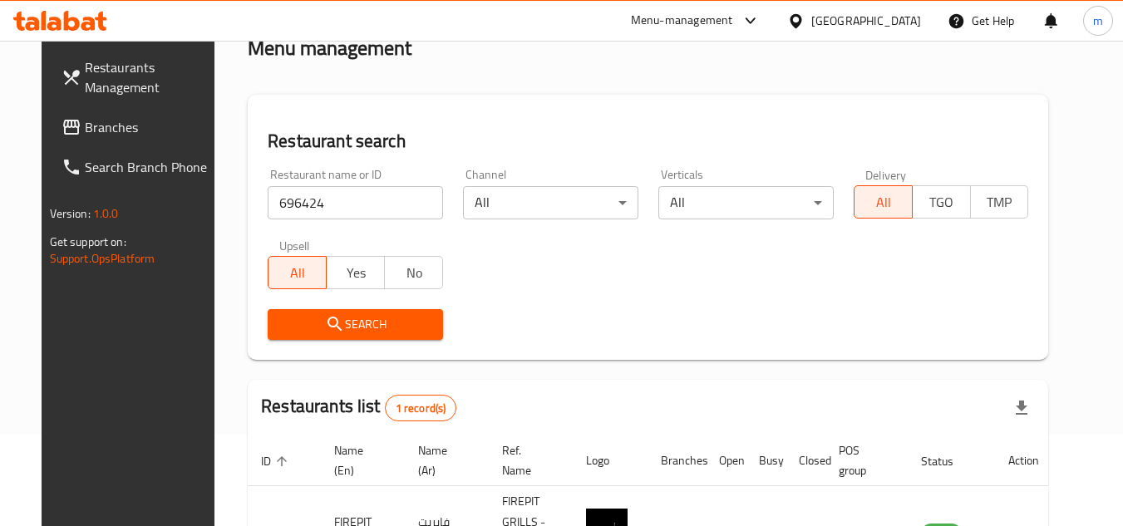
scroll to position [201, 0]
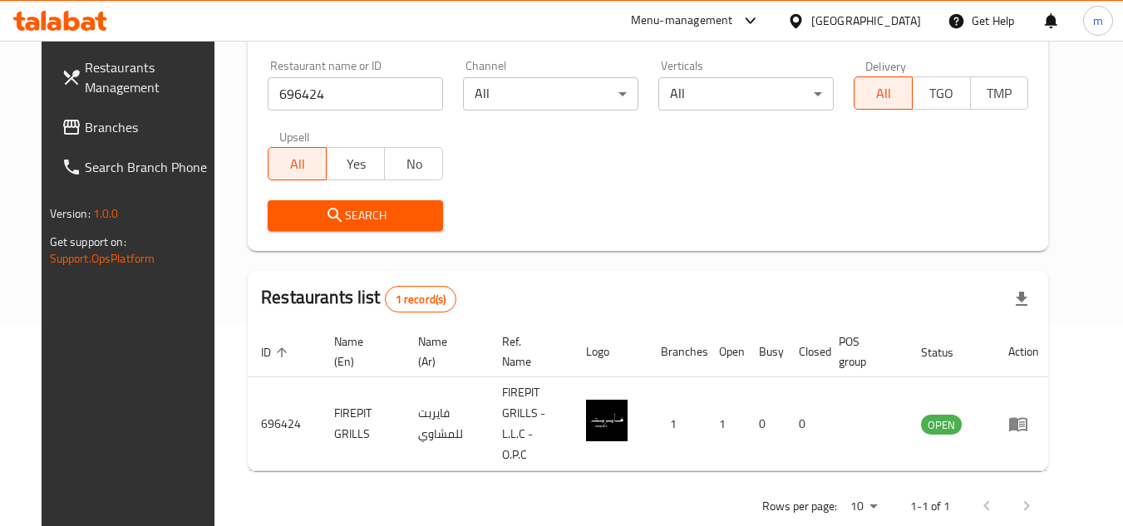
click at [85, 135] on span "Branches" at bounding box center [150, 127] width 131 height 20
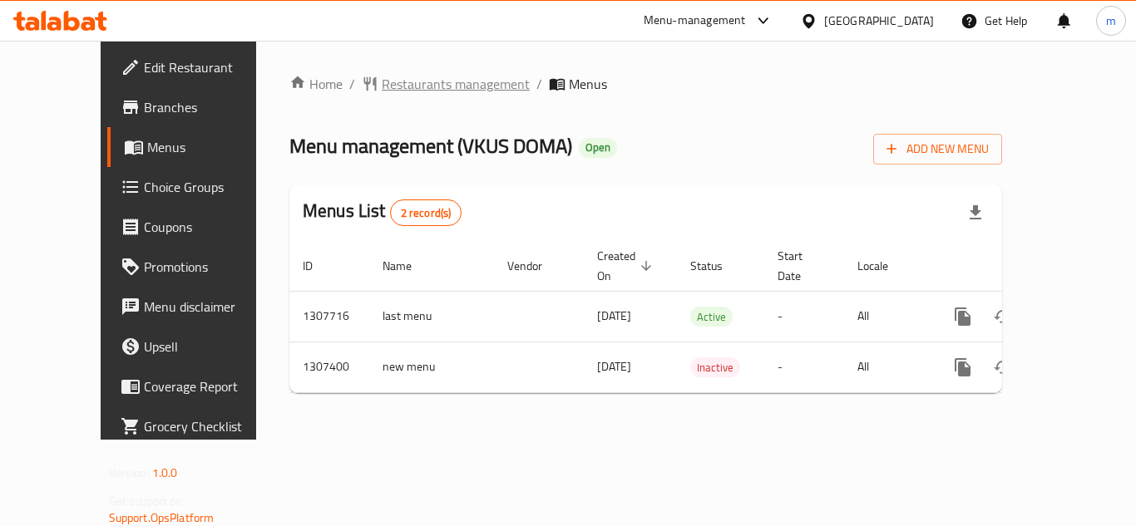
click at [409, 84] on span "Restaurants management" at bounding box center [456, 84] width 148 height 20
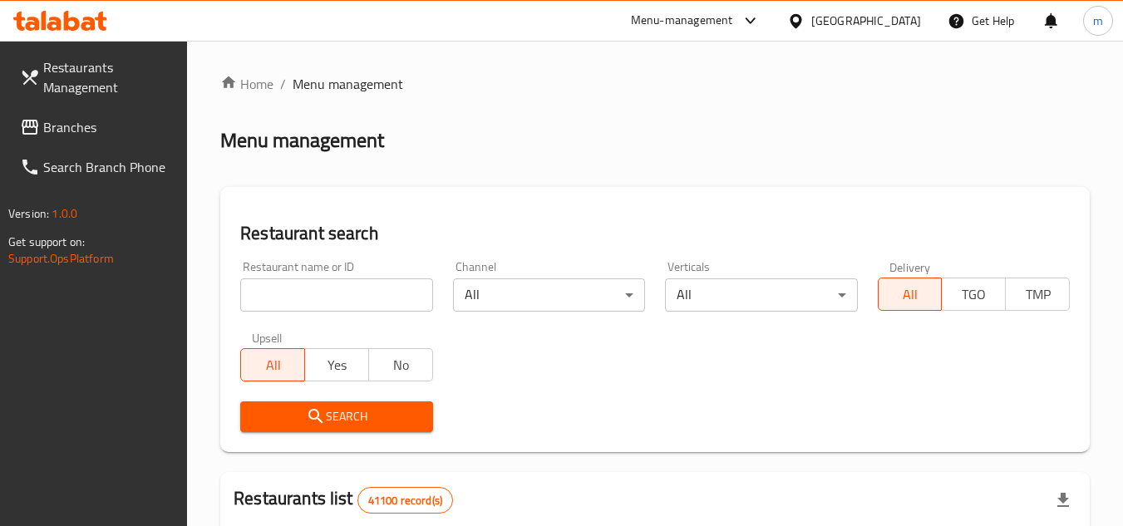
click at [346, 307] on input "search" at bounding box center [336, 295] width 192 height 33
paste input "703643"
type input "703643"
click at [322, 411] on icon "submit" at bounding box center [316, 417] width 20 height 20
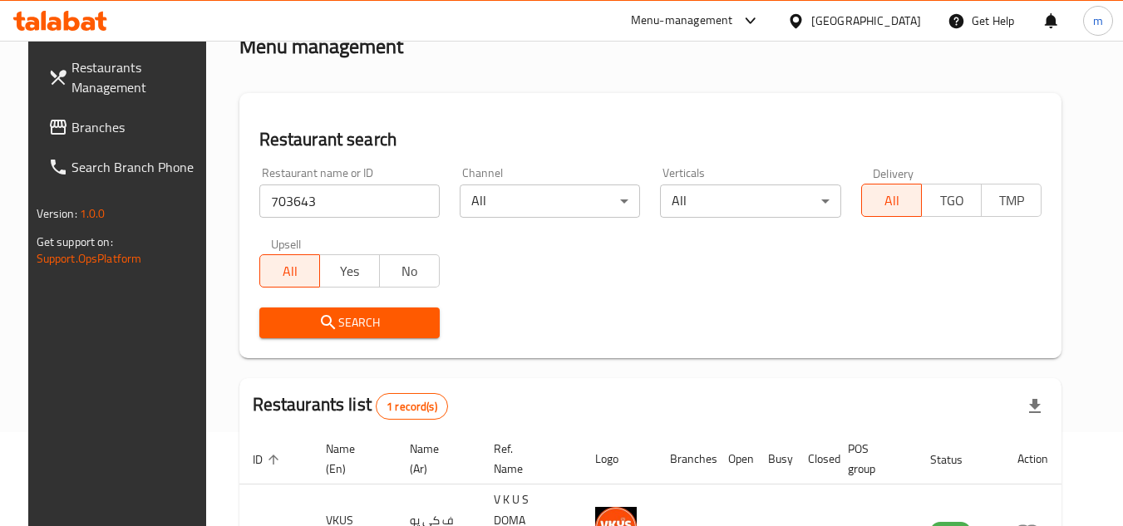
scroll to position [201, 0]
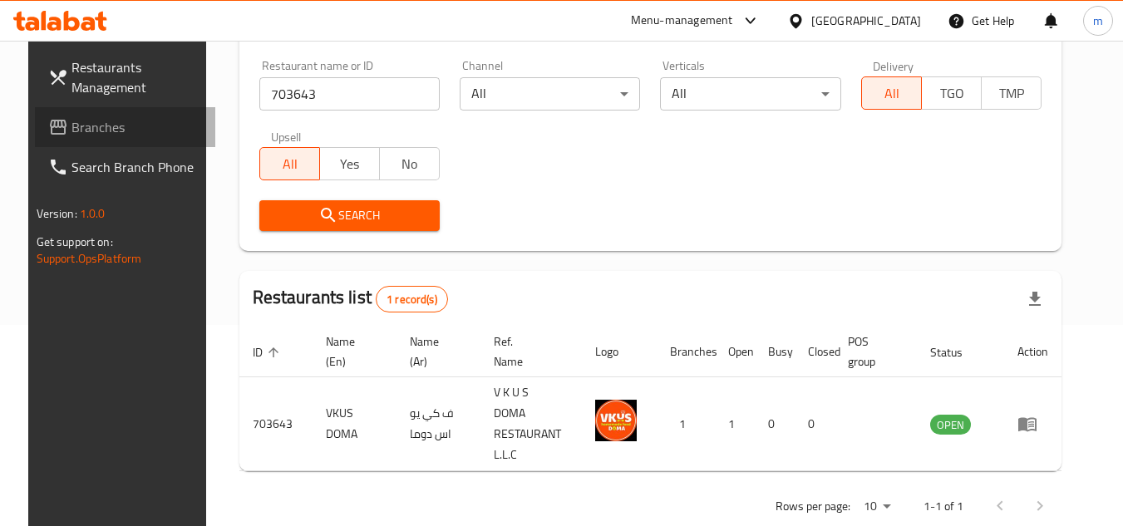
click at [78, 126] on span "Branches" at bounding box center [137, 127] width 131 height 20
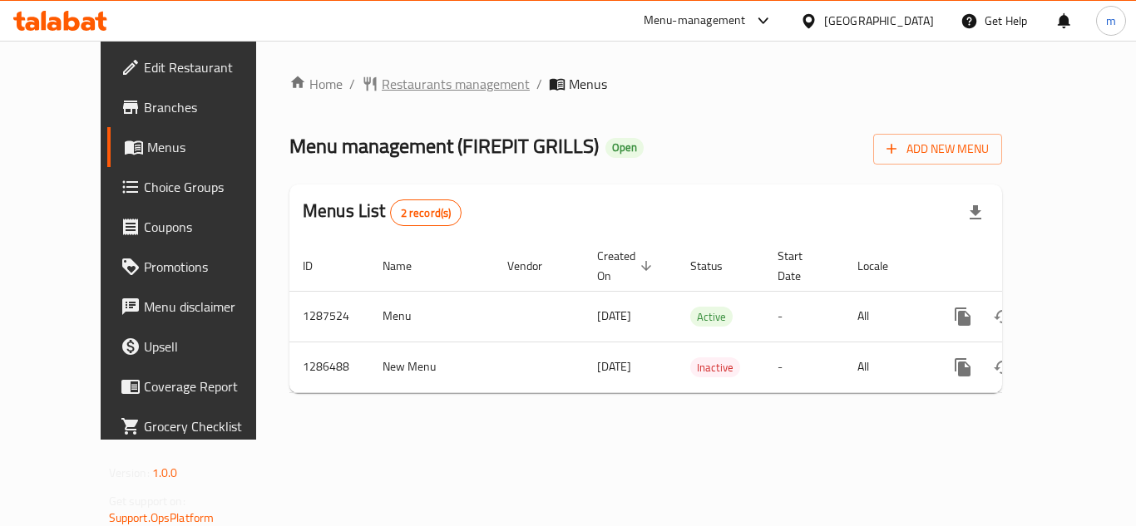
click at [419, 81] on span "Restaurants management" at bounding box center [456, 84] width 148 height 20
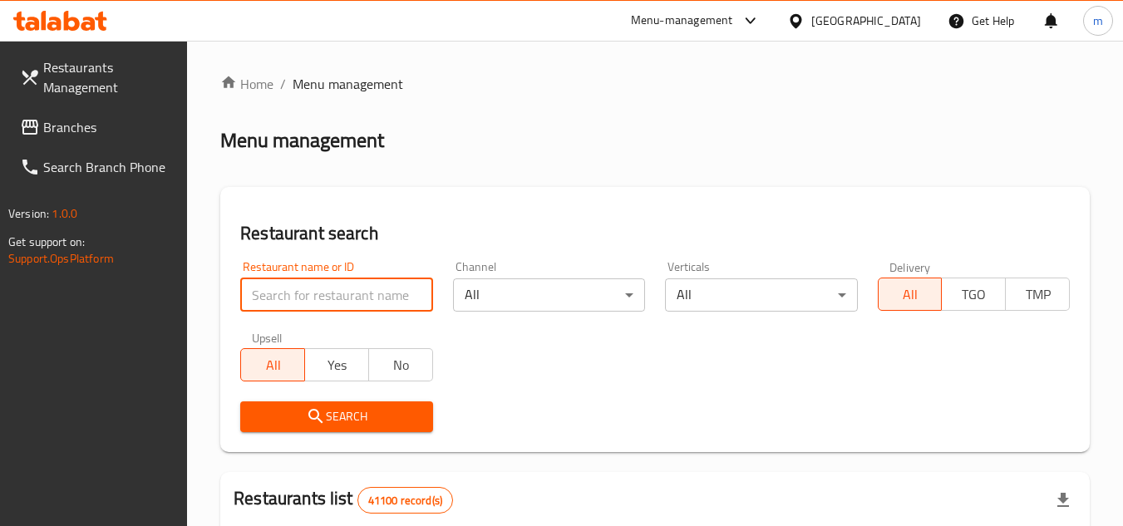
click at [325, 290] on input "search" at bounding box center [336, 295] width 192 height 33
paste input "/696424/"
type input "696424"
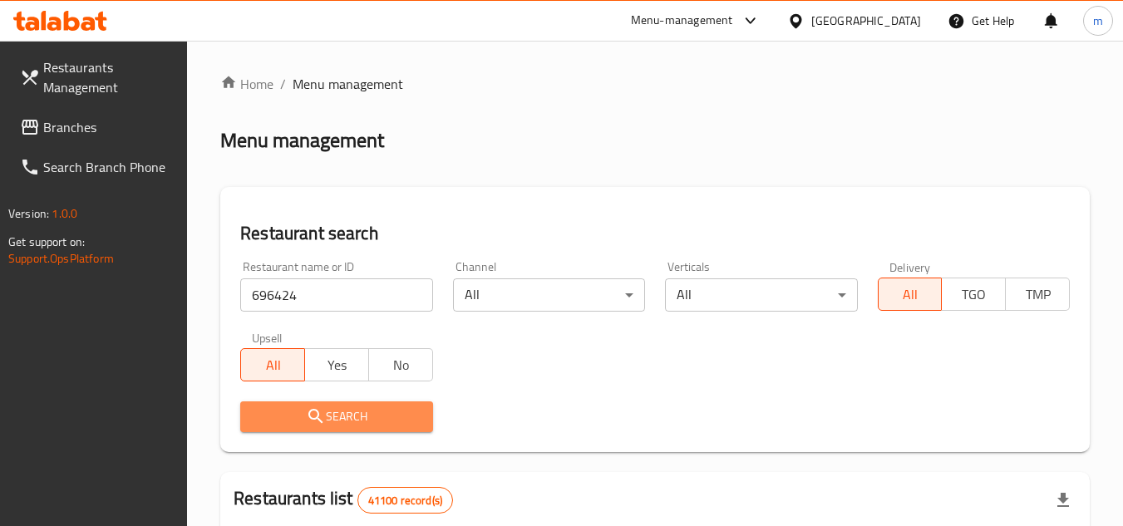
click at [338, 409] on span "Search" at bounding box center [336, 417] width 165 height 21
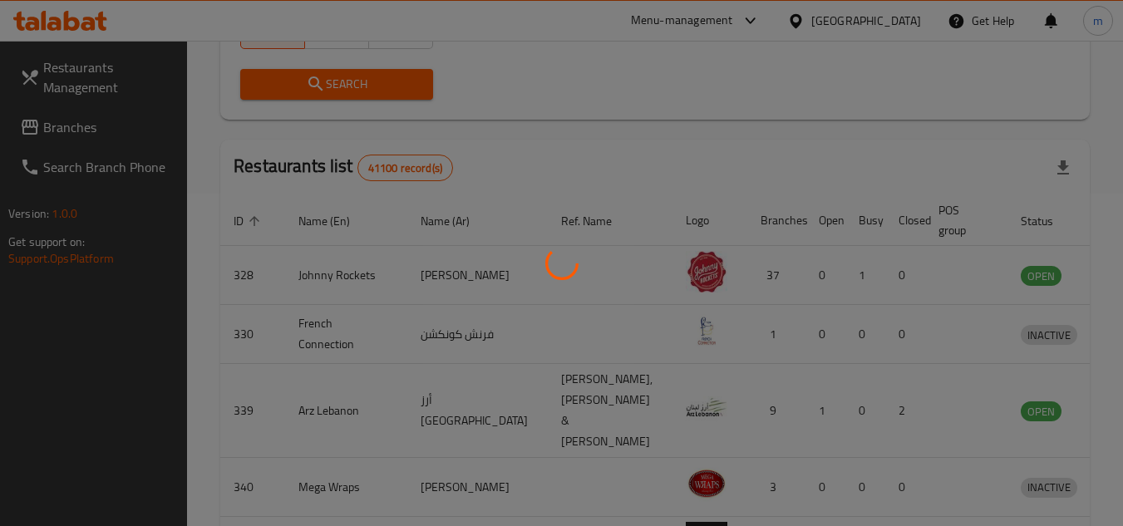
scroll to position [201, 0]
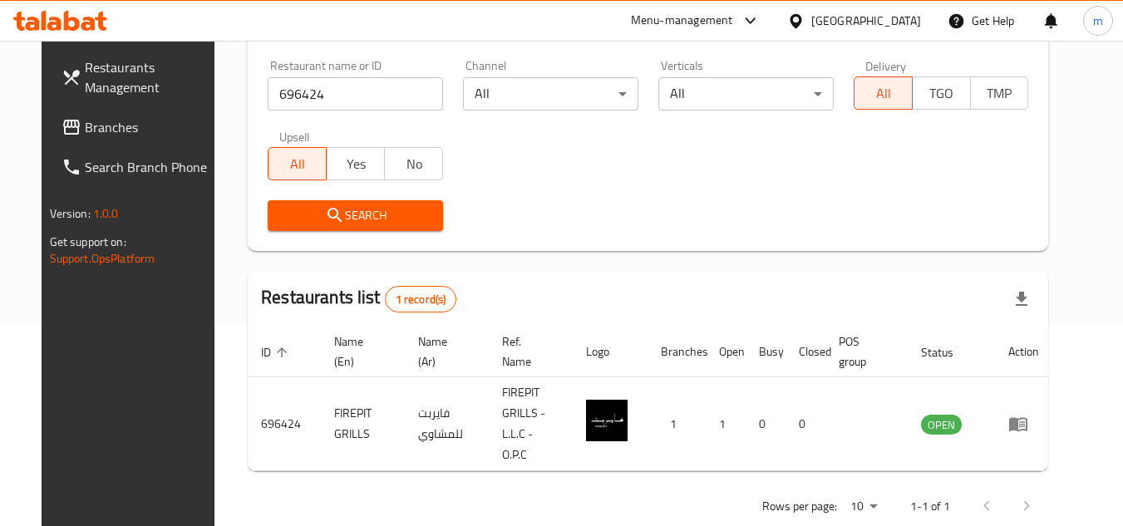
click at [834, 13] on div "[GEOGRAPHIC_DATA]" at bounding box center [867, 21] width 110 height 18
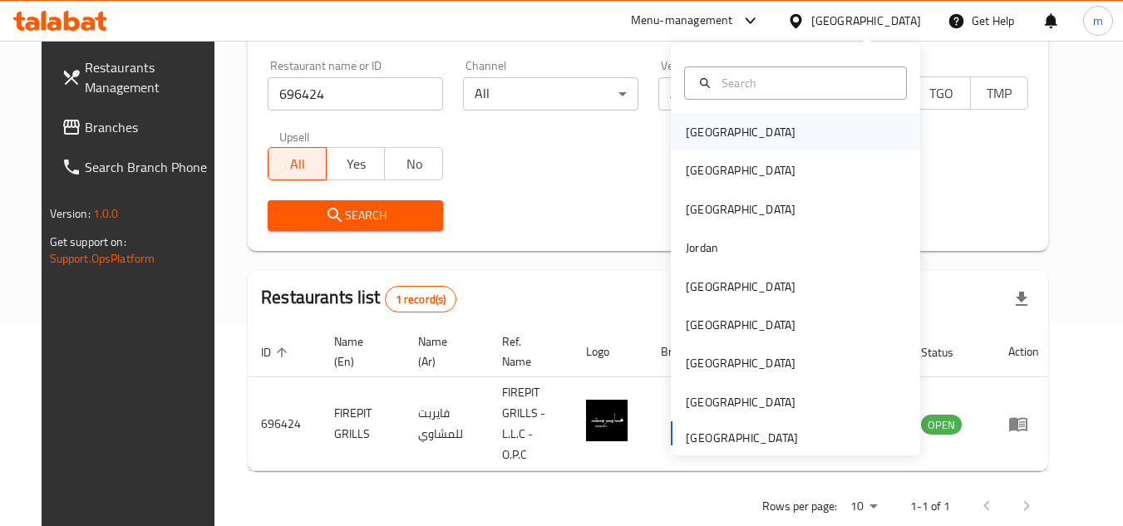
click at [690, 124] on div "[GEOGRAPHIC_DATA]" at bounding box center [741, 132] width 110 height 18
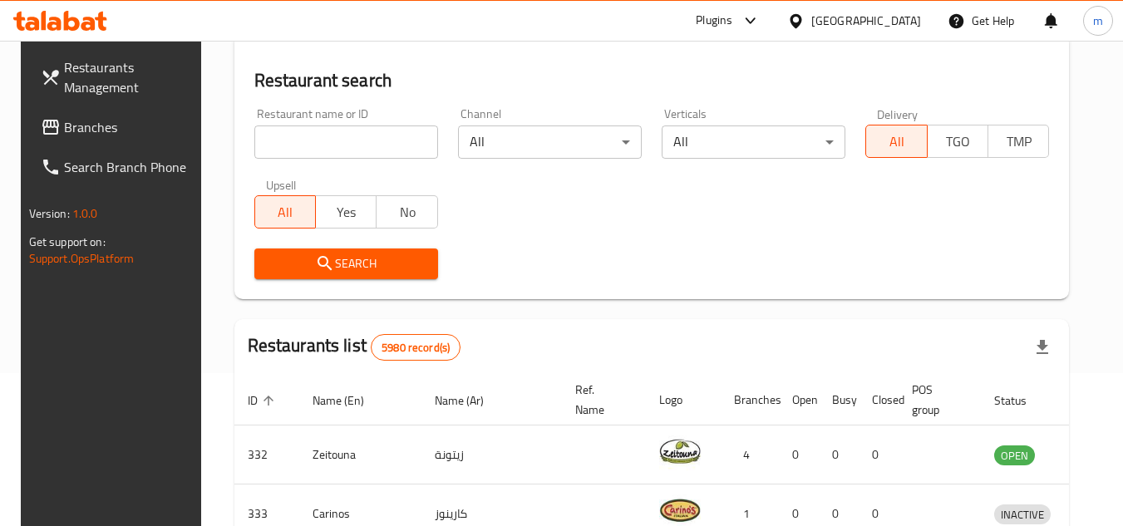
scroll to position [201, 0]
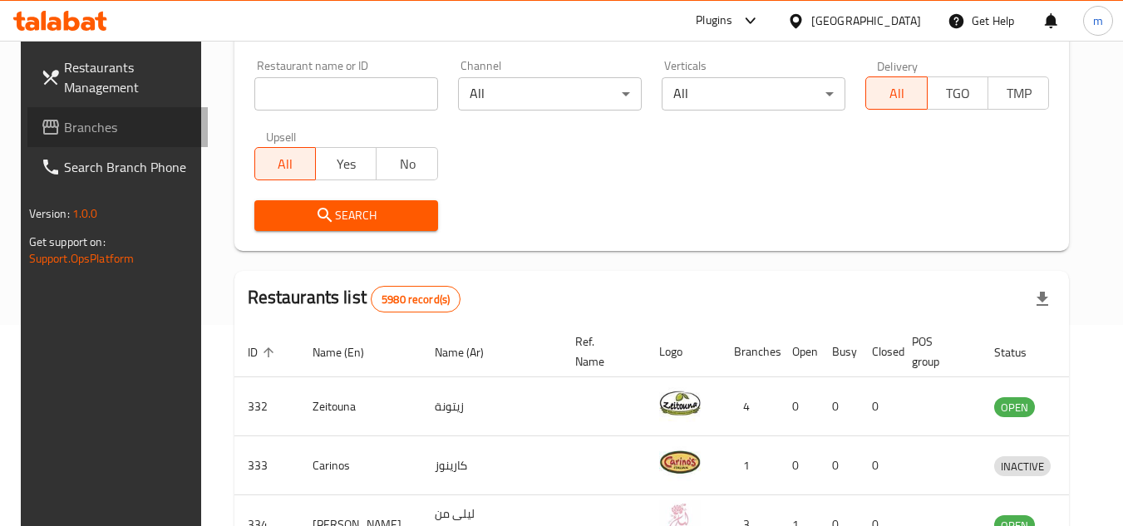
click at [108, 122] on span "Branches" at bounding box center [129, 127] width 131 height 20
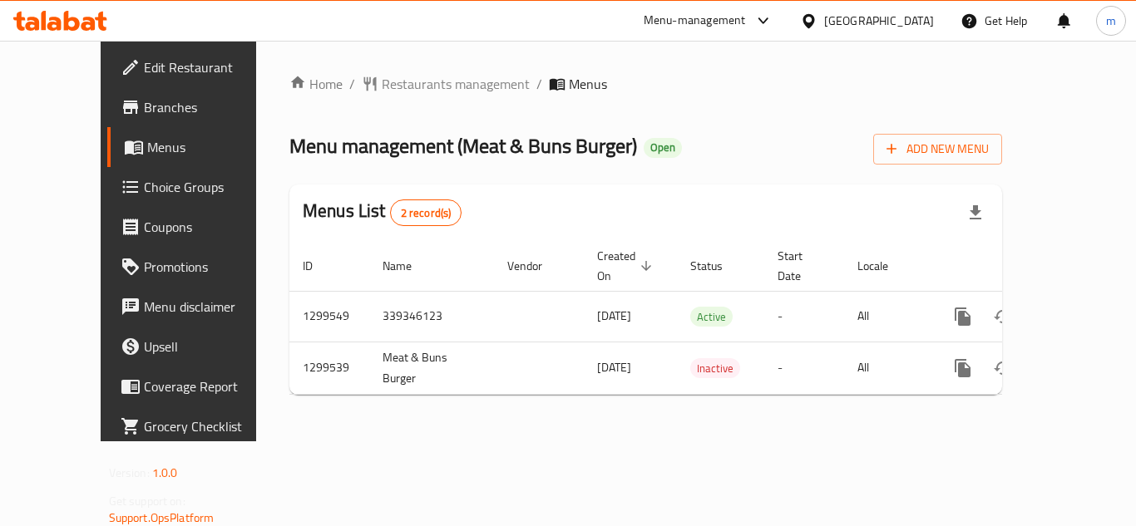
click at [412, 63] on div "Home / Restaurants management / Menus Menu management ( Meat & Buns Burger ) Op…" at bounding box center [645, 241] width 779 height 401
click at [409, 83] on span "Restaurants management" at bounding box center [456, 84] width 148 height 20
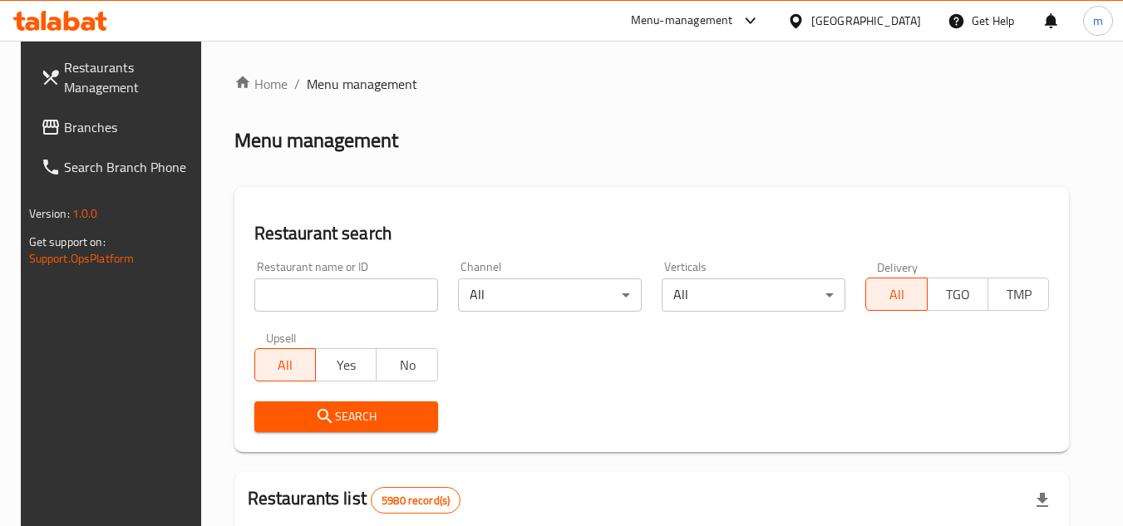
click at [406, 308] on input "search" at bounding box center [346, 295] width 184 height 33
paste input "701408"
type input "701408"
click at [353, 423] on span "Search" at bounding box center [346, 417] width 157 height 21
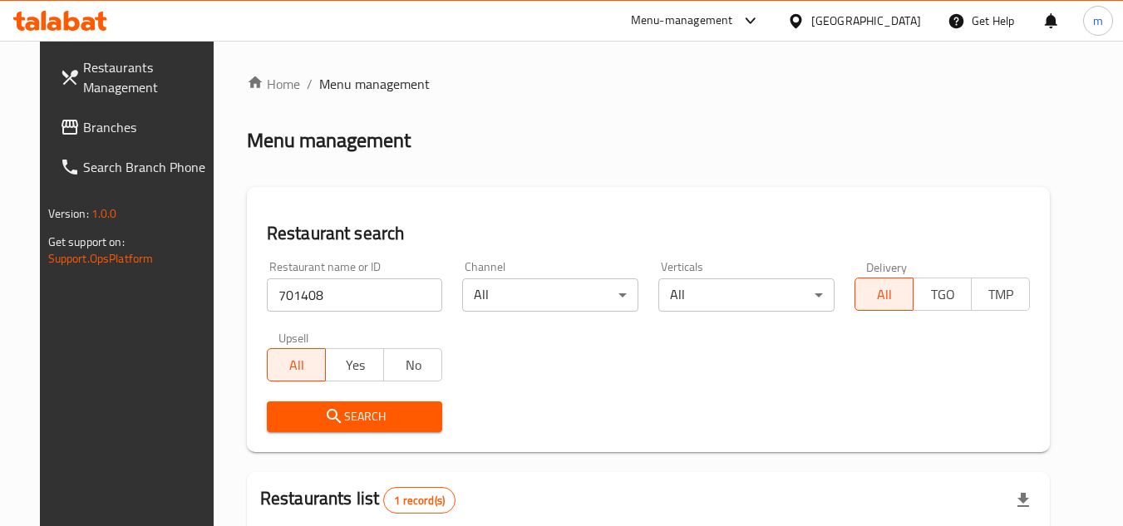
scroll to position [201, 0]
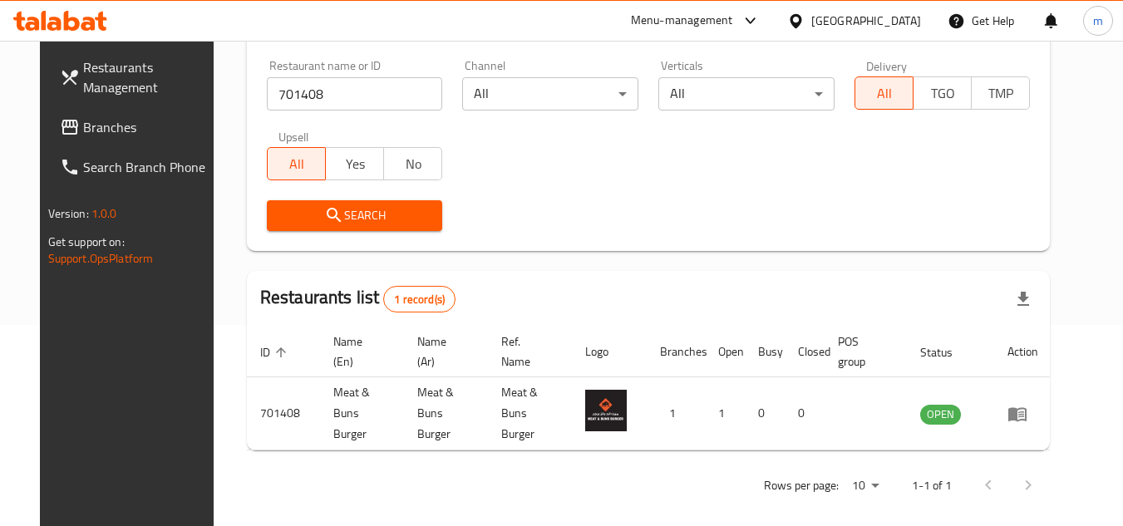
click at [805, 15] on icon at bounding box center [795, 20] width 17 height 17
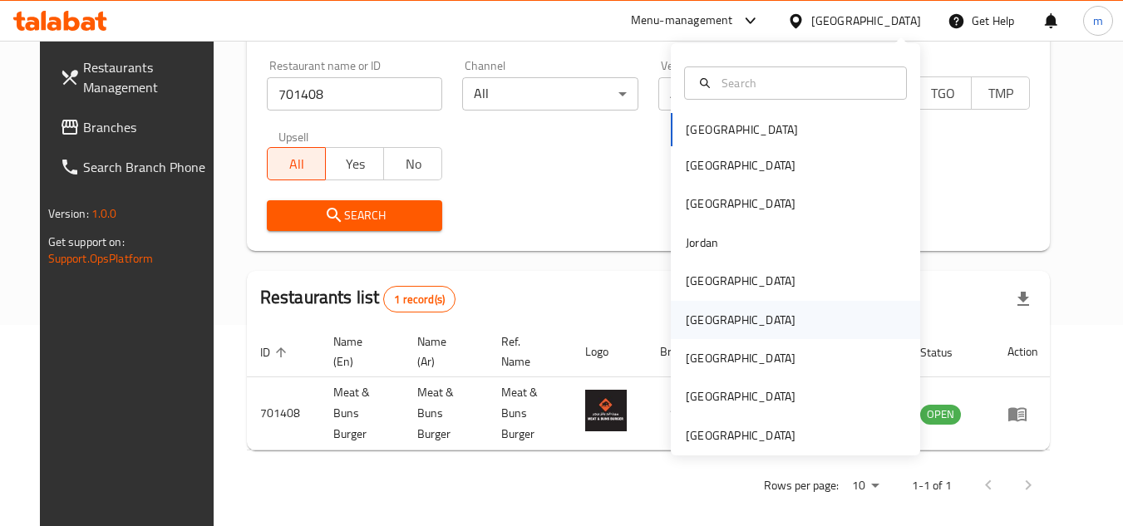
click at [696, 329] on div "Oman" at bounding box center [741, 320] width 110 height 18
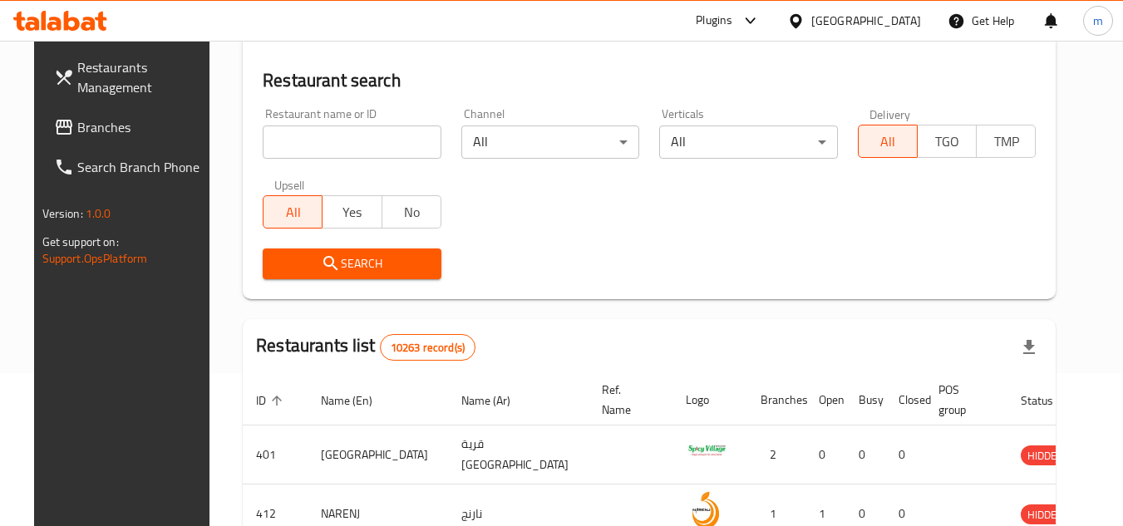
scroll to position [201, 0]
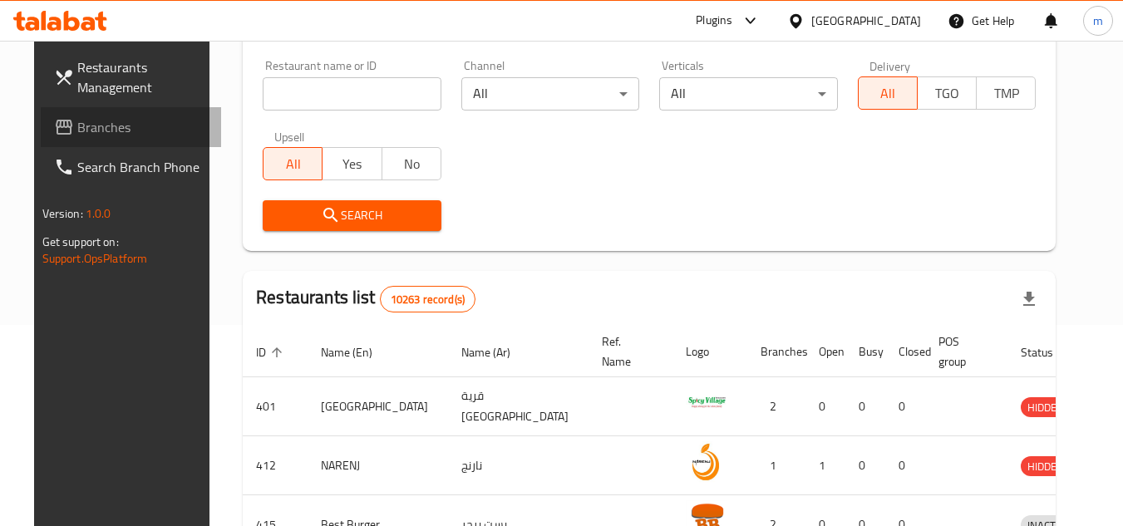
click at [77, 130] on span "Branches" at bounding box center [142, 127] width 131 height 20
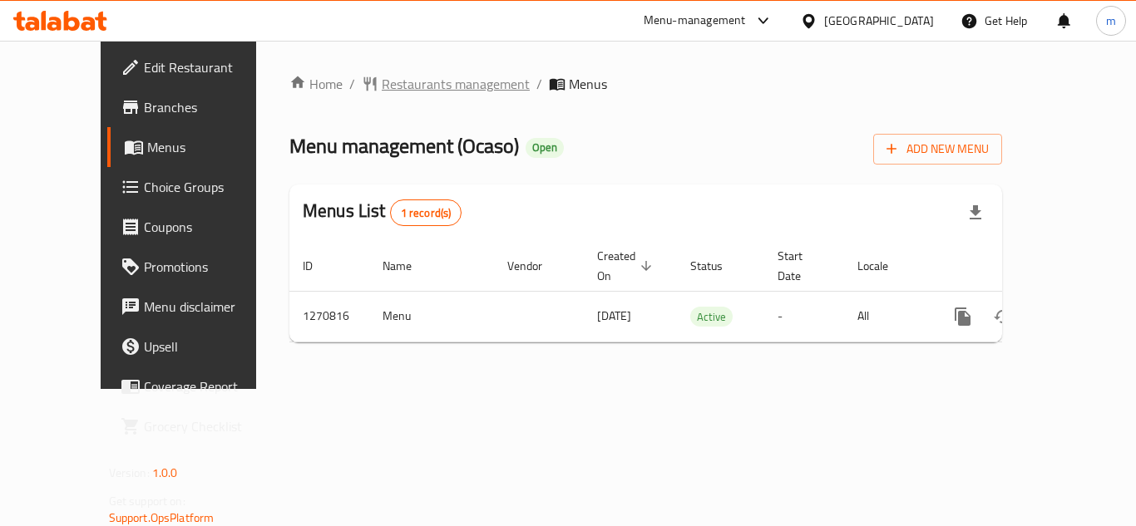
click at [417, 91] on span "Restaurants management" at bounding box center [456, 84] width 148 height 20
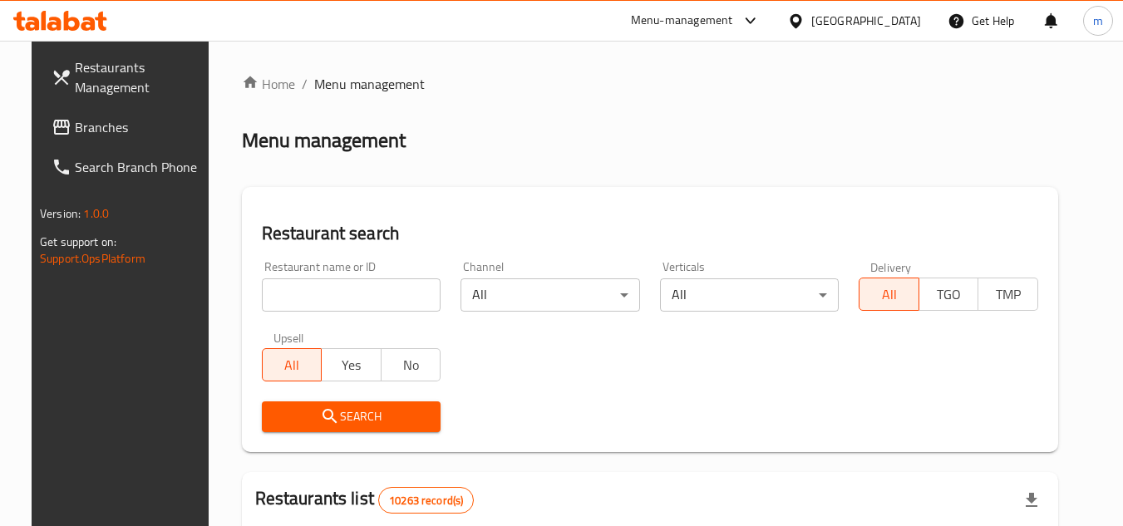
click at [348, 294] on input "search" at bounding box center [352, 295] width 180 height 33
paste input "689387"
type input "689387"
click at [296, 415] on span "Search" at bounding box center [351, 417] width 153 height 21
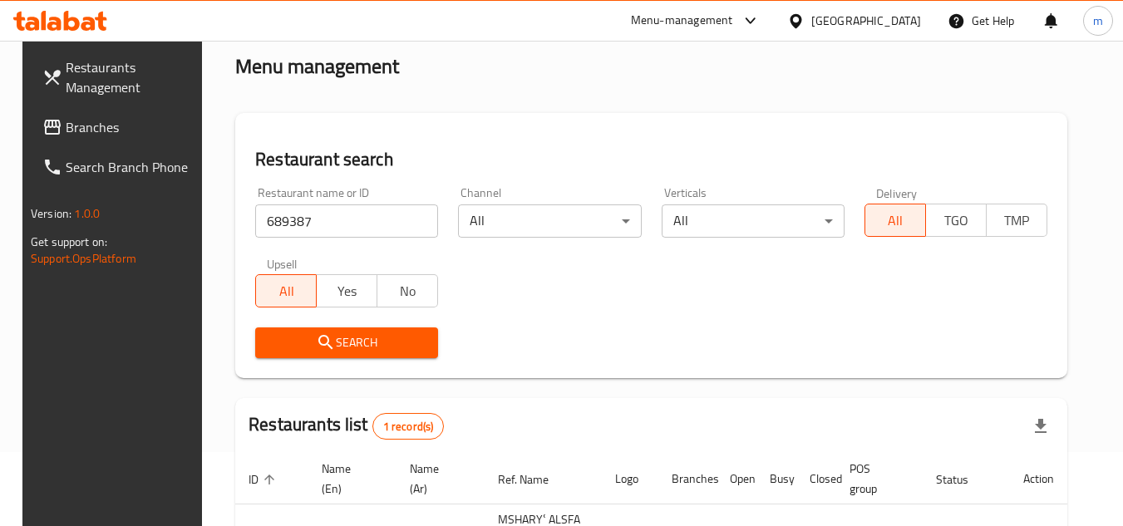
scroll to position [215, 0]
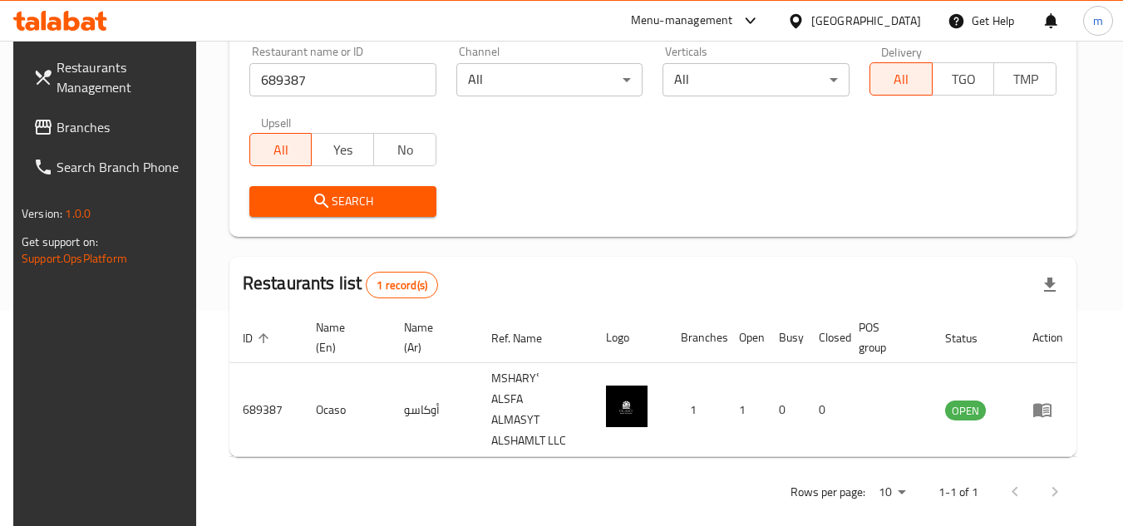
click at [805, 26] on icon at bounding box center [795, 20] width 17 height 17
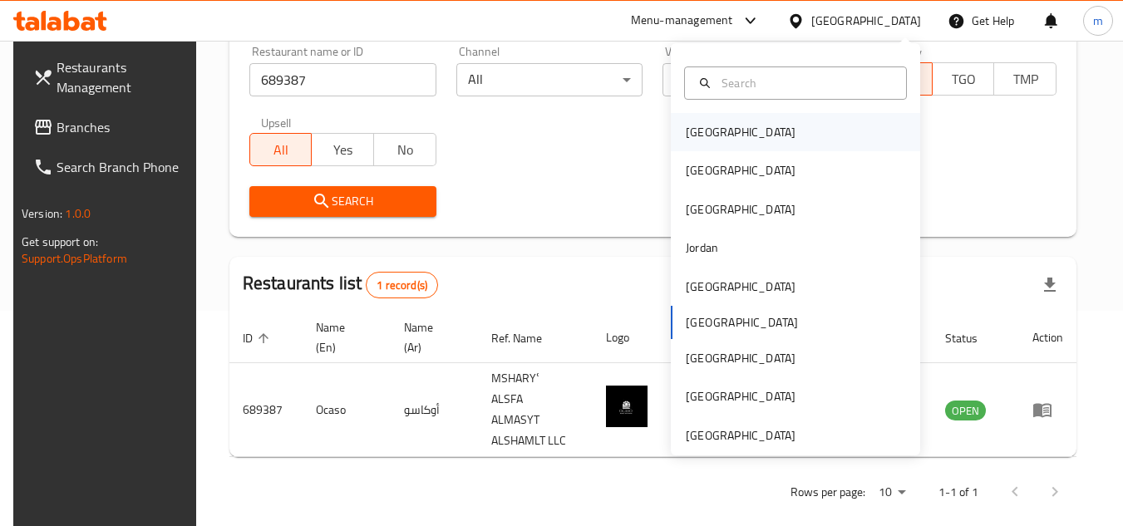
click at [710, 128] on div "Bahrain" at bounding box center [741, 132] width 110 height 18
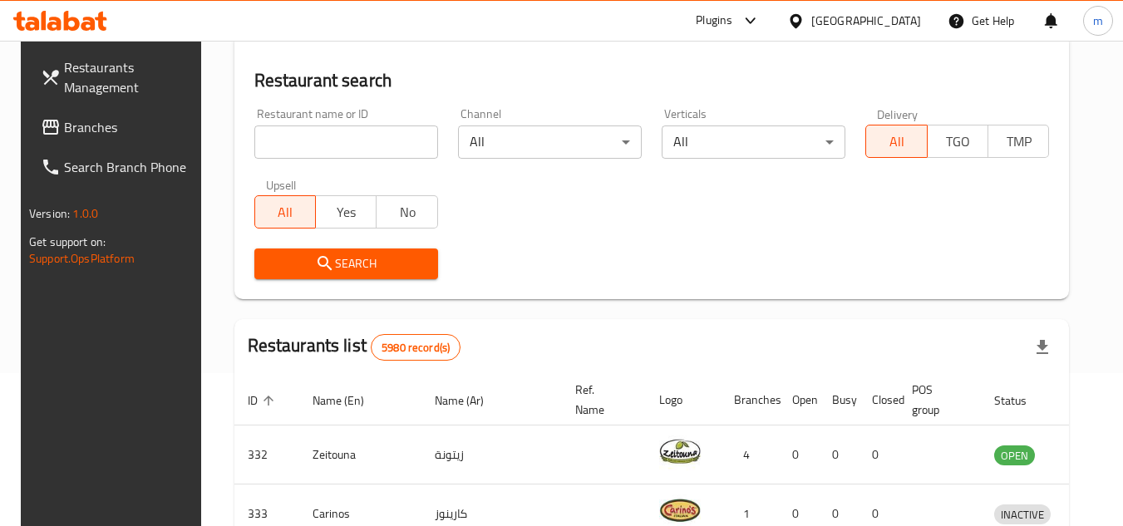
scroll to position [215, 0]
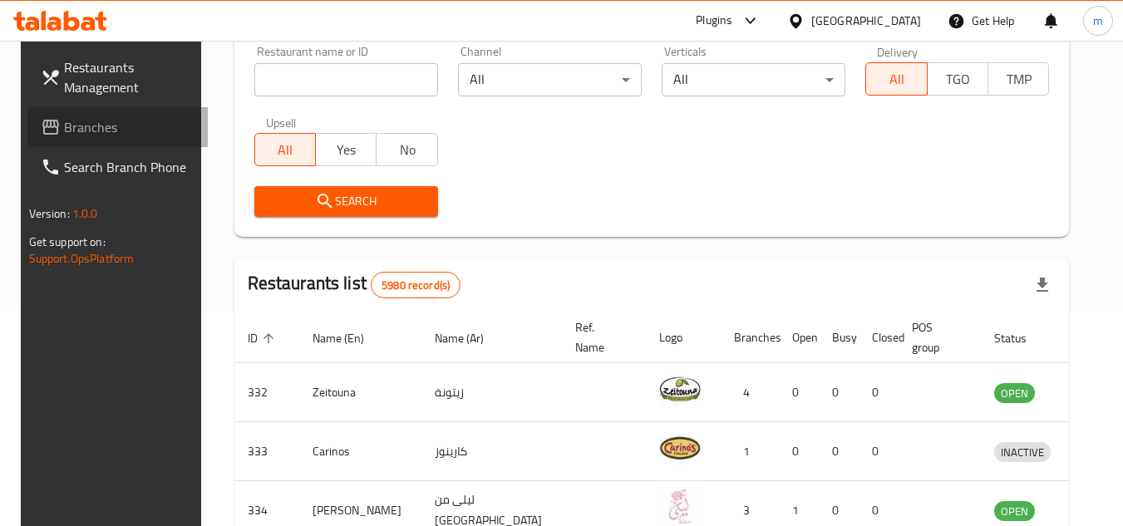
click at [88, 129] on span "Branches" at bounding box center [129, 127] width 131 height 20
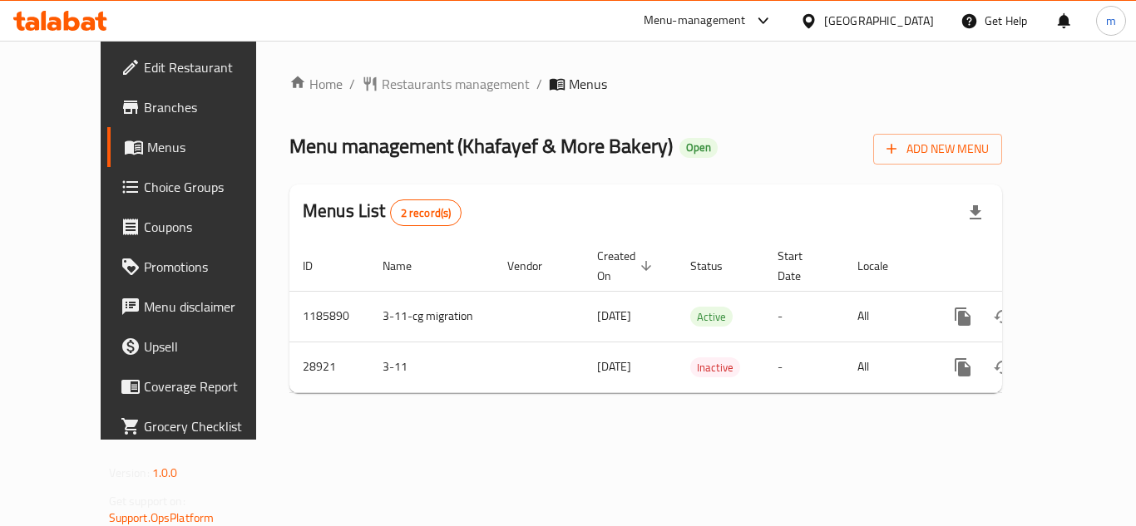
click at [400, 67] on div "Home / Restaurants management / Menus Menu management ( Khafayef & More Bakery …" at bounding box center [645, 240] width 779 height 399
click at [394, 89] on span "Restaurants management" at bounding box center [456, 84] width 148 height 20
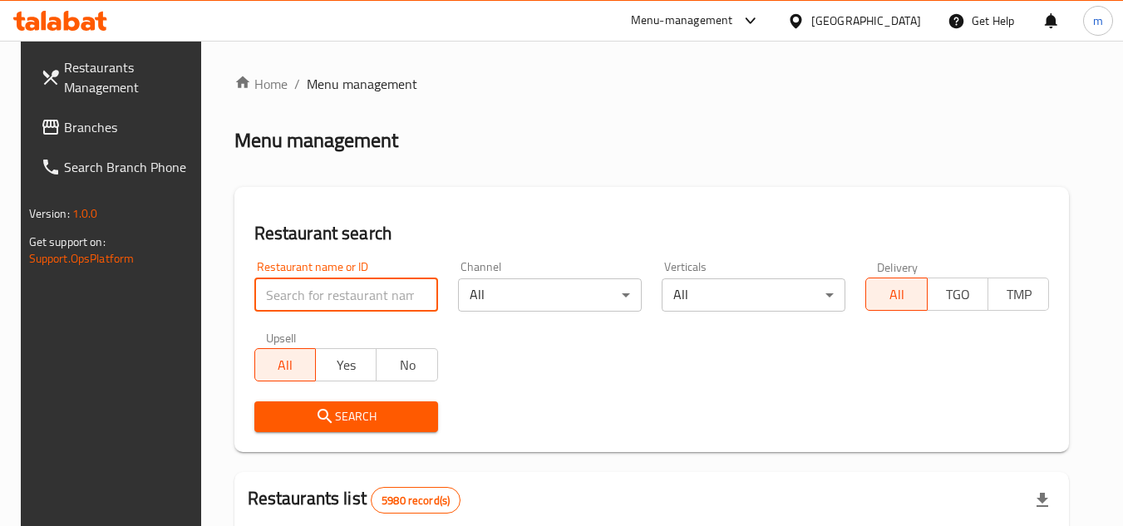
click at [364, 307] on input "search" at bounding box center [346, 295] width 184 height 33
paste input "14936"
type input "14936"
click at [350, 417] on span "Search" at bounding box center [346, 417] width 157 height 21
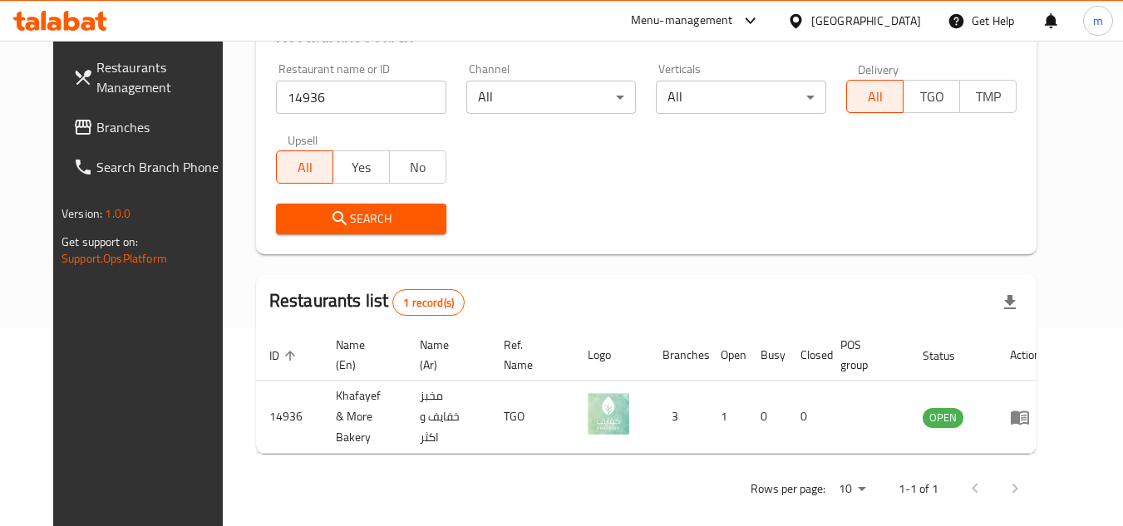
scroll to position [201, 0]
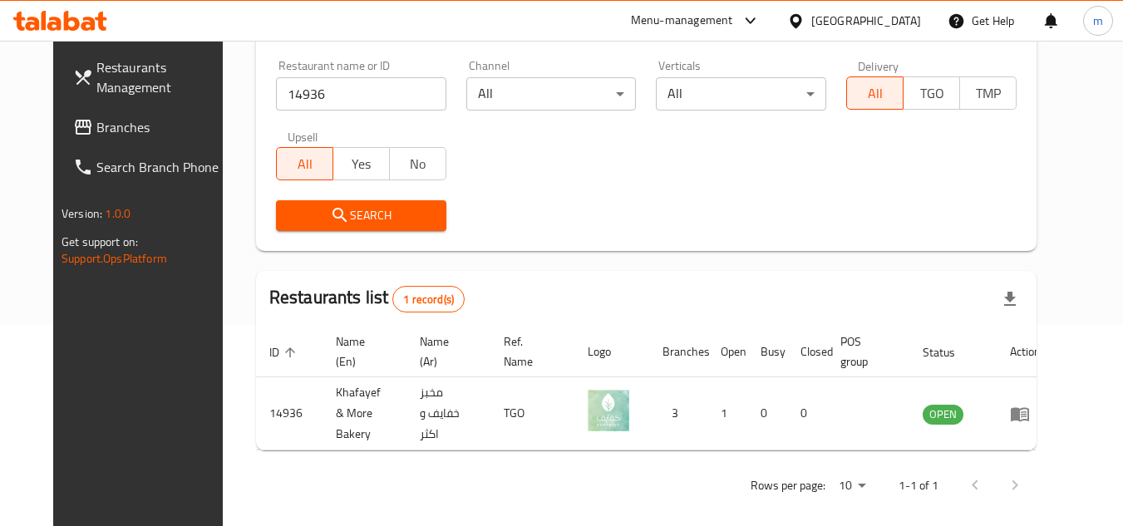
click at [802, 21] on icon at bounding box center [796, 20] width 12 height 14
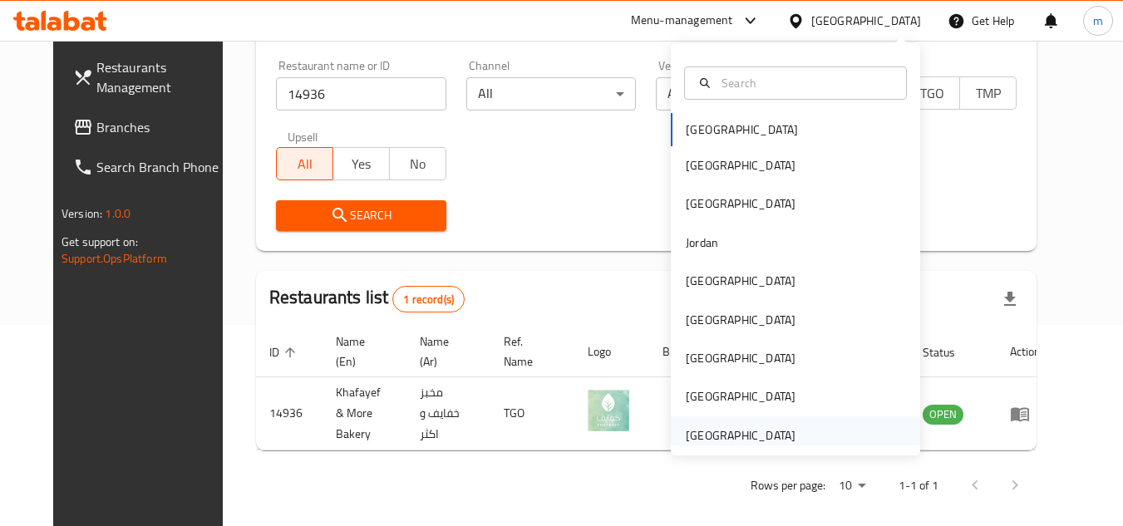
click at [713, 432] on div "[GEOGRAPHIC_DATA]" at bounding box center [741, 436] width 110 height 18
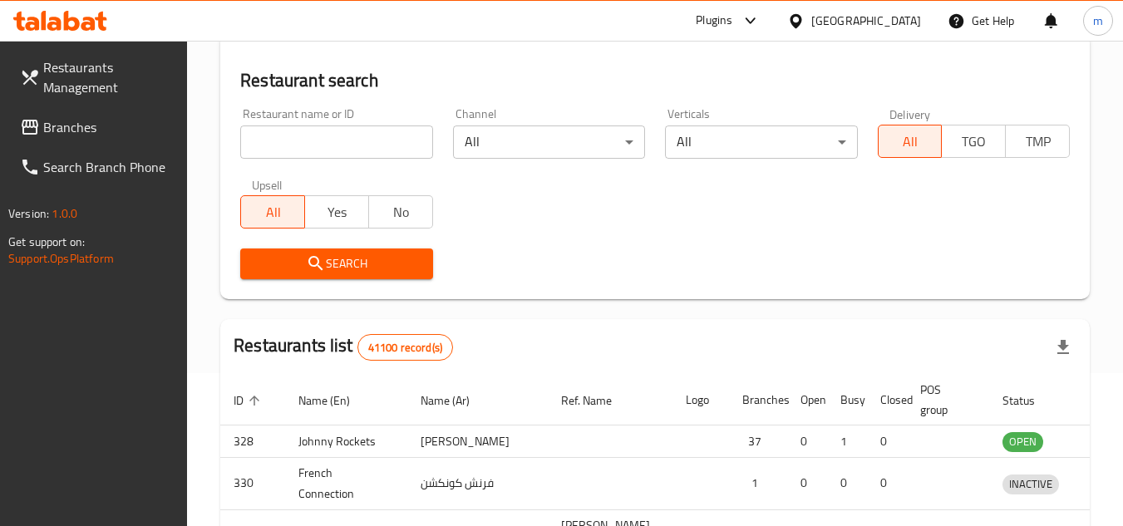
scroll to position [201, 0]
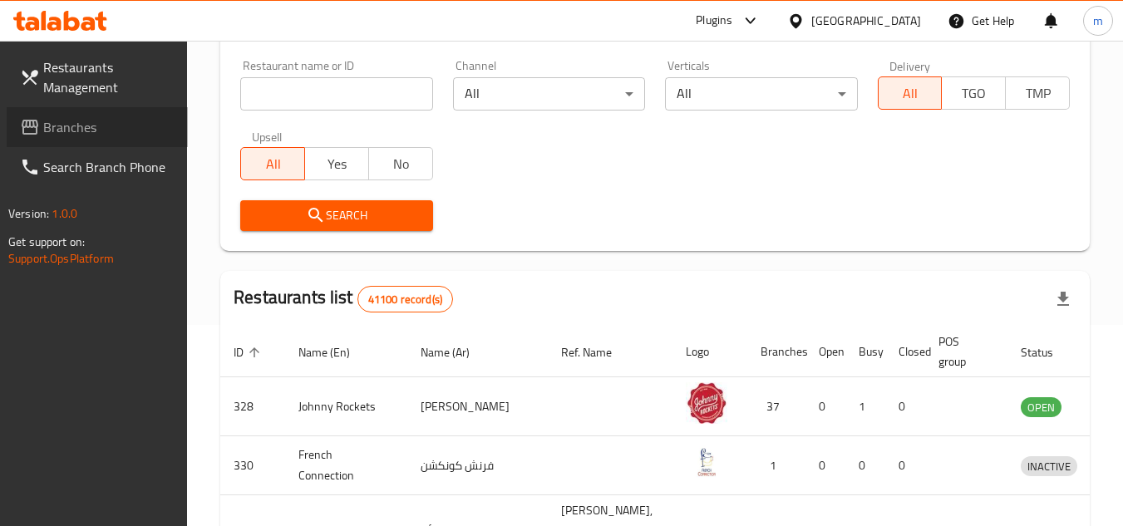
click at [93, 122] on span "Branches" at bounding box center [108, 127] width 131 height 20
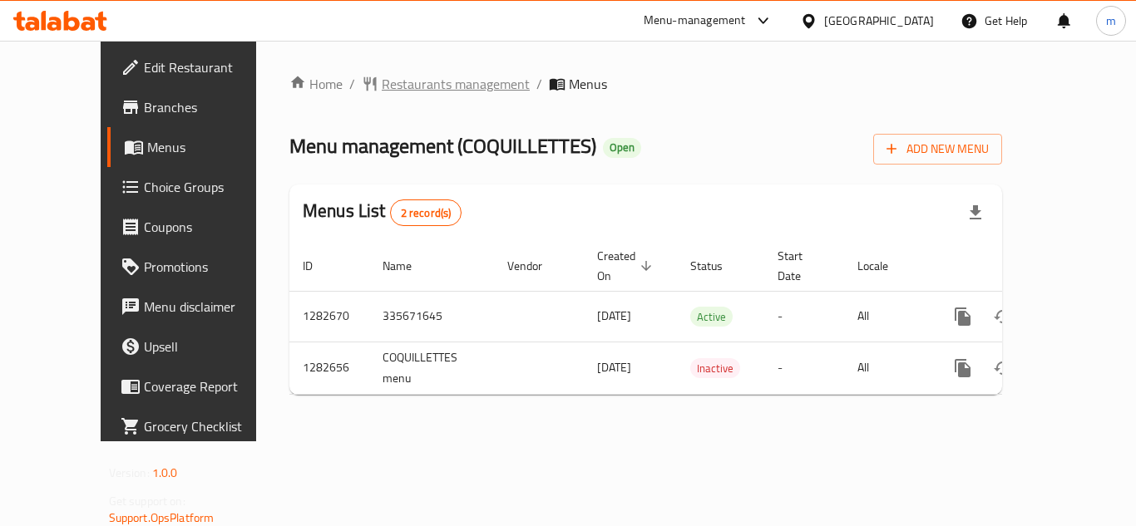
click at [397, 86] on span "Restaurants management" at bounding box center [456, 84] width 148 height 20
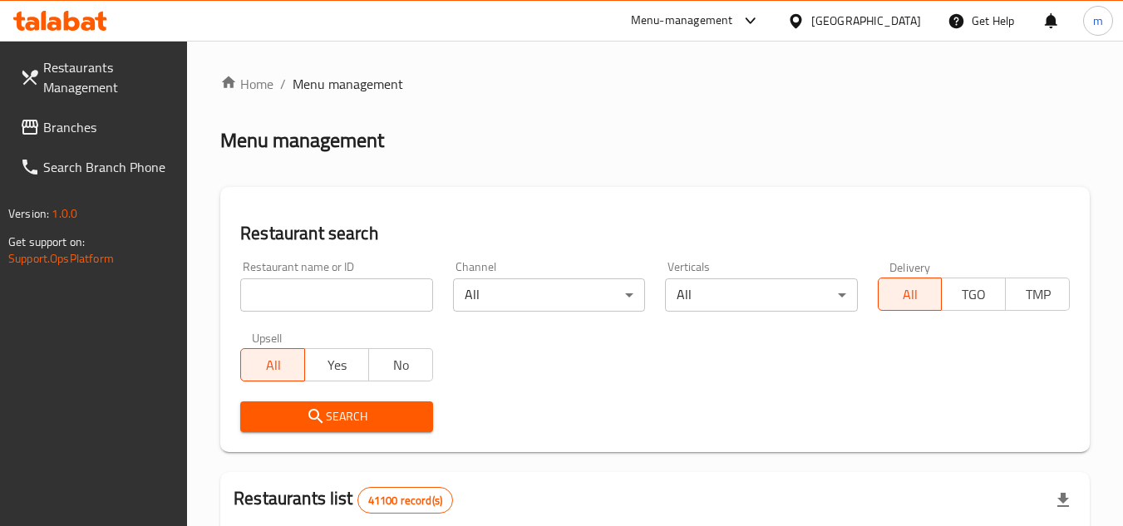
click at [308, 294] on input "search" at bounding box center [336, 295] width 192 height 33
paste input "694937"
type input "694937"
click at [256, 408] on span "Search" at bounding box center [336, 417] width 165 height 21
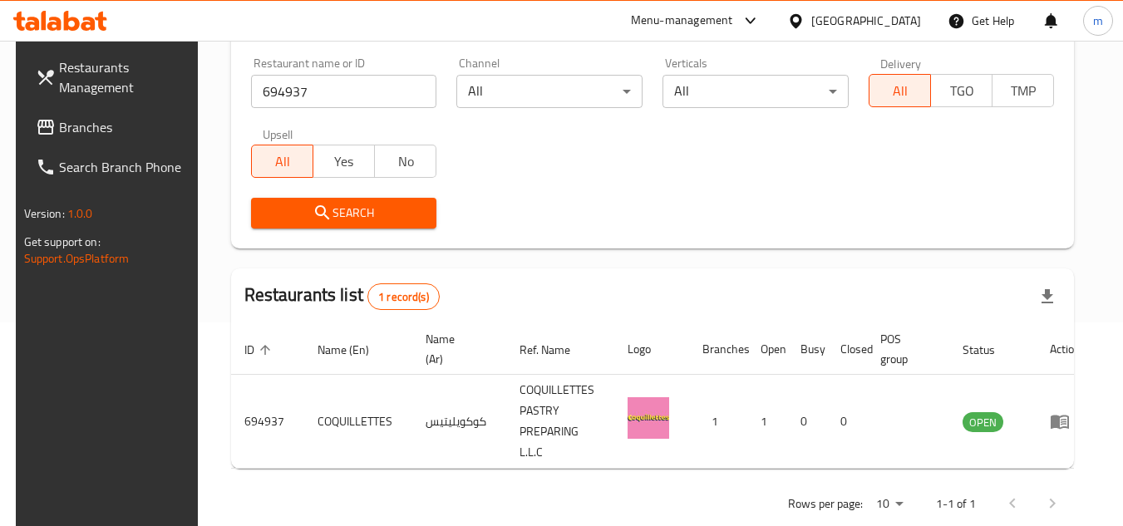
scroll to position [236, 0]
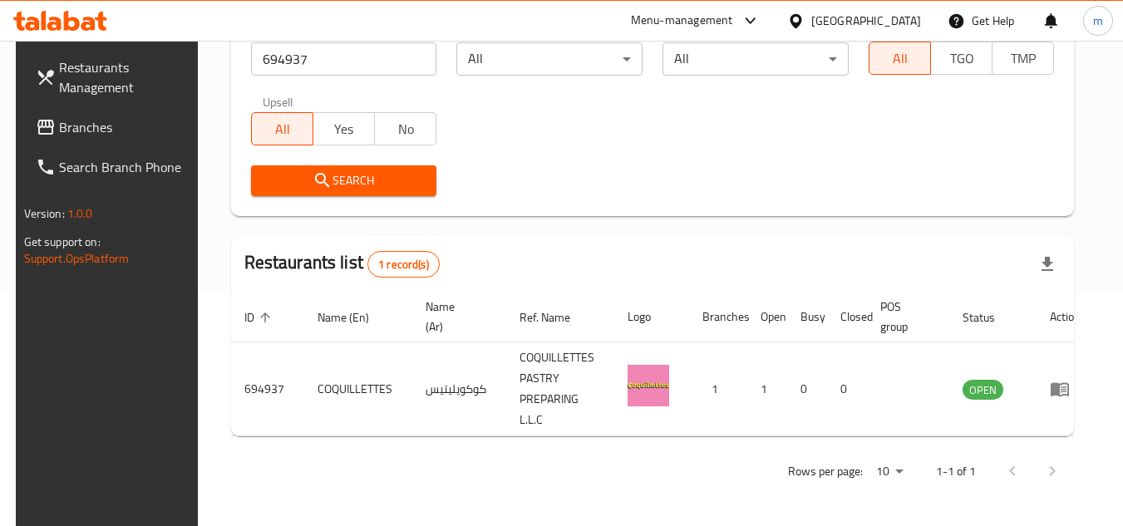
click at [77, 131] on span "Branches" at bounding box center [124, 127] width 131 height 20
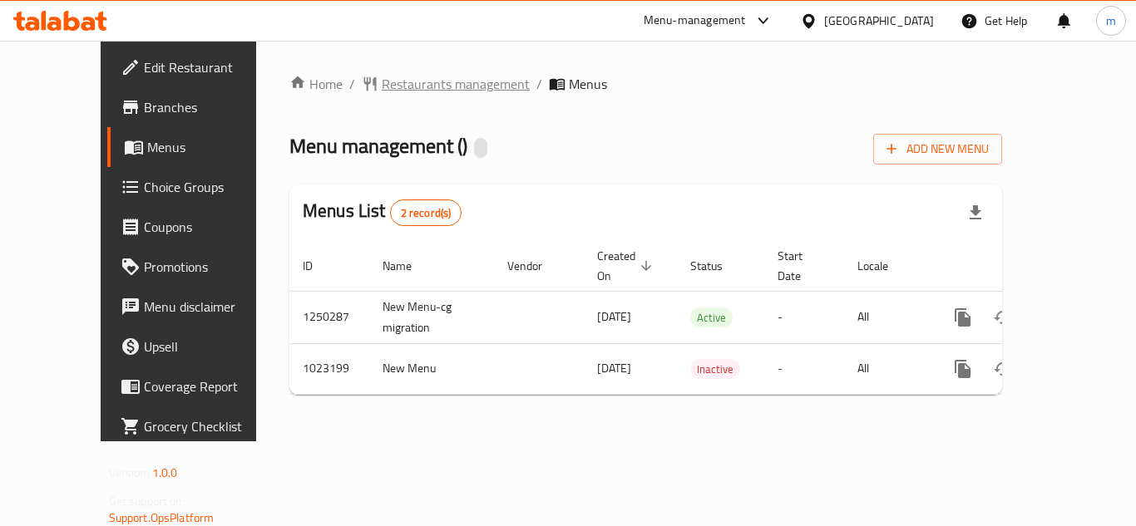
click at [382, 86] on span "Restaurants management" at bounding box center [456, 84] width 148 height 20
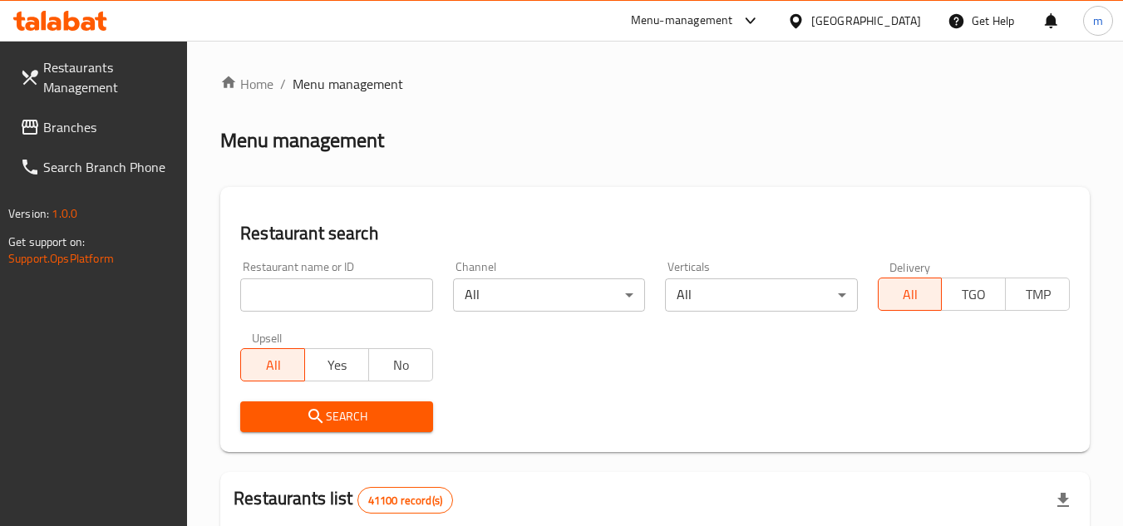
click at [304, 304] on input "search" at bounding box center [336, 295] width 192 height 33
paste input "660847"
type input "660847"
click at [360, 407] on span "Search" at bounding box center [336, 417] width 165 height 21
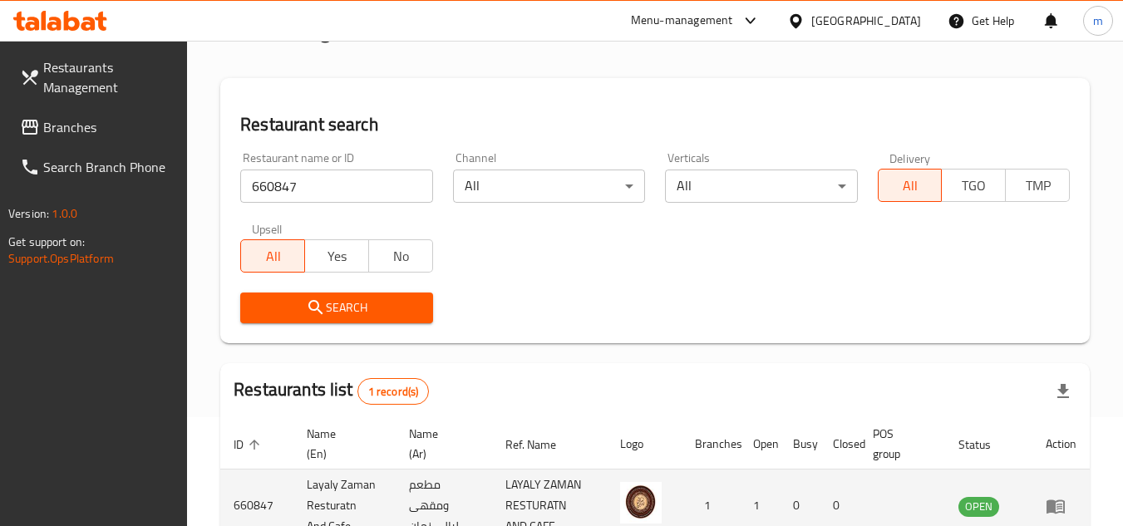
scroll to position [215, 0]
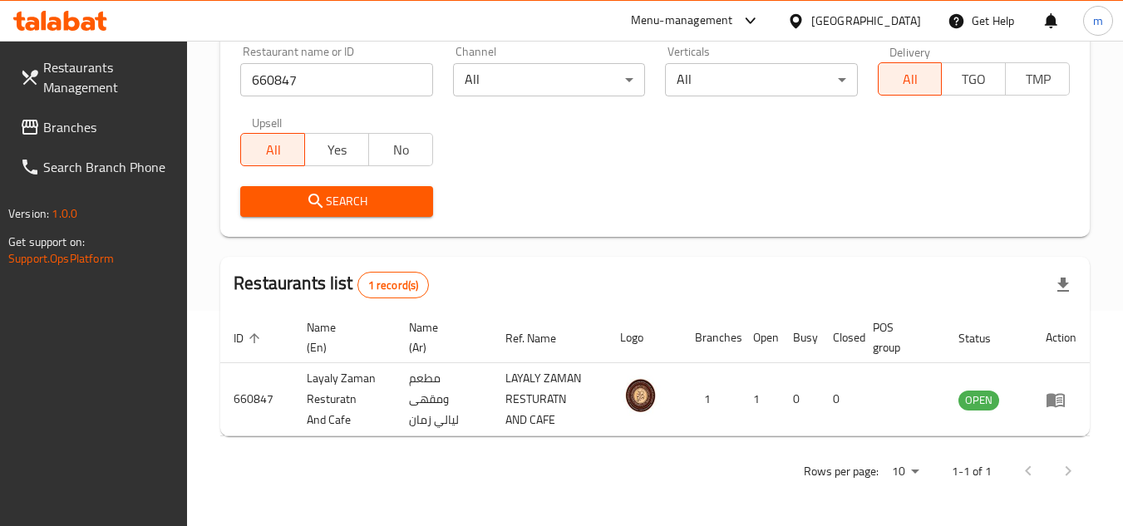
click at [822, 21] on div "[GEOGRAPHIC_DATA]" at bounding box center [867, 21] width 110 height 18
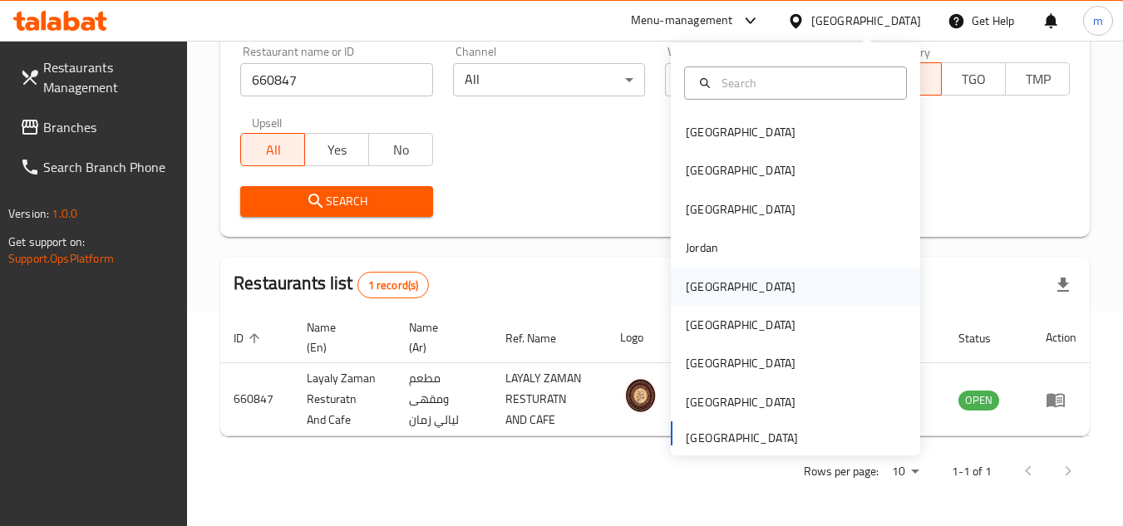
click at [687, 288] on div "Kuwait" at bounding box center [741, 287] width 110 height 18
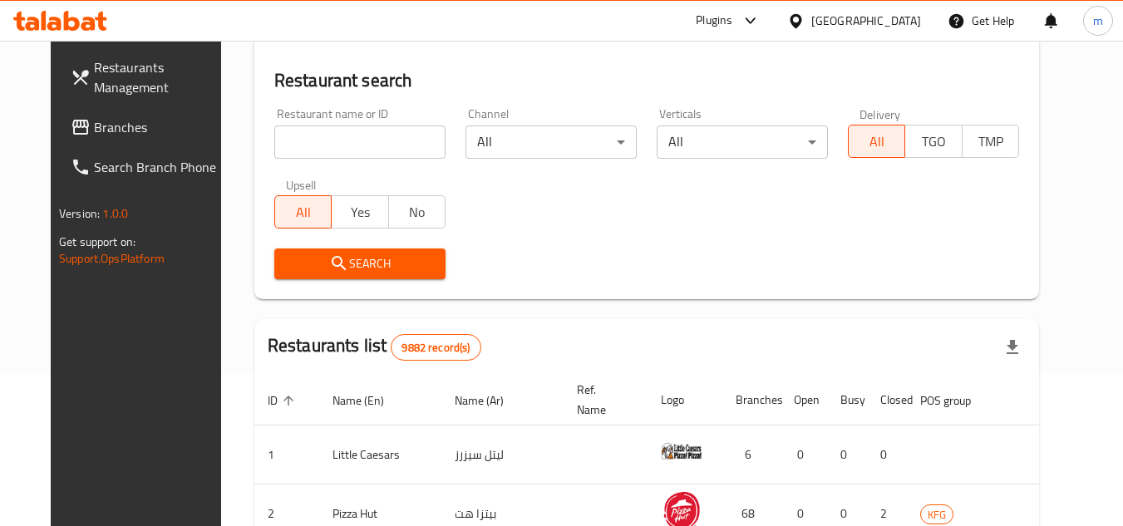
scroll to position [215, 0]
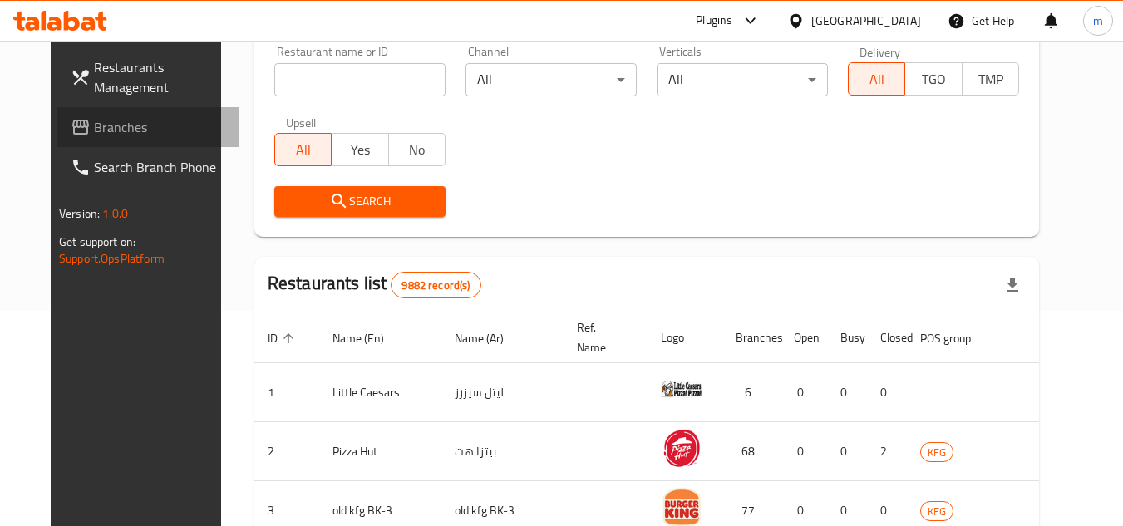
click at [101, 127] on span "Branches" at bounding box center [159, 127] width 131 height 20
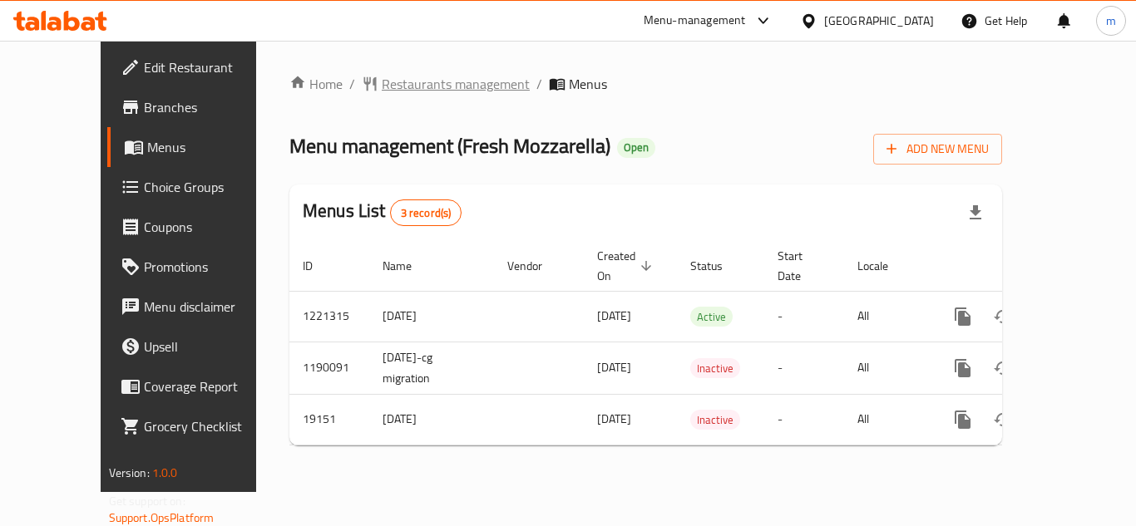
click at [412, 85] on span "Restaurants management" at bounding box center [456, 84] width 148 height 20
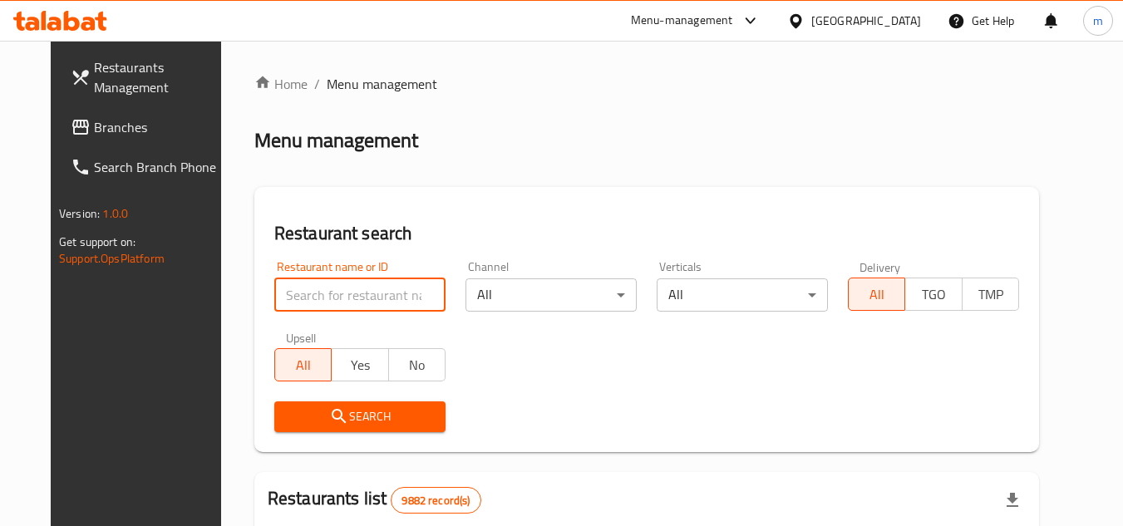
click at [332, 309] on input "search" at bounding box center [359, 295] width 171 height 33
paste input "10274"
type input "10274"
click at [329, 422] on icon "submit" at bounding box center [339, 417] width 20 height 20
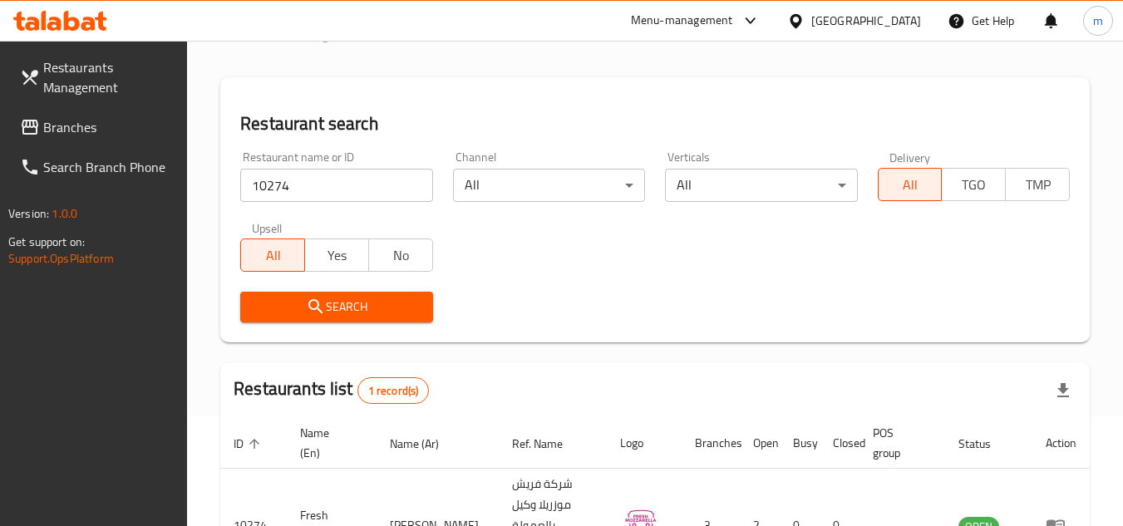
scroll to position [215, 0]
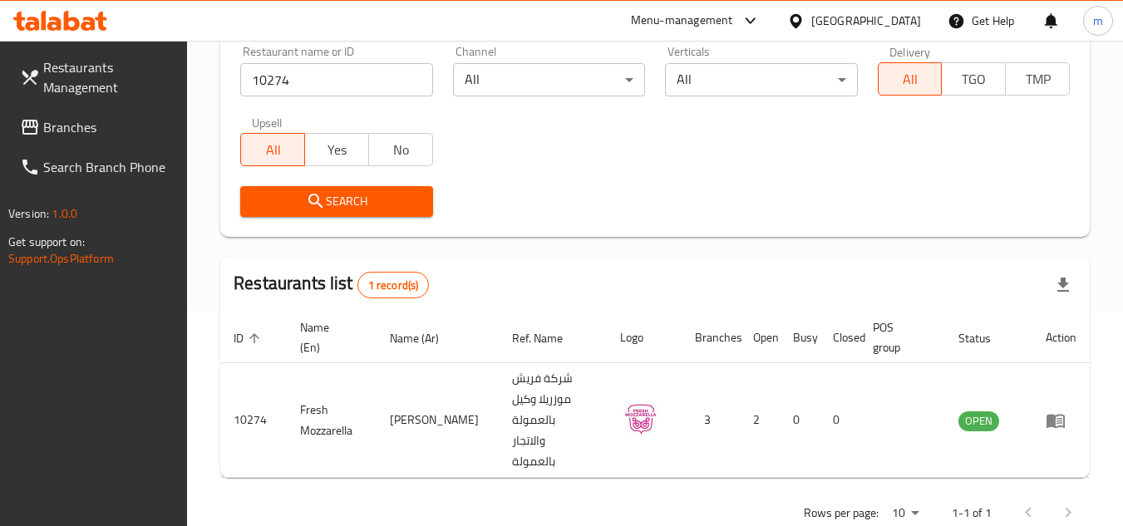
click at [812, 22] on div at bounding box center [799, 21] width 24 height 18
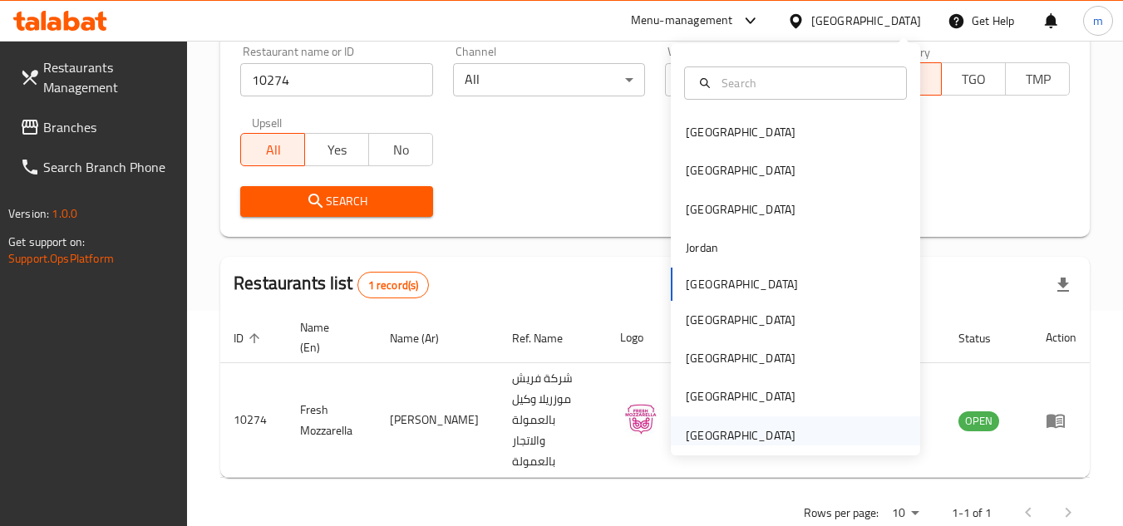
click at [730, 432] on div "[GEOGRAPHIC_DATA]" at bounding box center [741, 436] width 110 height 18
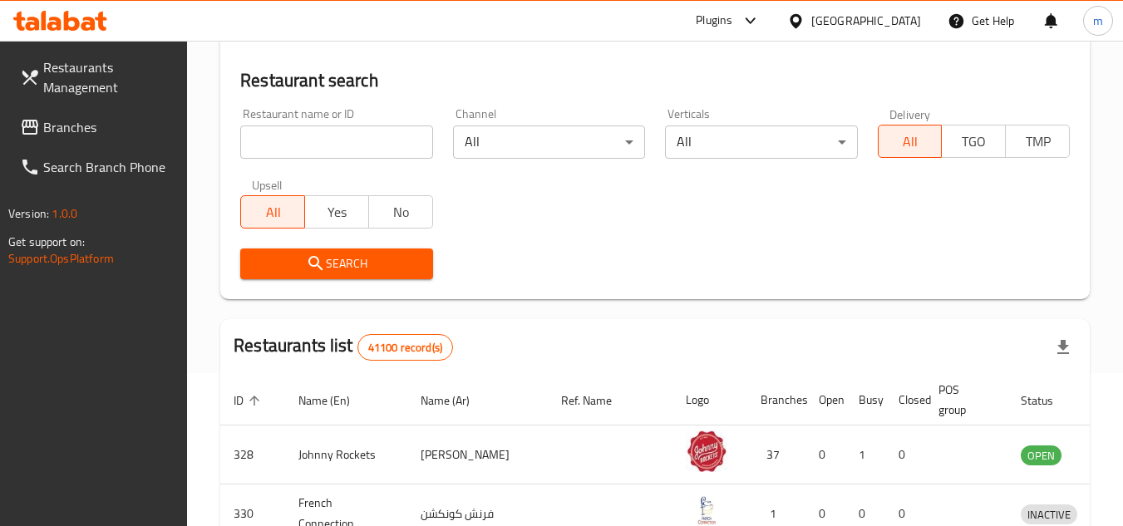
scroll to position [215, 0]
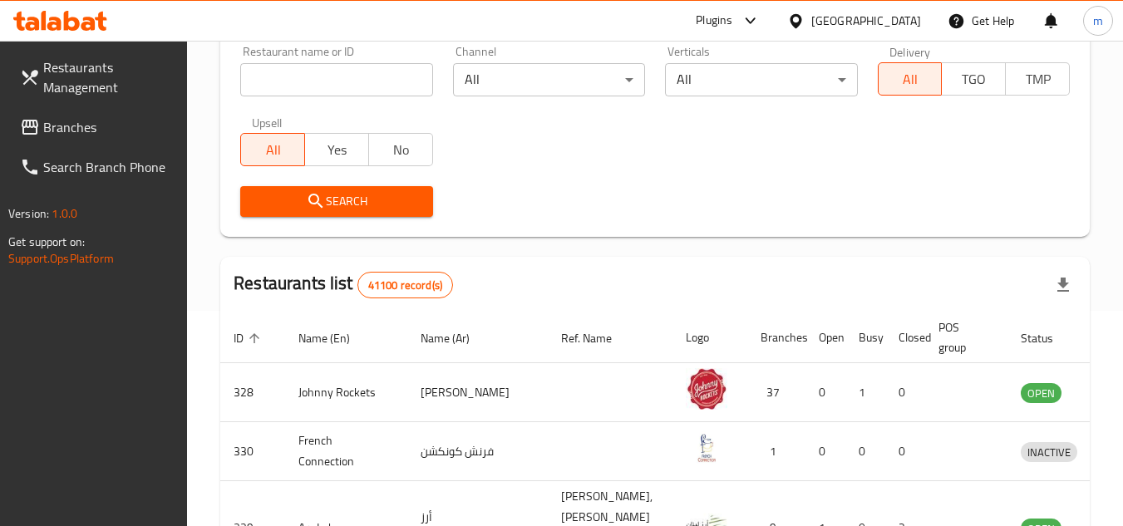
click at [98, 139] on link "Branches" at bounding box center [97, 127] width 181 height 40
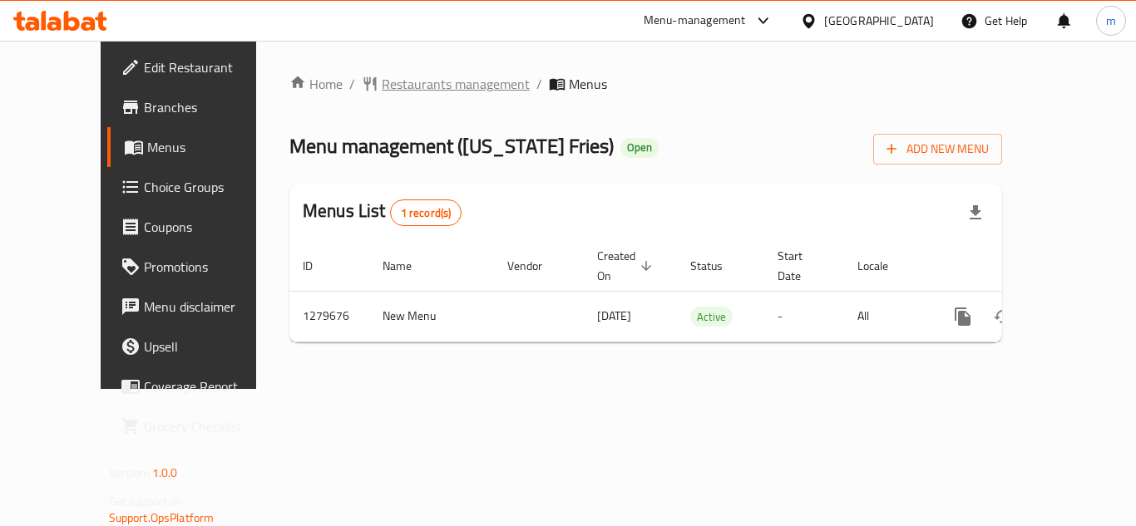
click at [412, 89] on span "Restaurants management" at bounding box center [456, 84] width 148 height 20
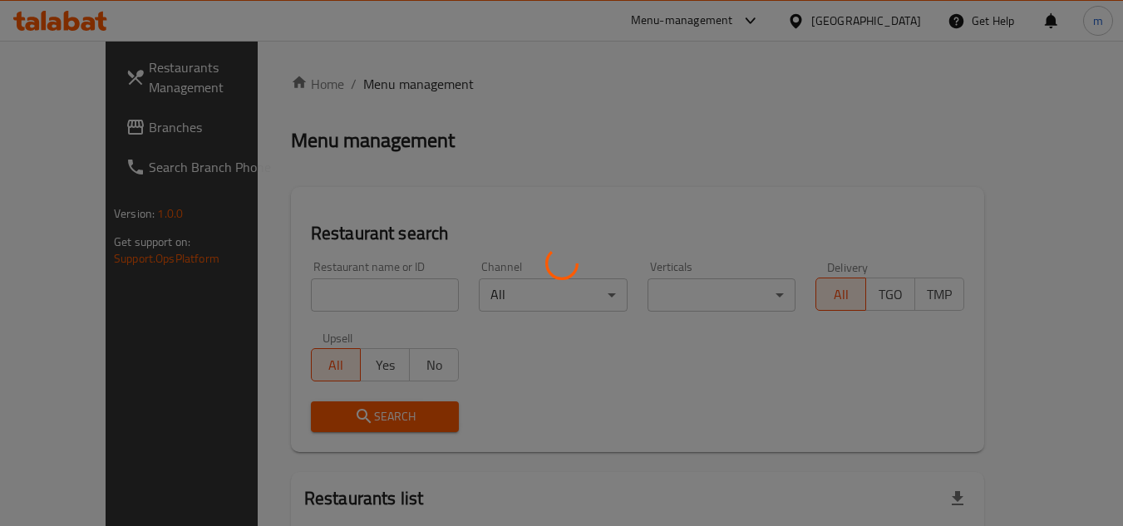
click at [364, 299] on div at bounding box center [561, 263] width 1123 height 526
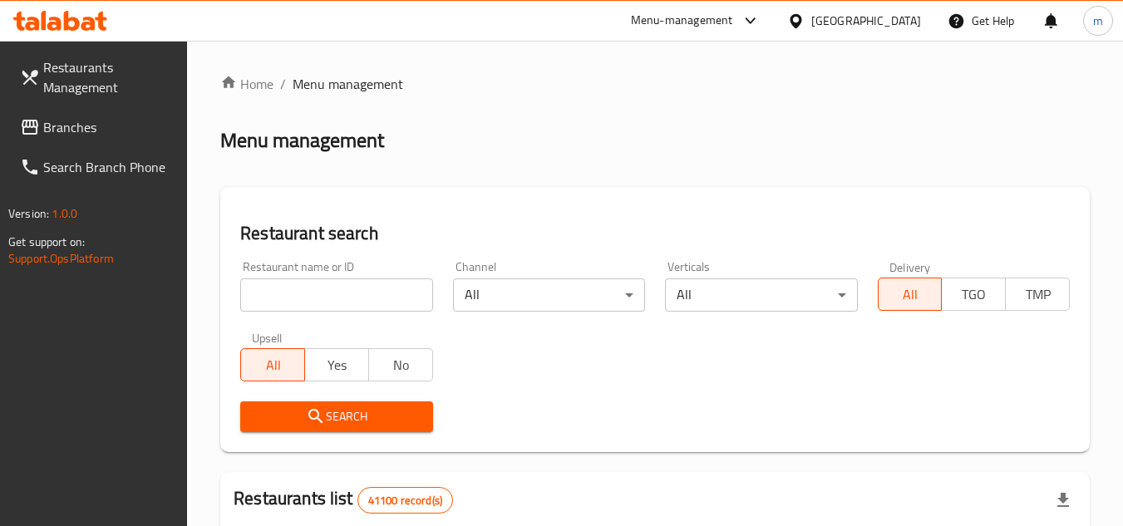
click at [321, 295] on input "search" at bounding box center [336, 295] width 192 height 33
paste input "693435"
type input "693435"
click at [308, 424] on icon "submit" at bounding box center [316, 417] width 20 height 20
click at [86, 135] on span "Branches" at bounding box center [108, 127] width 131 height 20
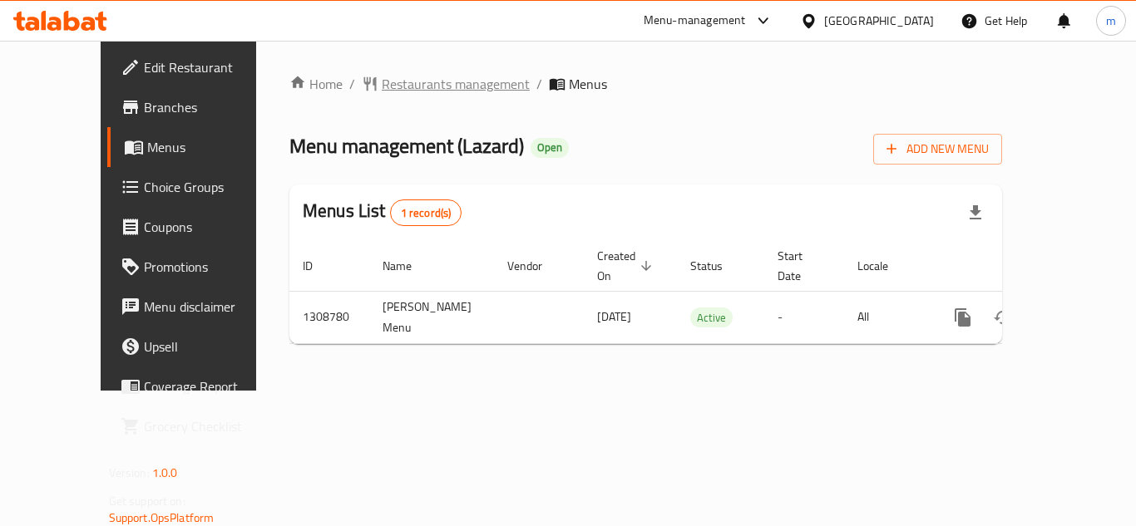
click at [417, 83] on span "Restaurants management" at bounding box center [456, 84] width 148 height 20
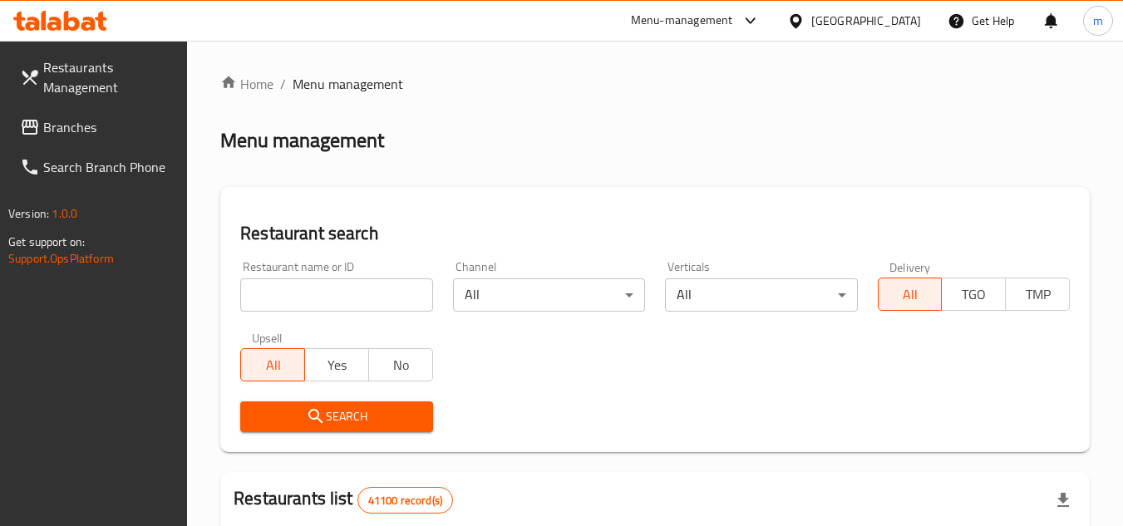
click at [341, 299] on input "search" at bounding box center [336, 295] width 192 height 33
paste input "704655"
type input "704655"
click at [340, 422] on span "Search" at bounding box center [336, 417] width 165 height 21
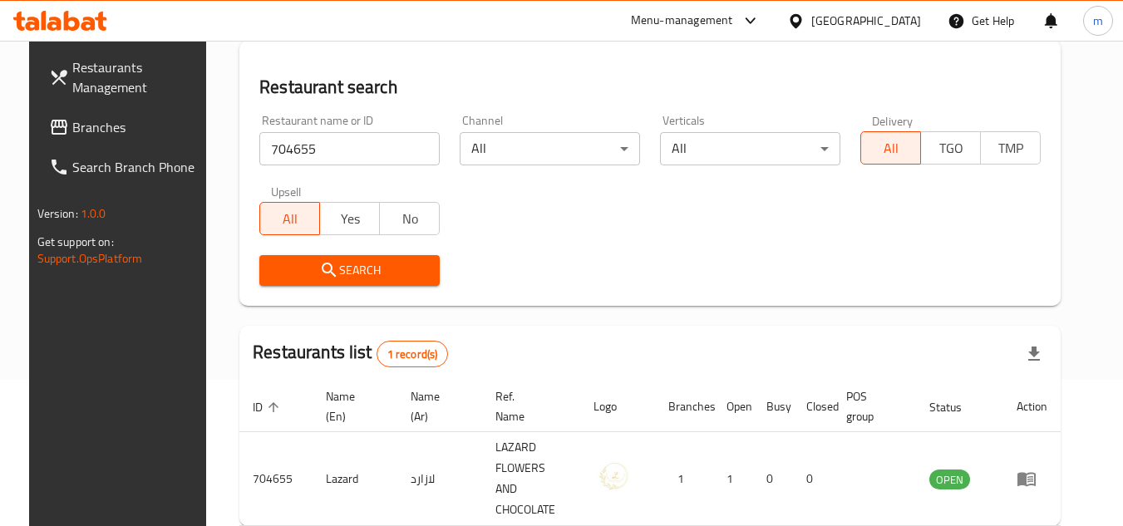
scroll to position [201, 0]
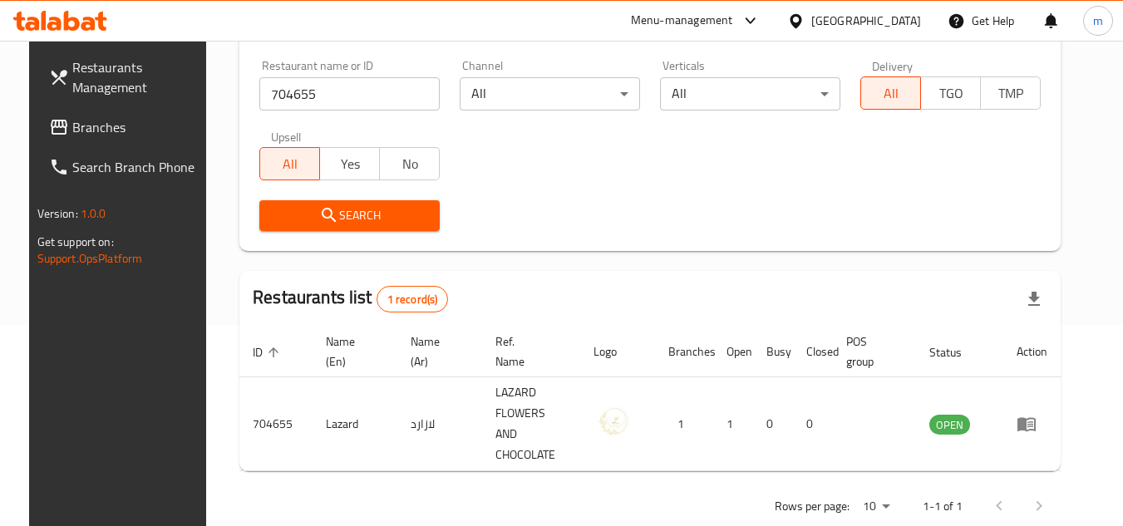
click at [77, 129] on span "Branches" at bounding box center [137, 127] width 131 height 20
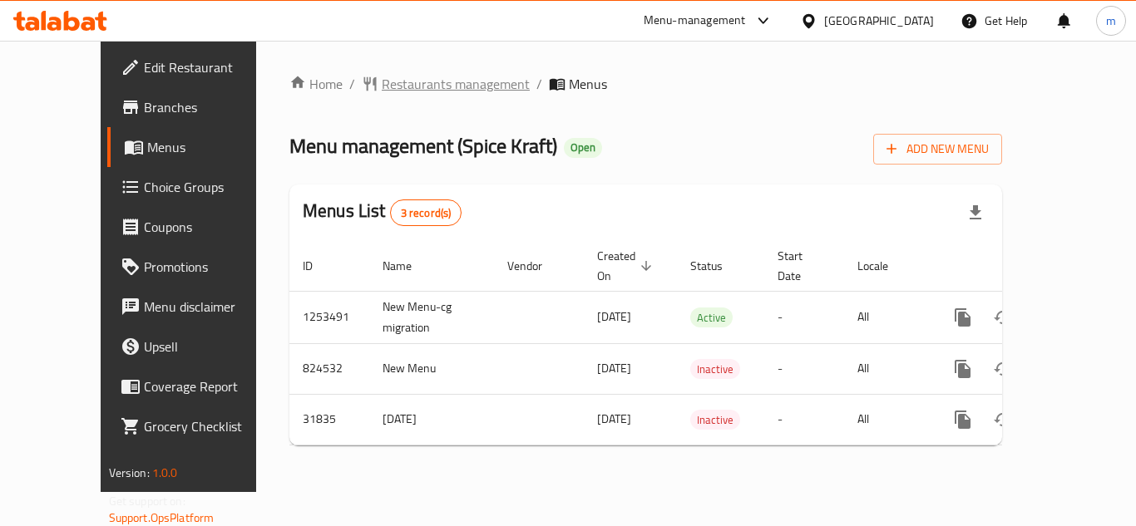
click at [390, 90] on span "Restaurants management" at bounding box center [456, 84] width 148 height 20
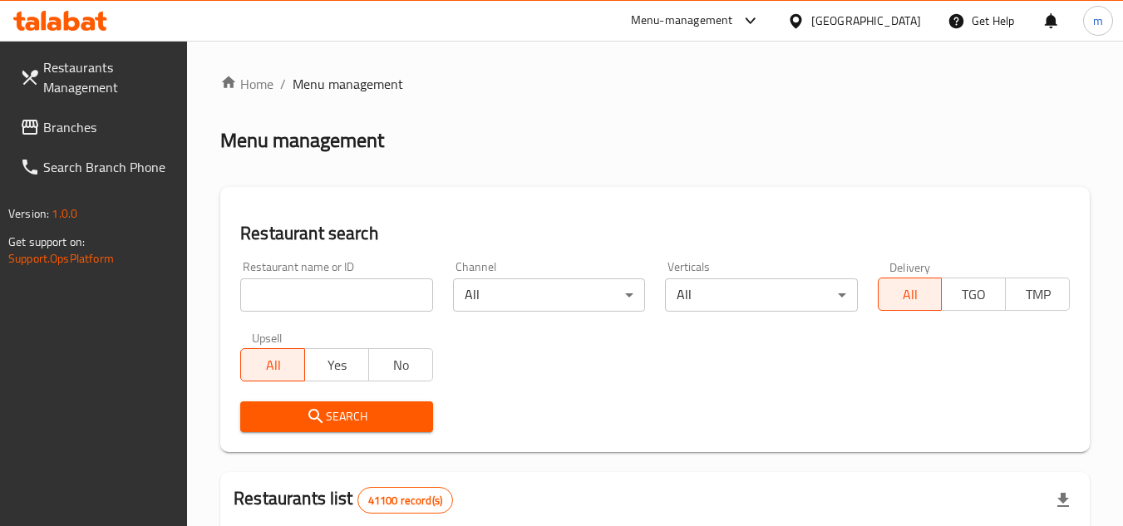
click at [357, 299] on input "search" at bounding box center [336, 295] width 192 height 33
paste input "1883"
type input "1883"
click at [357, 424] on span "Search" at bounding box center [336, 417] width 165 height 21
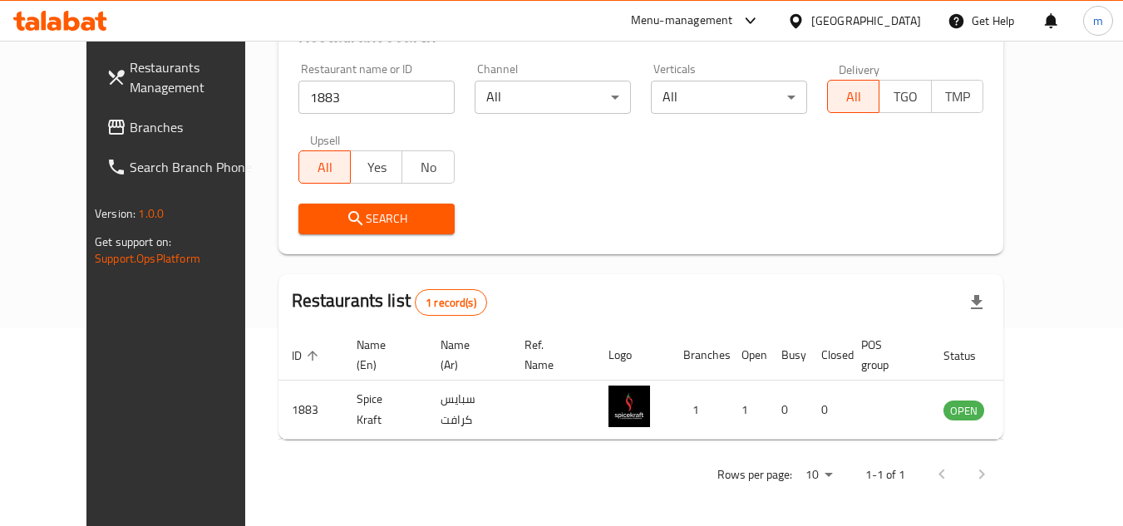
scroll to position [201, 0]
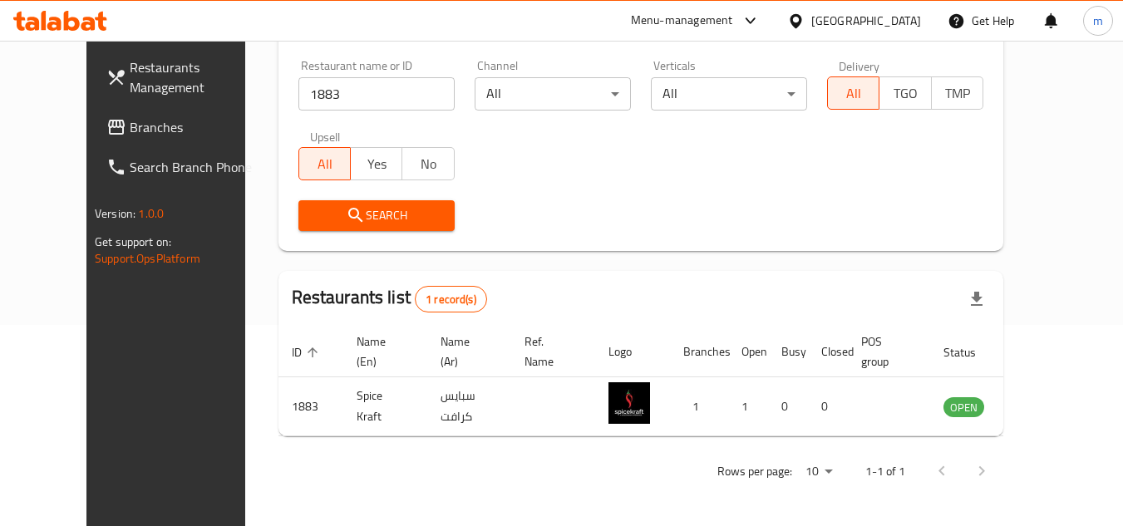
click at [130, 118] on span "Branches" at bounding box center [195, 127] width 131 height 20
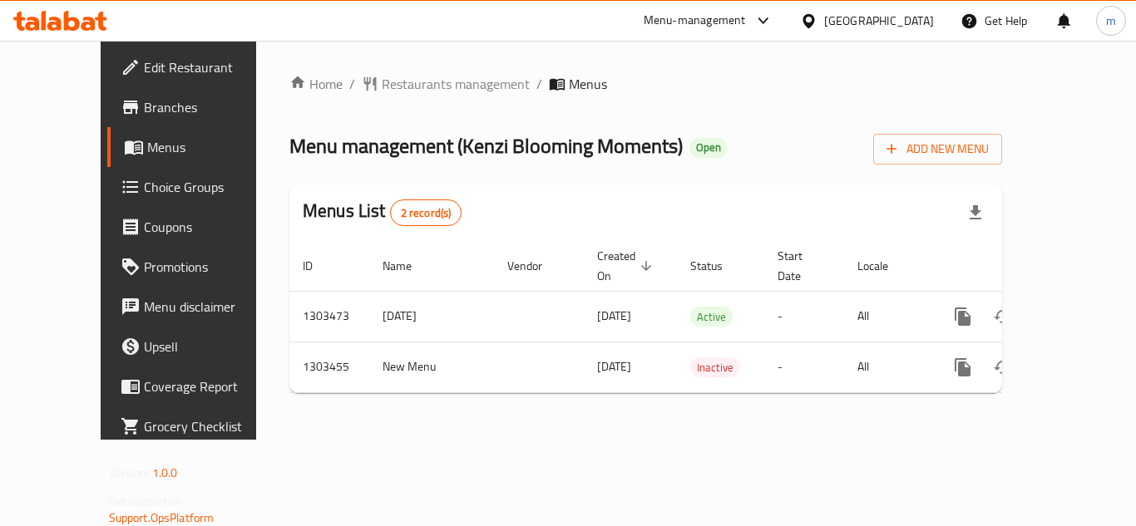
click at [877, 19] on div "[GEOGRAPHIC_DATA]" at bounding box center [879, 21] width 110 height 18
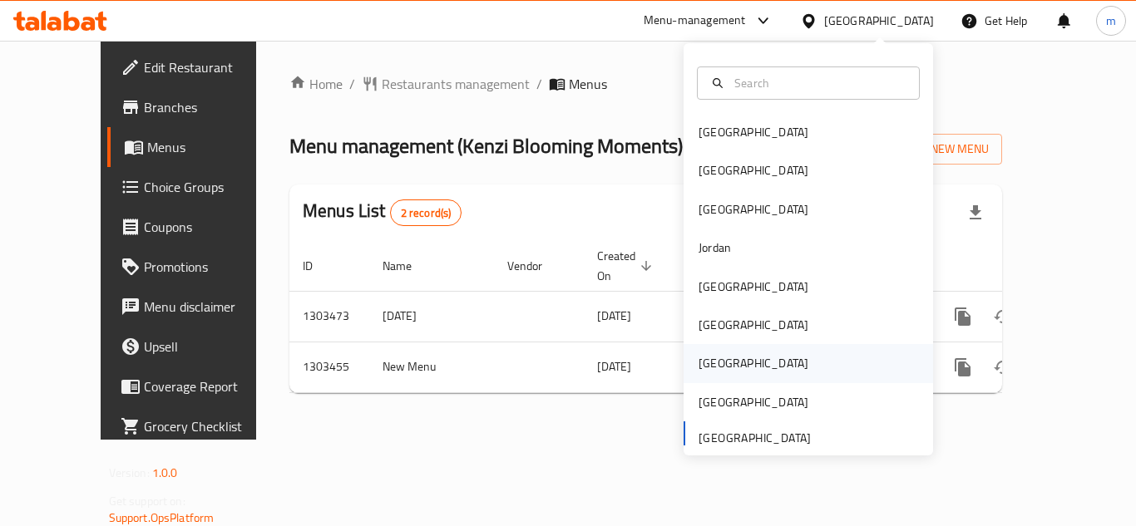
click at [725, 366] on div "[GEOGRAPHIC_DATA]" at bounding box center [753, 363] width 136 height 38
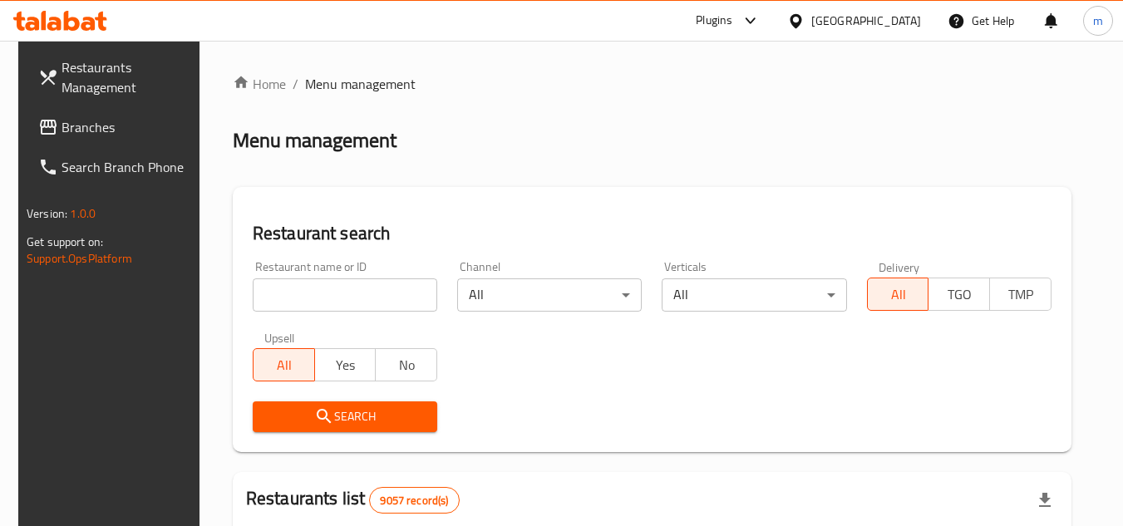
click at [109, 121] on span "Branches" at bounding box center [127, 127] width 131 height 20
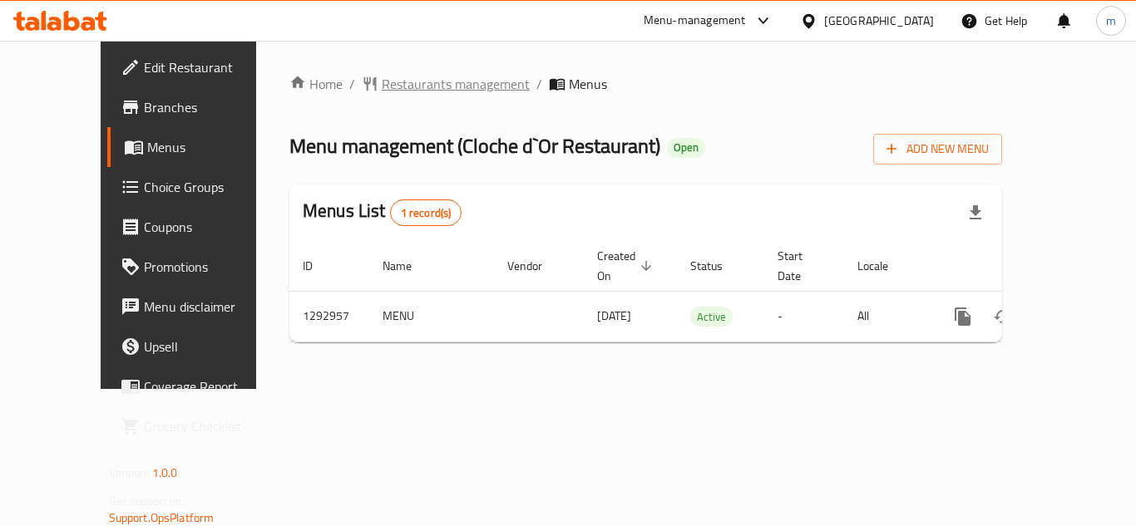
click at [431, 78] on span "Restaurants management" at bounding box center [456, 84] width 148 height 20
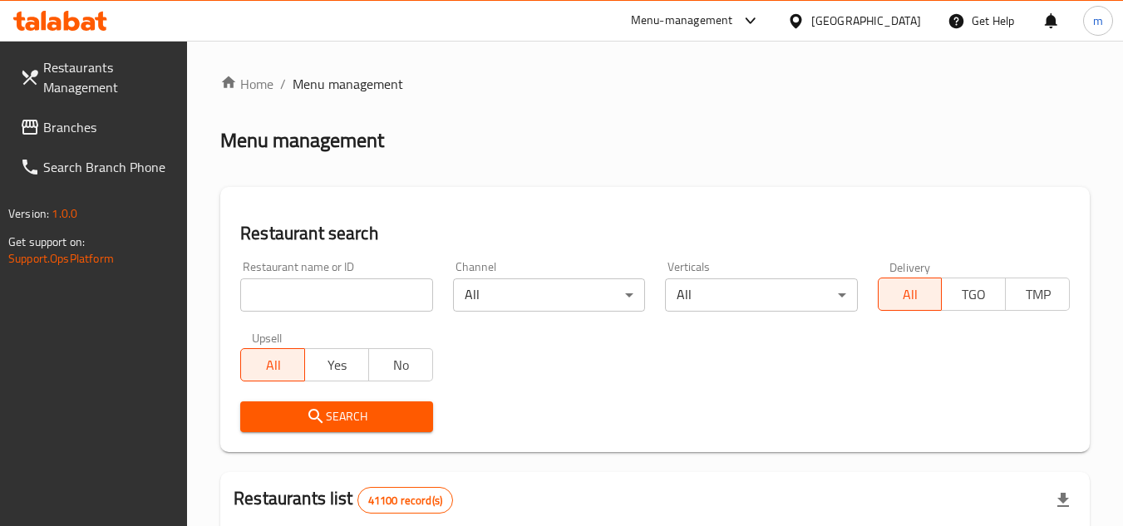
click at [319, 302] on input "search" at bounding box center [336, 295] width 192 height 33
paste input "699301"
type input "699301"
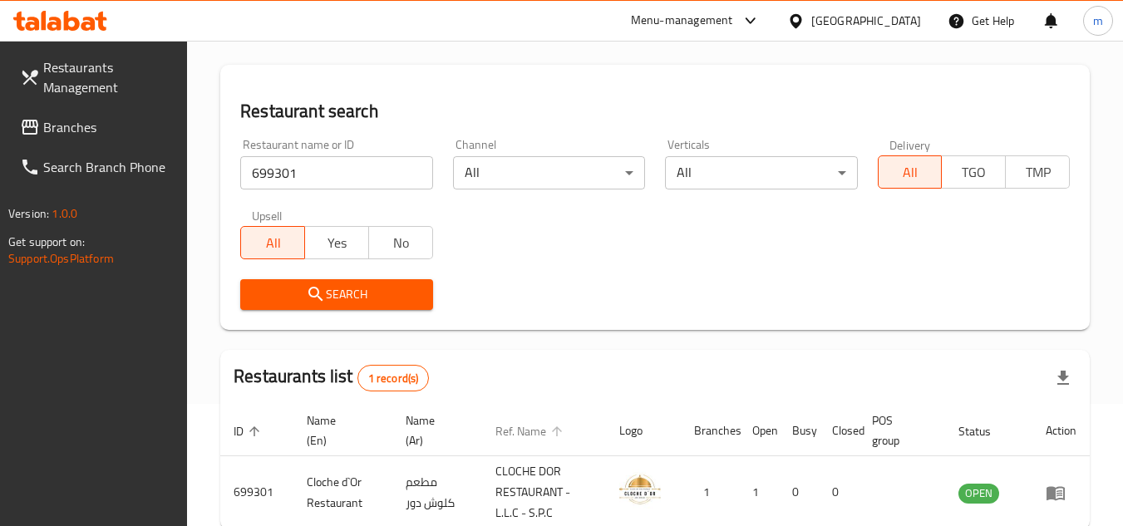
scroll to position [215, 0]
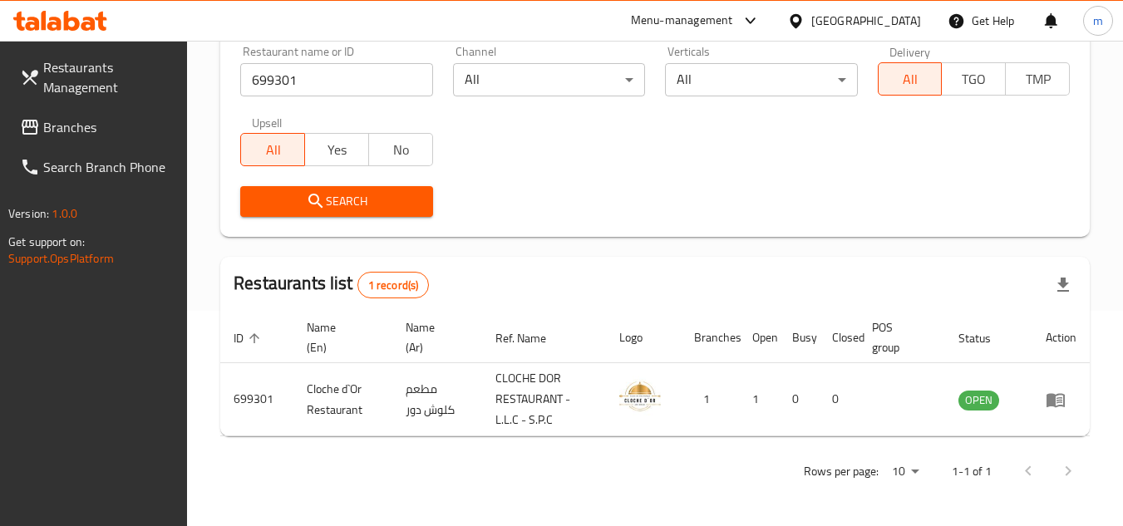
click at [826, 20] on div "United Arab Emirates" at bounding box center [867, 21] width 110 height 18
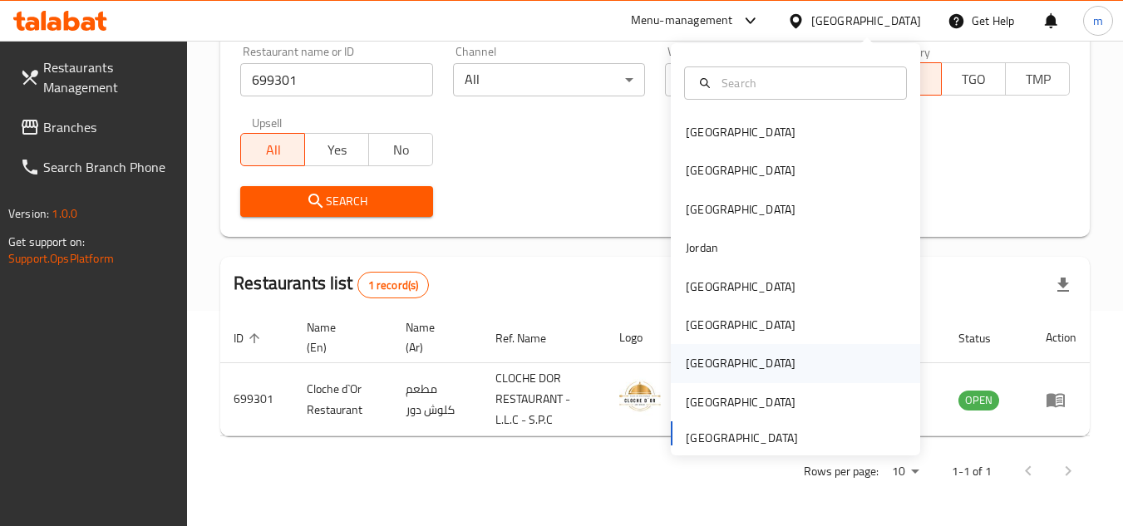
click at [686, 362] on div "[GEOGRAPHIC_DATA]" at bounding box center [741, 363] width 110 height 18
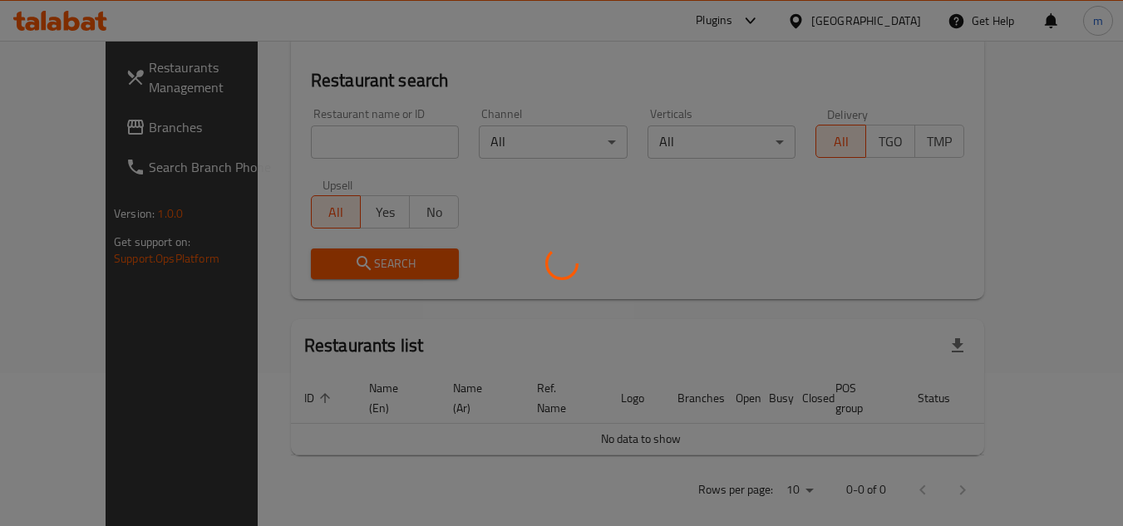
scroll to position [215, 0]
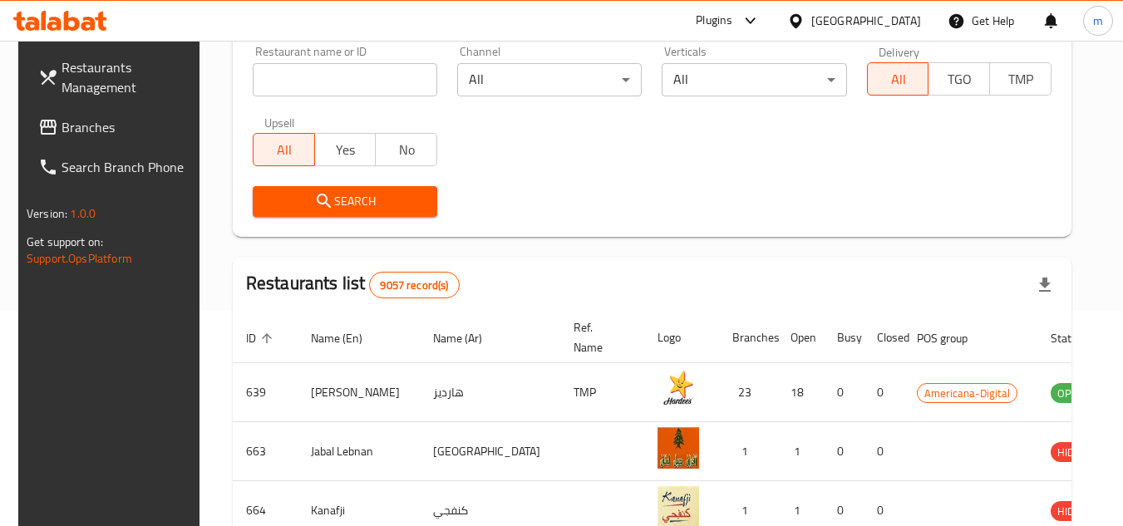
click at [96, 126] on span "Branches" at bounding box center [127, 127] width 131 height 20
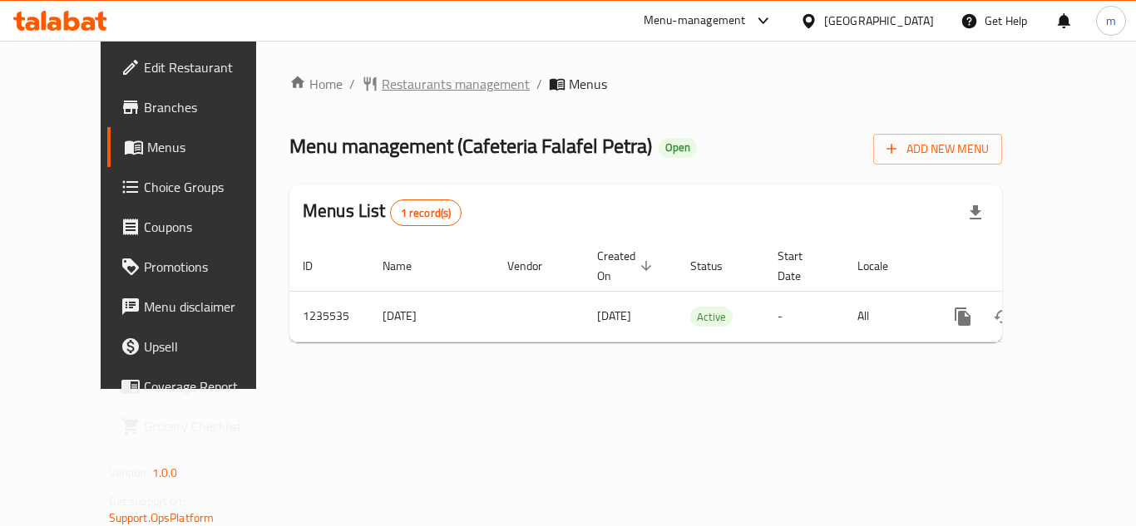
click at [382, 85] on span "Restaurants management" at bounding box center [456, 84] width 148 height 20
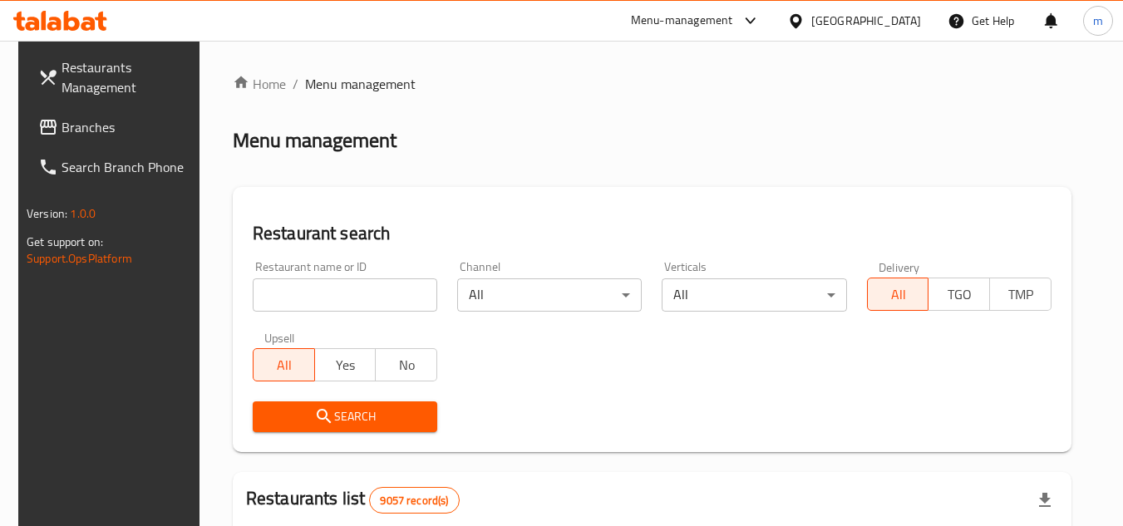
click at [265, 300] on input "search" at bounding box center [345, 295] width 185 height 33
paste input "678770"
type input "678770"
click at [343, 417] on span "Search" at bounding box center [345, 417] width 158 height 21
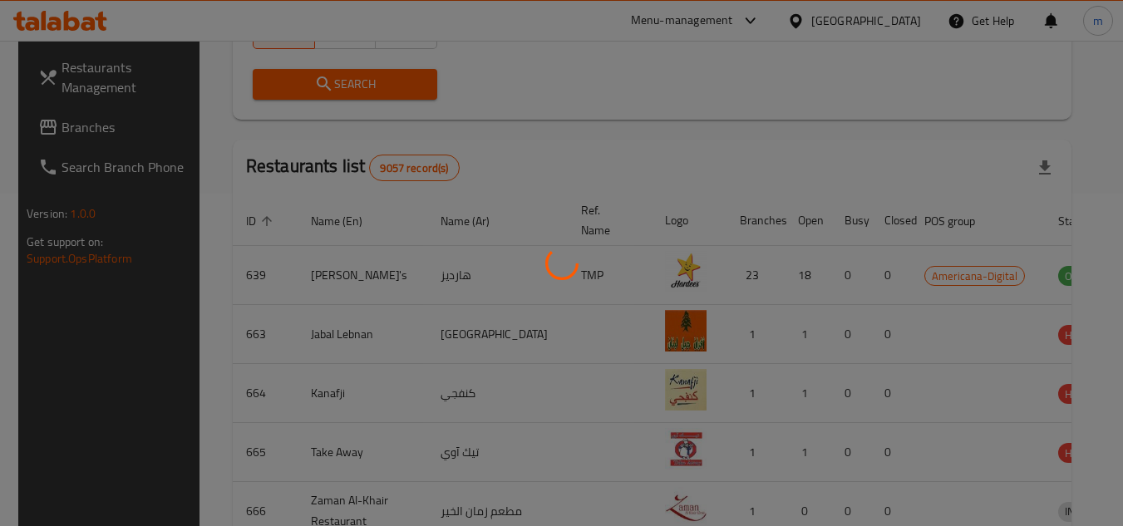
scroll to position [201, 0]
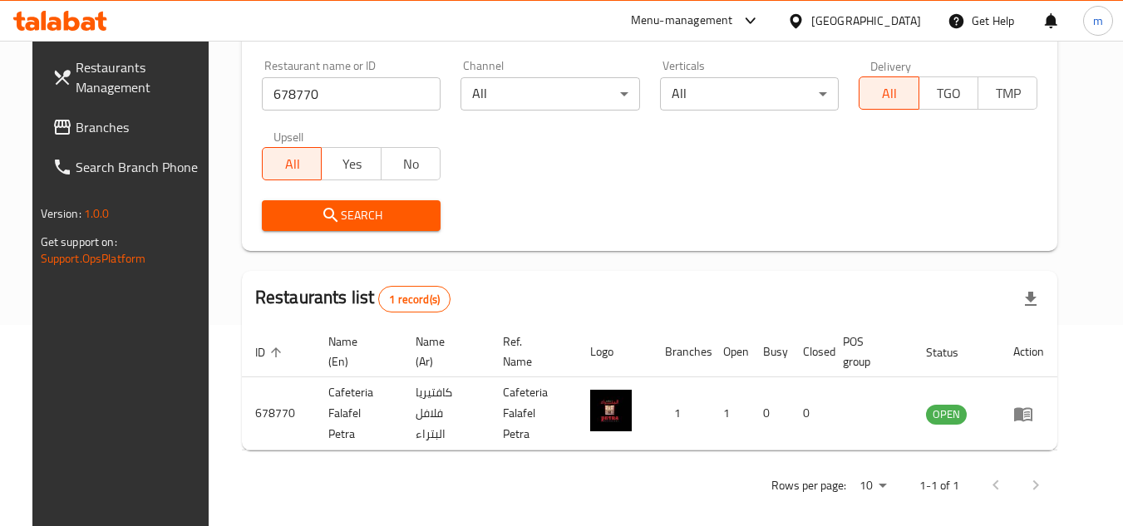
click at [86, 121] on span "Branches" at bounding box center [141, 127] width 131 height 20
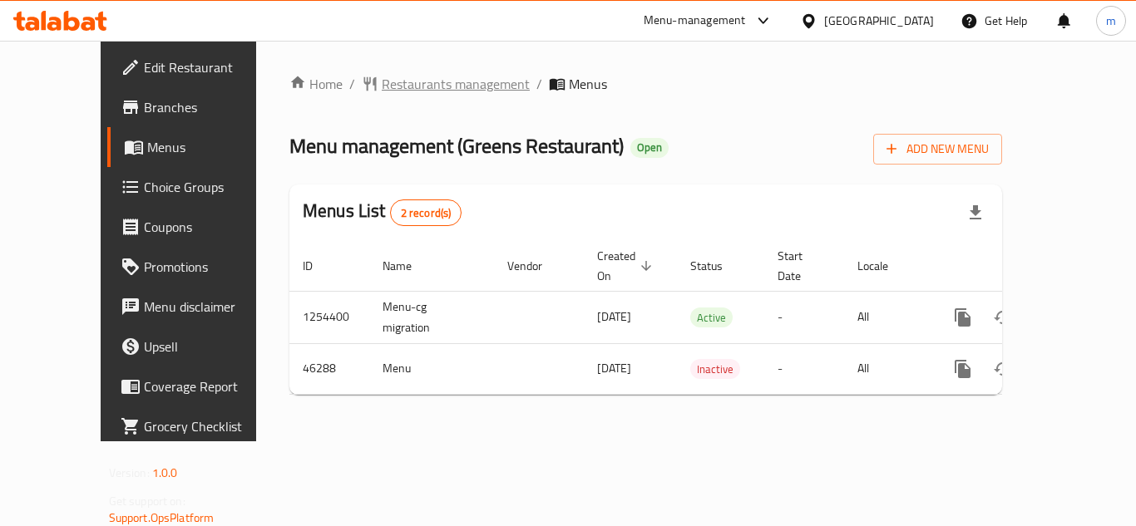
click at [393, 88] on span "Restaurants management" at bounding box center [456, 84] width 148 height 20
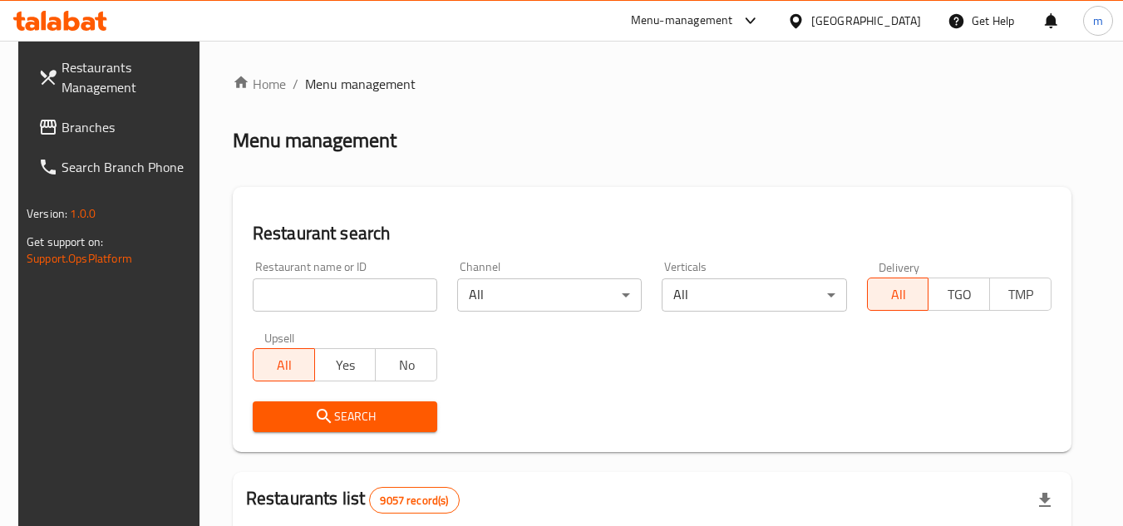
click at [299, 307] on input "search" at bounding box center [345, 295] width 185 height 33
paste input "/23577"
click at [254, 302] on input "/23577" at bounding box center [345, 295] width 185 height 33
click at [264, 299] on input "/23577" at bounding box center [345, 295] width 185 height 33
click at [259, 302] on input "/23577" at bounding box center [345, 295] width 185 height 33
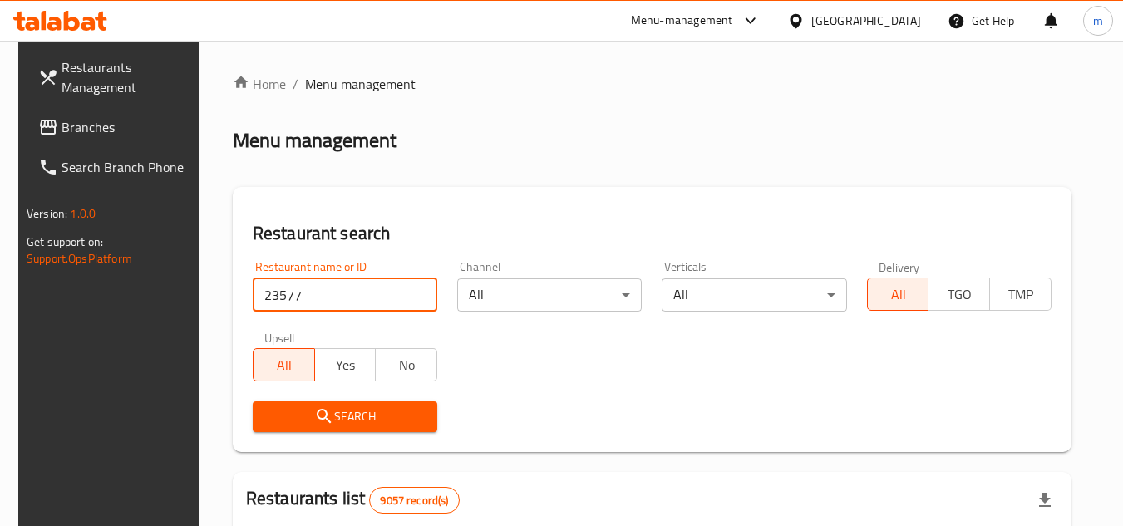
type input "23577"
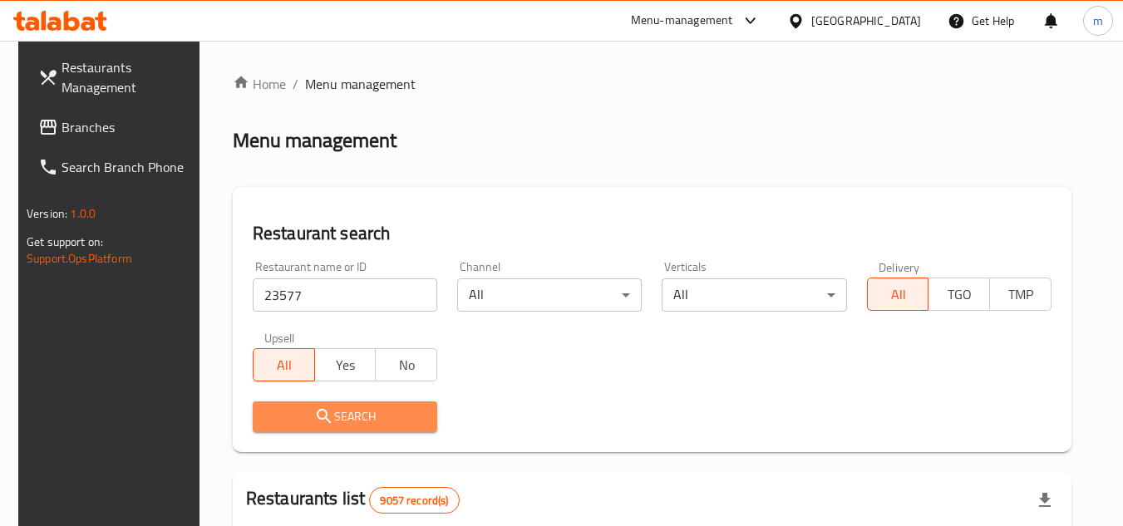
click at [358, 421] on span "Search" at bounding box center [345, 417] width 158 height 21
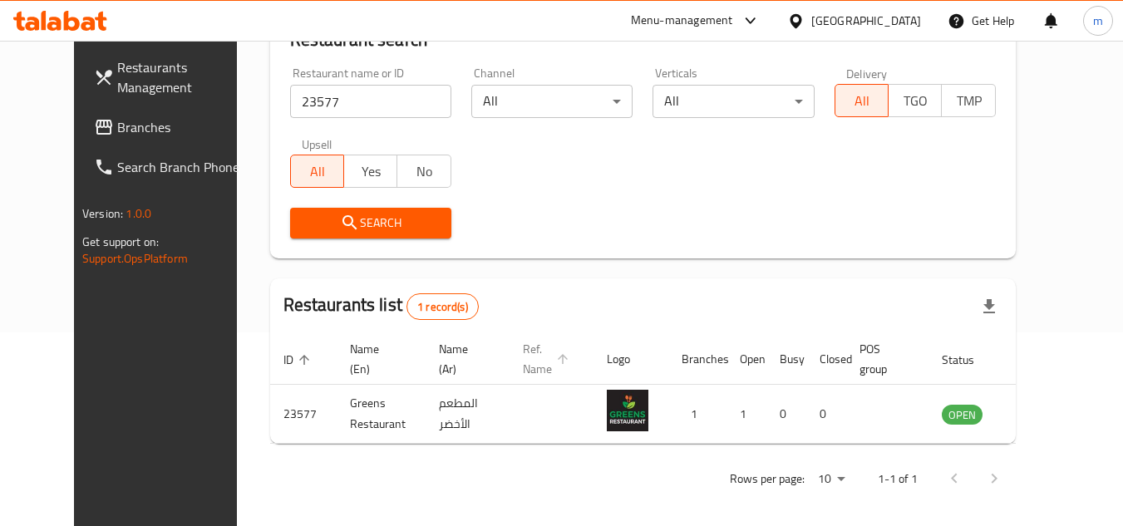
scroll to position [201, 0]
